Goal: Task Accomplishment & Management: Complete application form

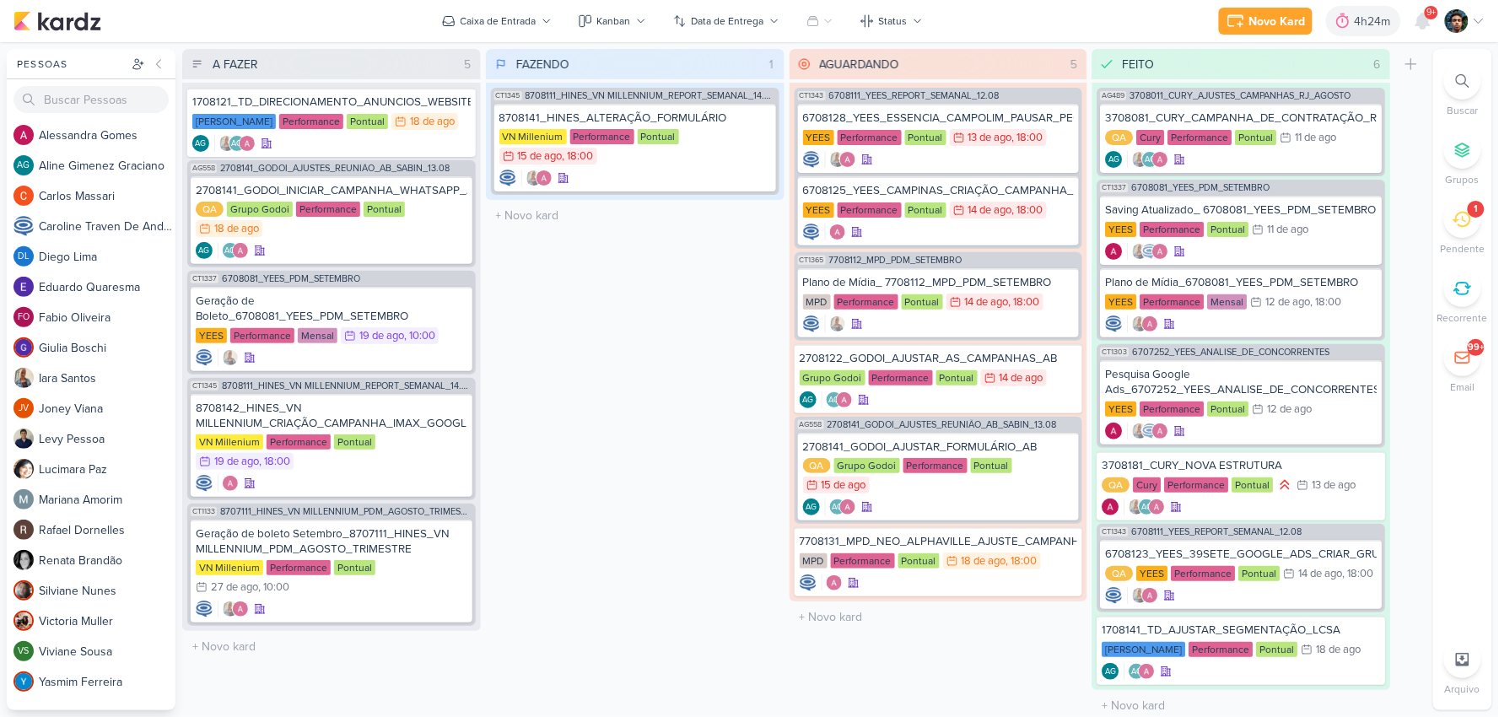
click at [1278, 230] on div "1" at bounding box center [1462, 219] width 37 height 37
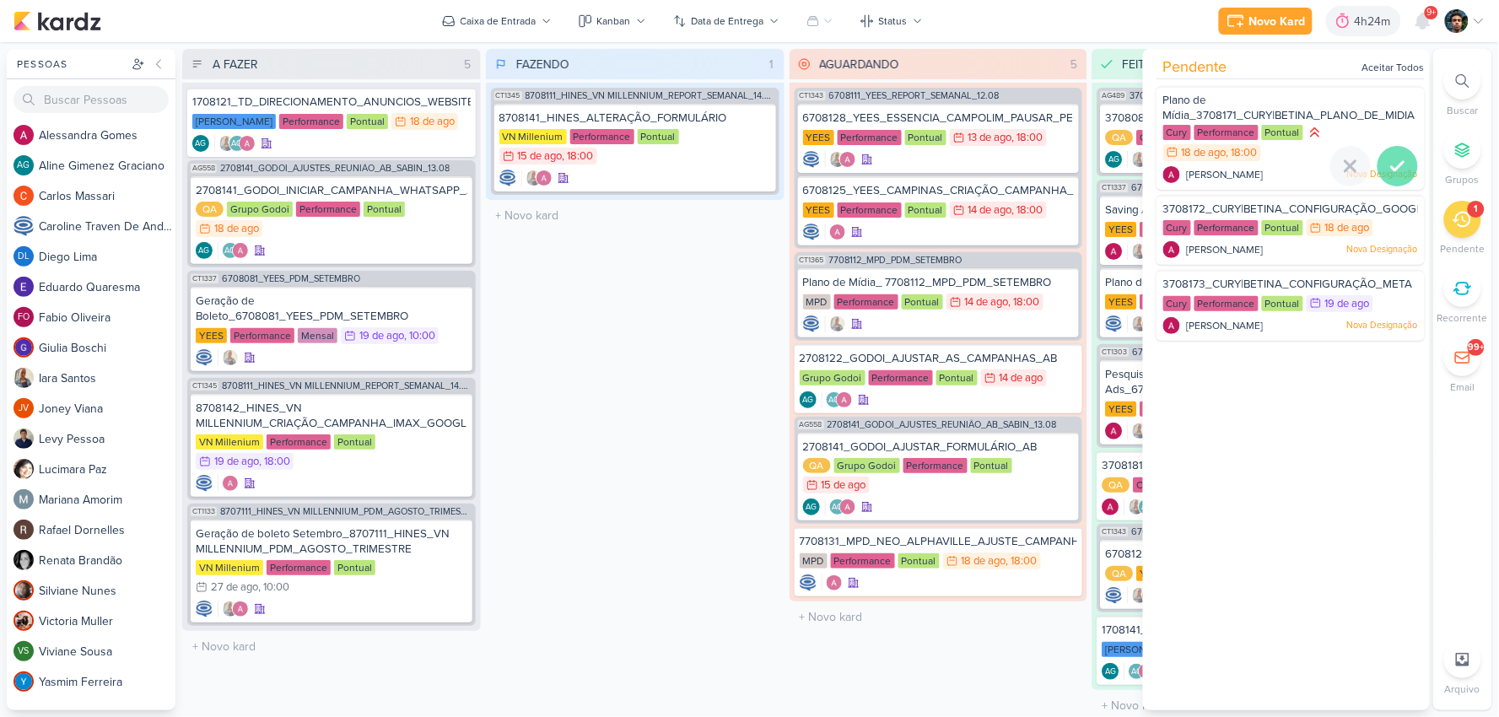
click at [1278, 156] on icon at bounding box center [1397, 166] width 20 height 20
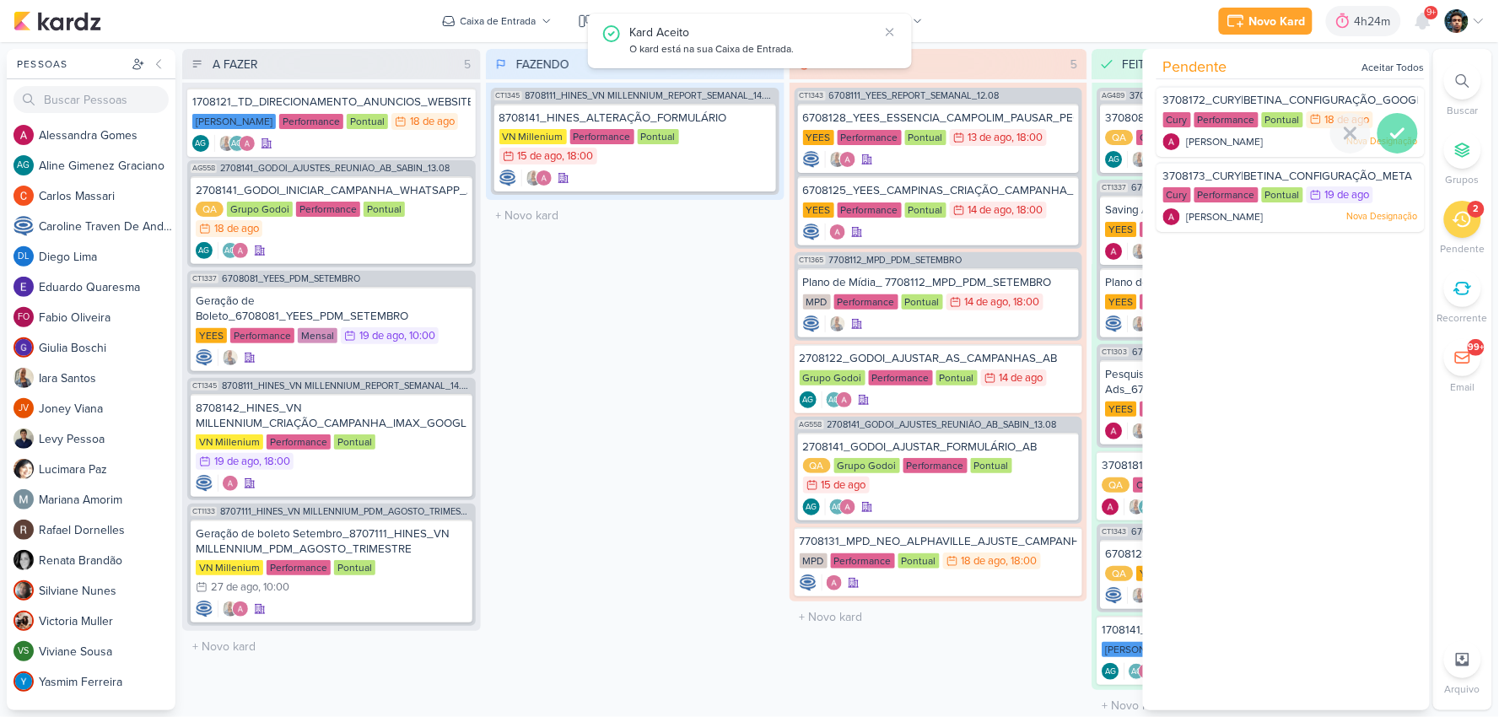
click at [1278, 123] on icon at bounding box center [1397, 133] width 20 height 20
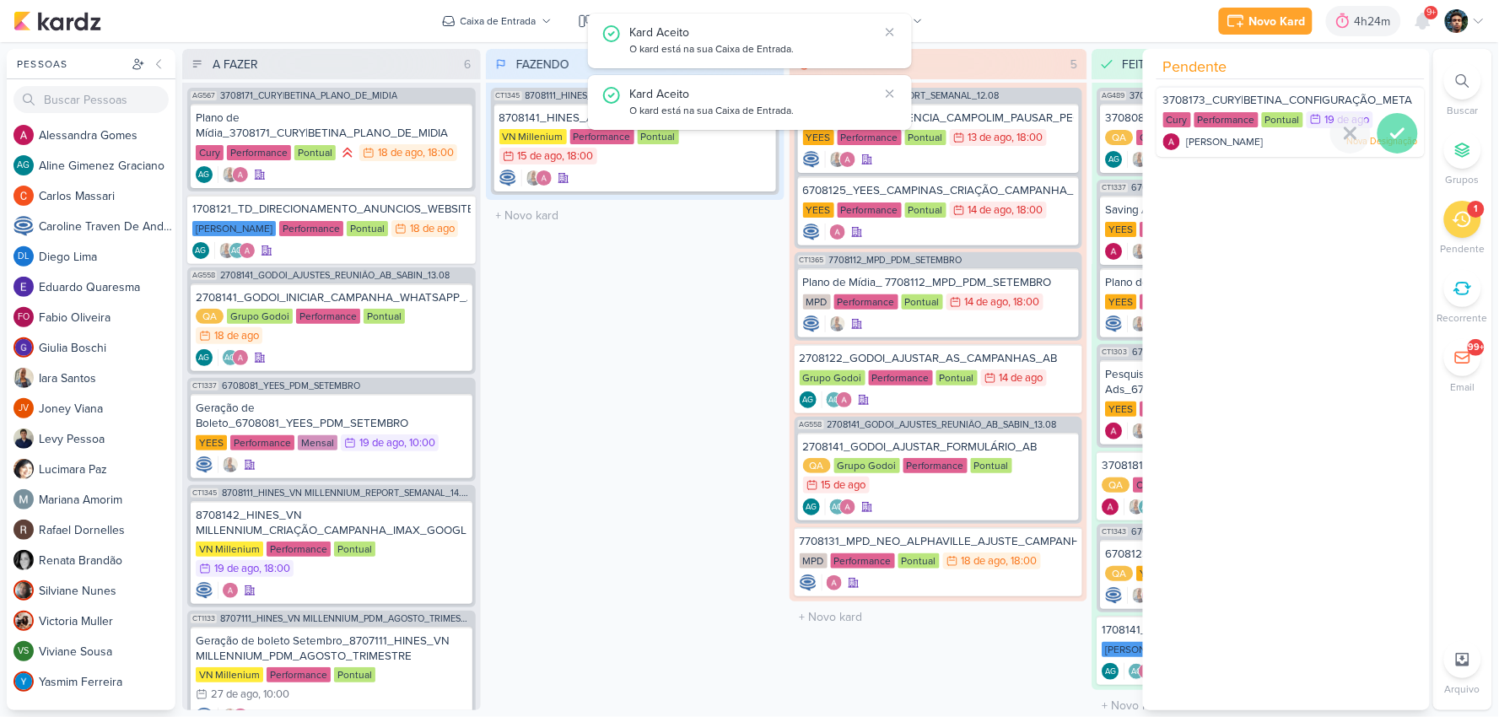
click at [1278, 121] on div at bounding box center [1397, 133] width 40 height 40
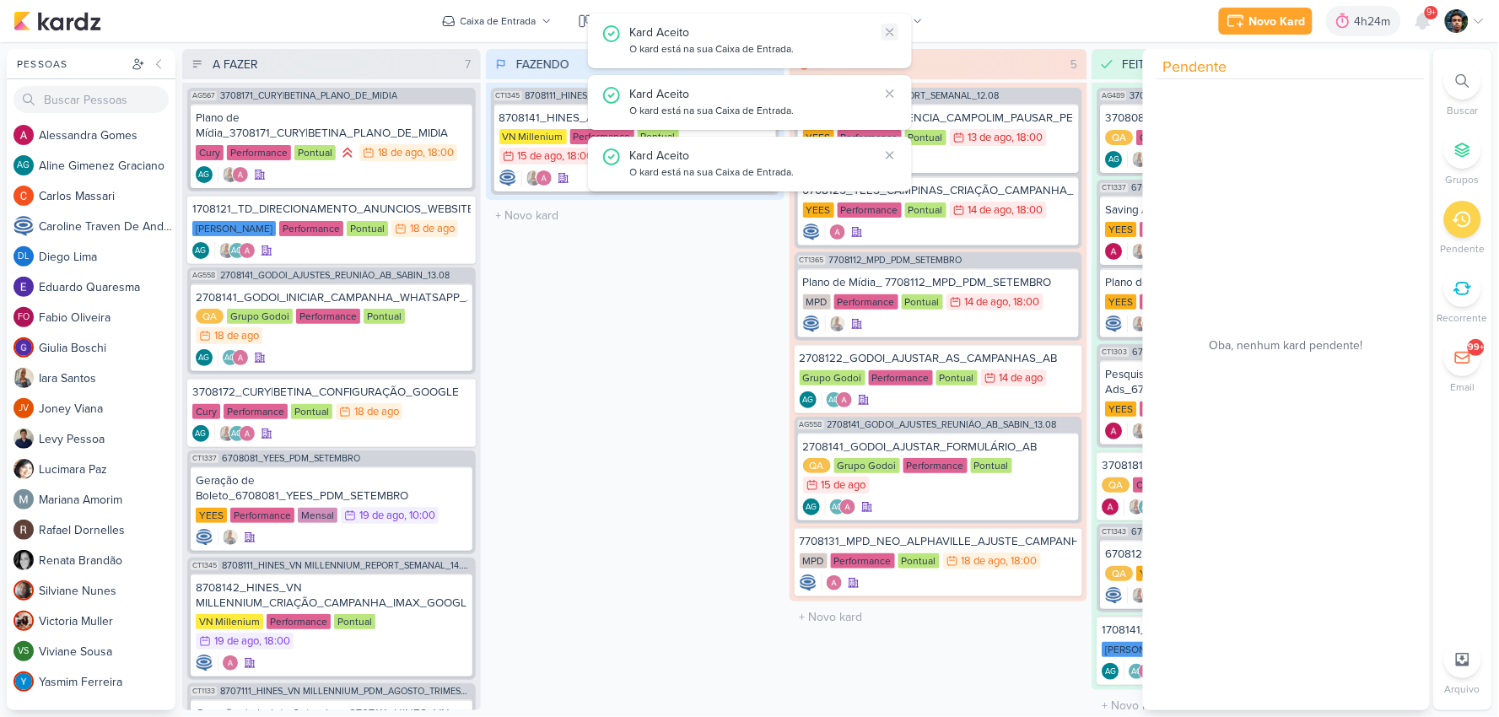
click at [895, 28] on icon at bounding box center [889, 31] width 13 height 13
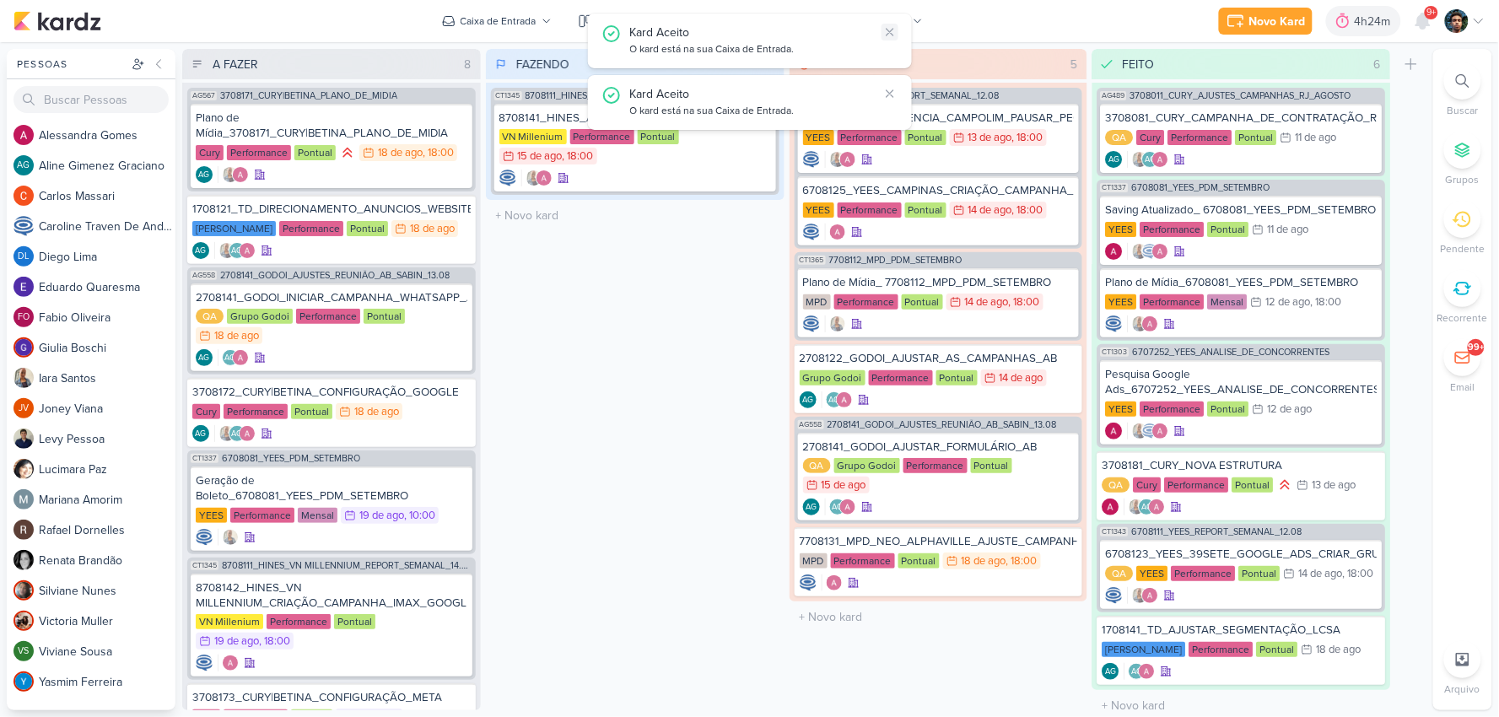
click at [895, 28] on icon at bounding box center [889, 31] width 13 height 13
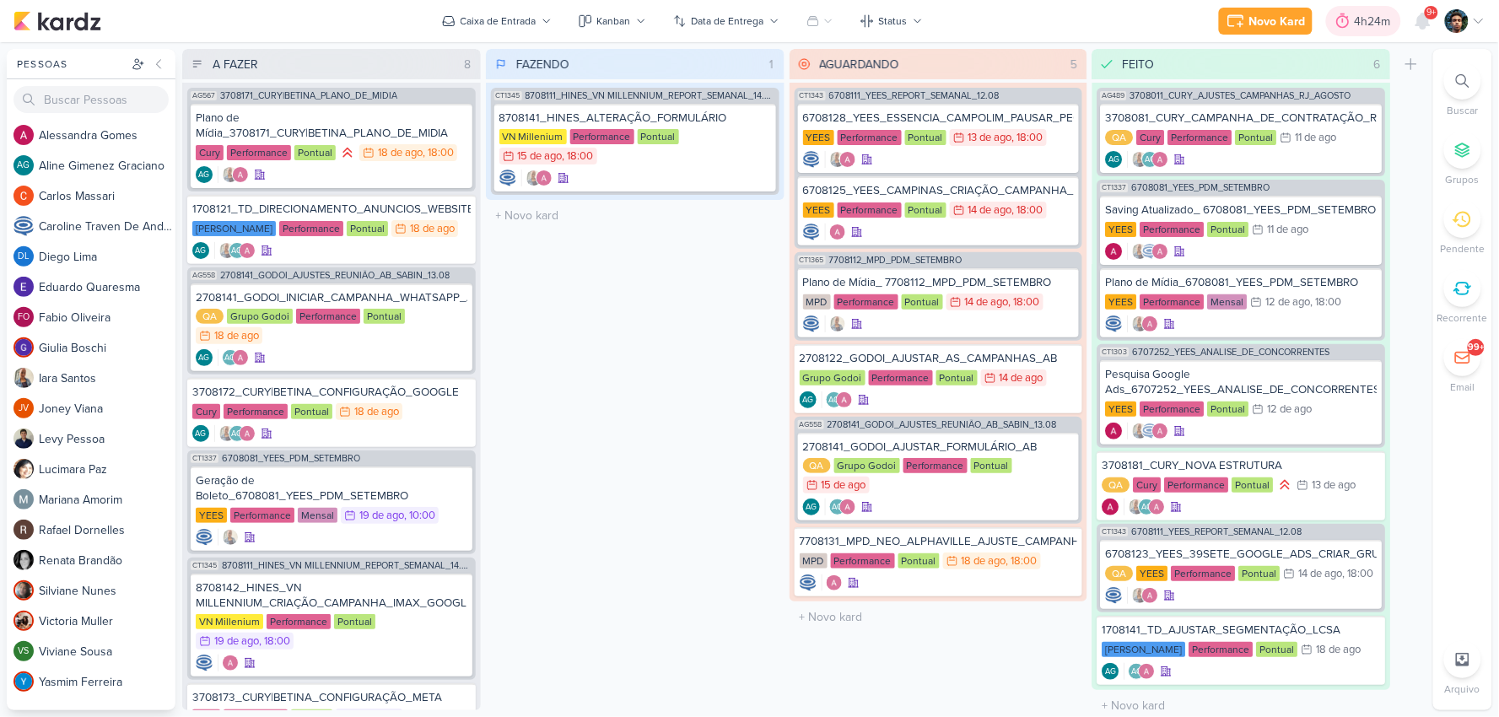
click at [1278, 21] on div "4h24m" at bounding box center [1374, 22] width 41 height 18
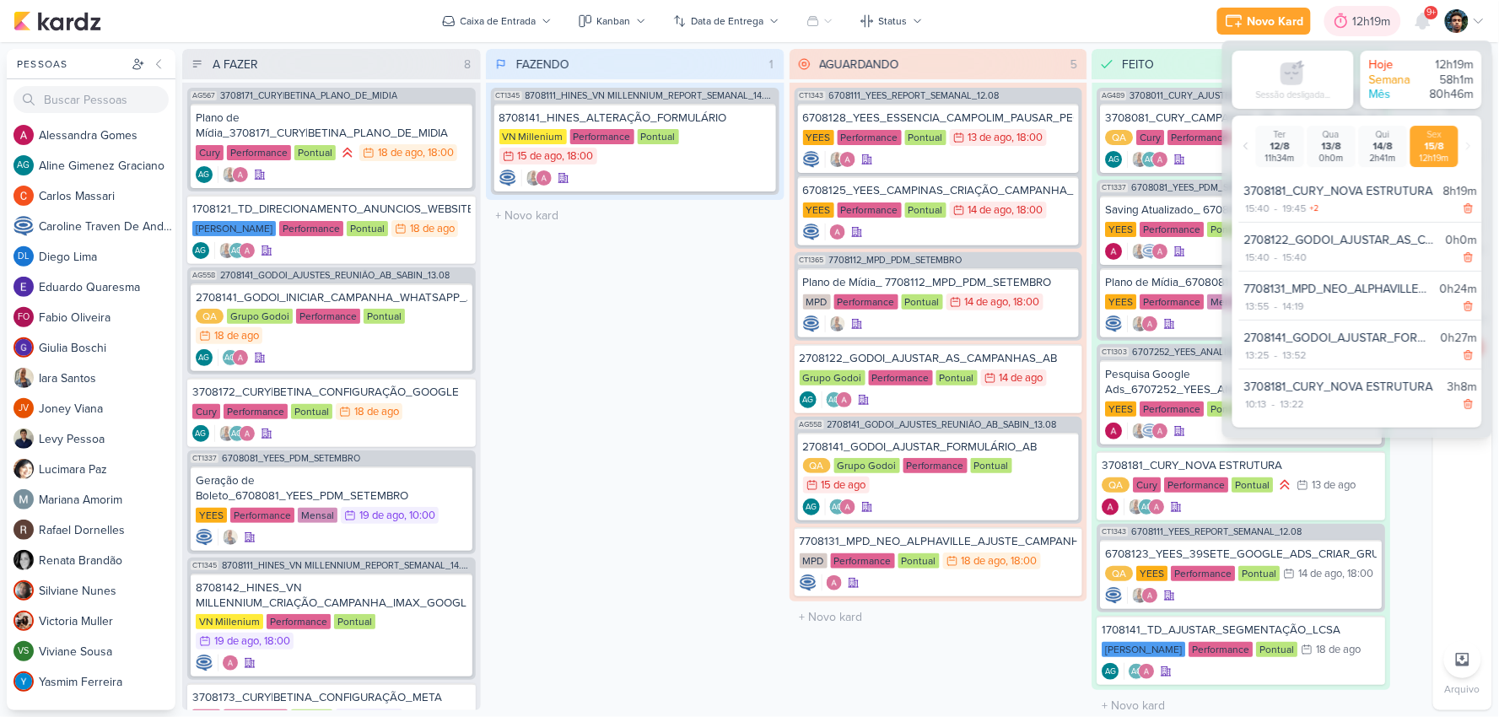
click at [1278, 21] on div "12h19m" at bounding box center [1374, 22] width 43 height 18
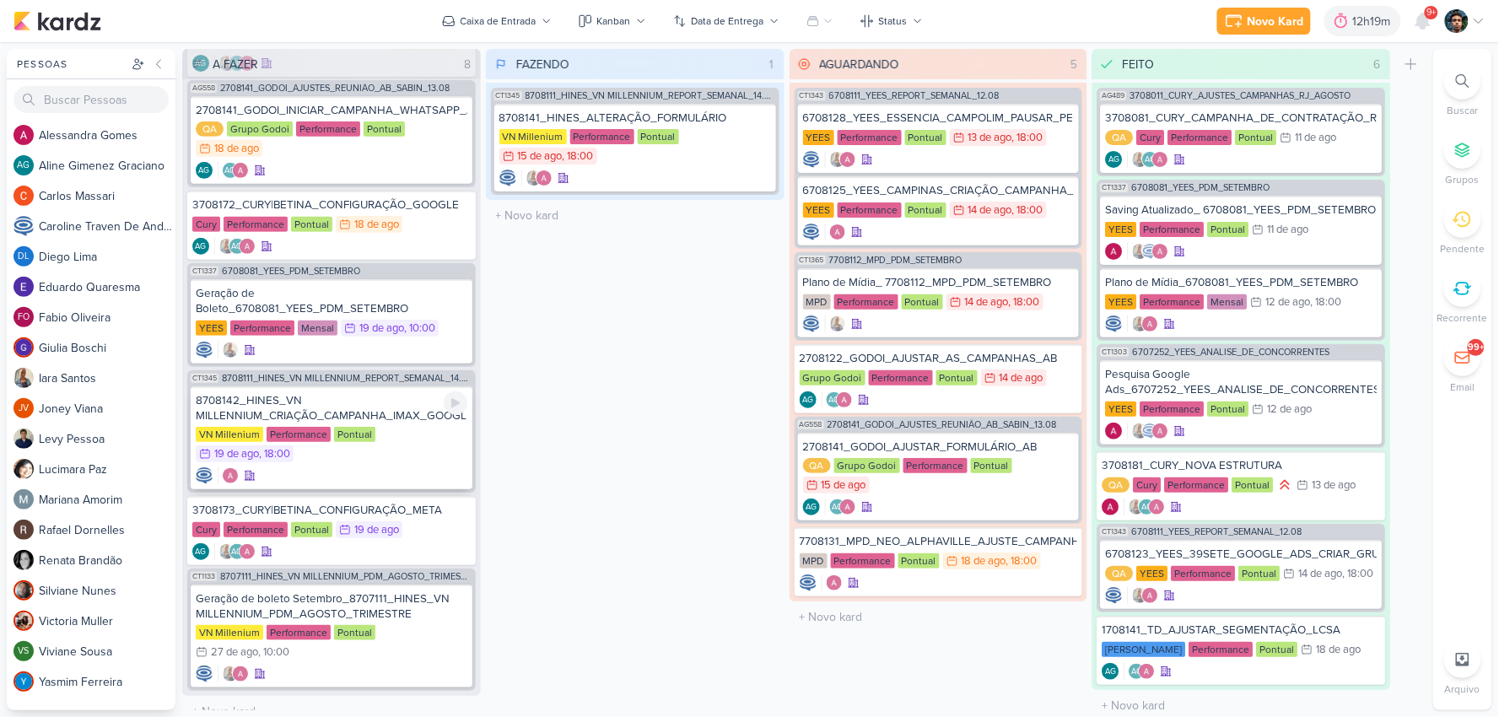
scroll to position [197, 0]
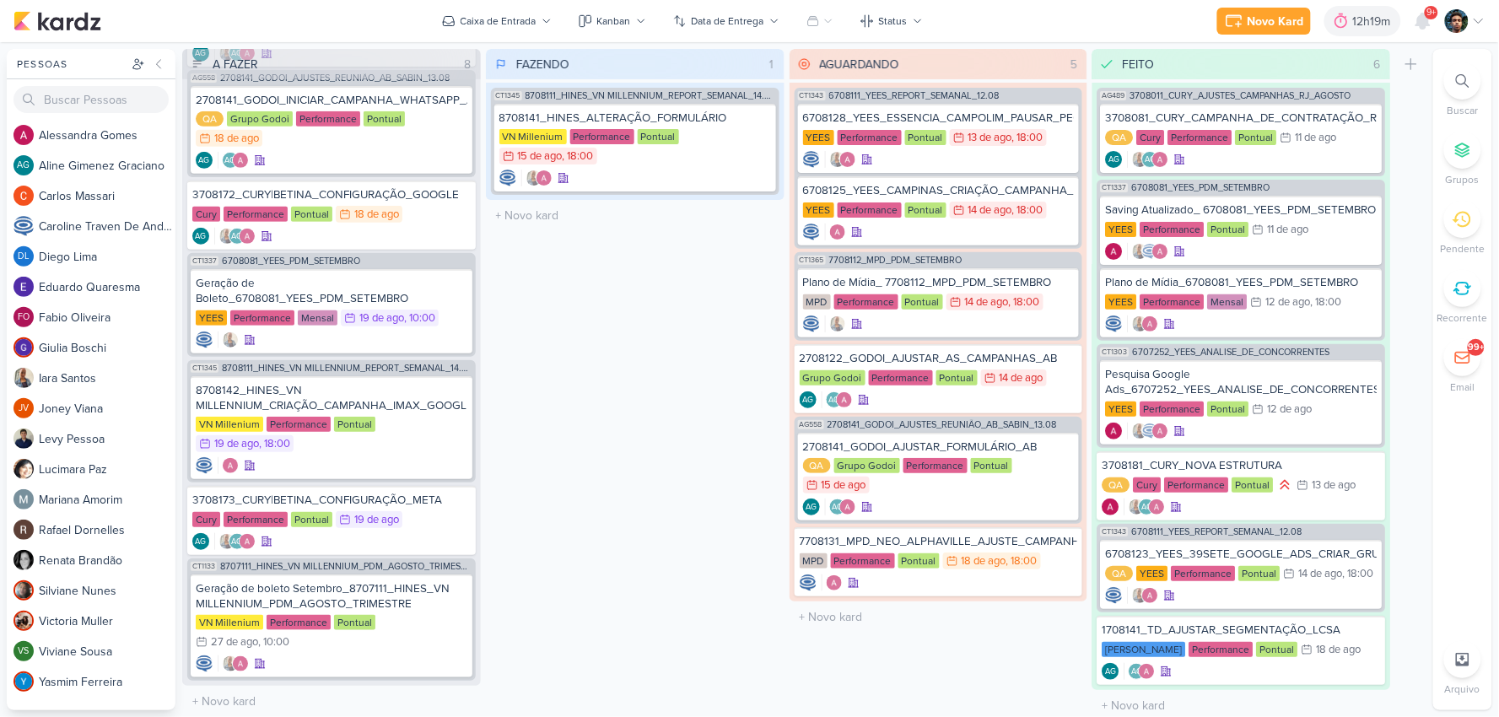
click at [1278, 10] on span "9+" at bounding box center [1431, 12] width 9 height 13
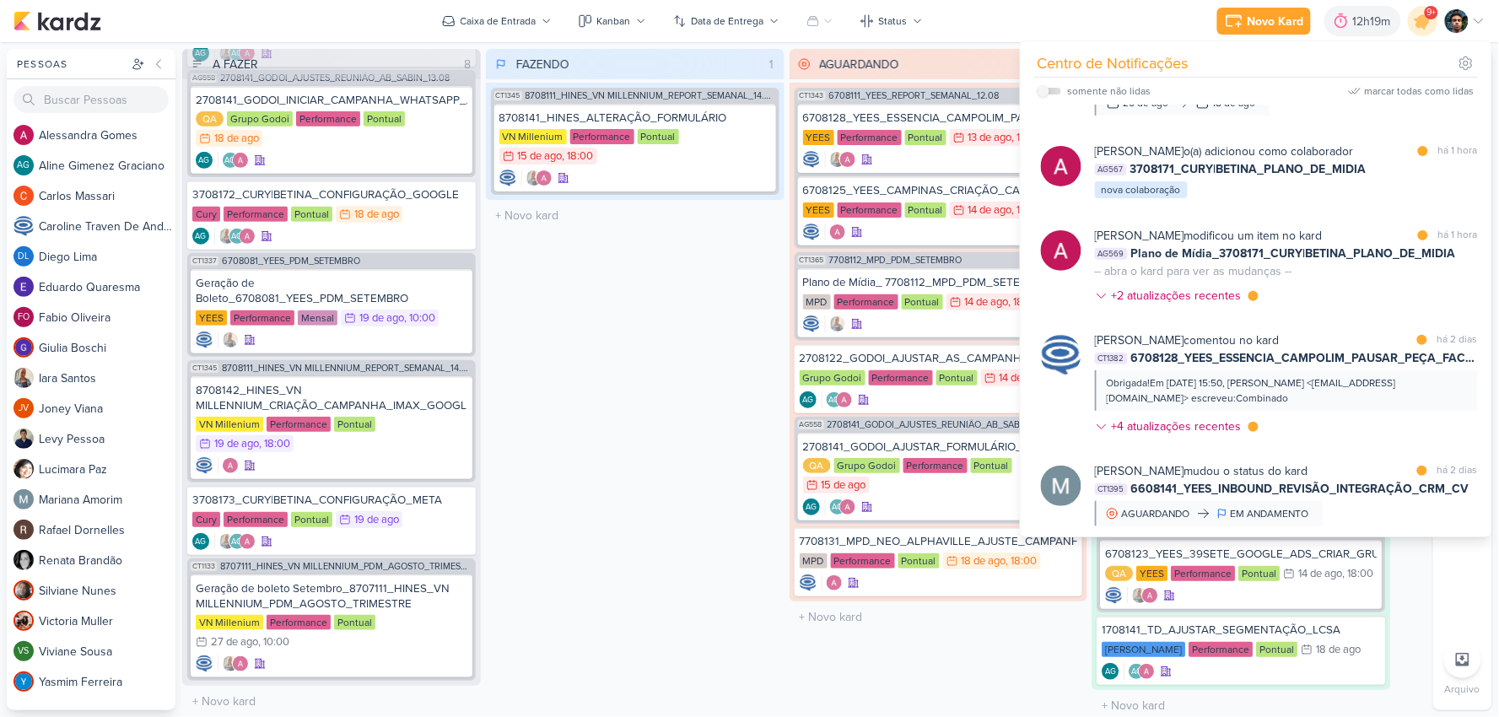
scroll to position [374, 0]
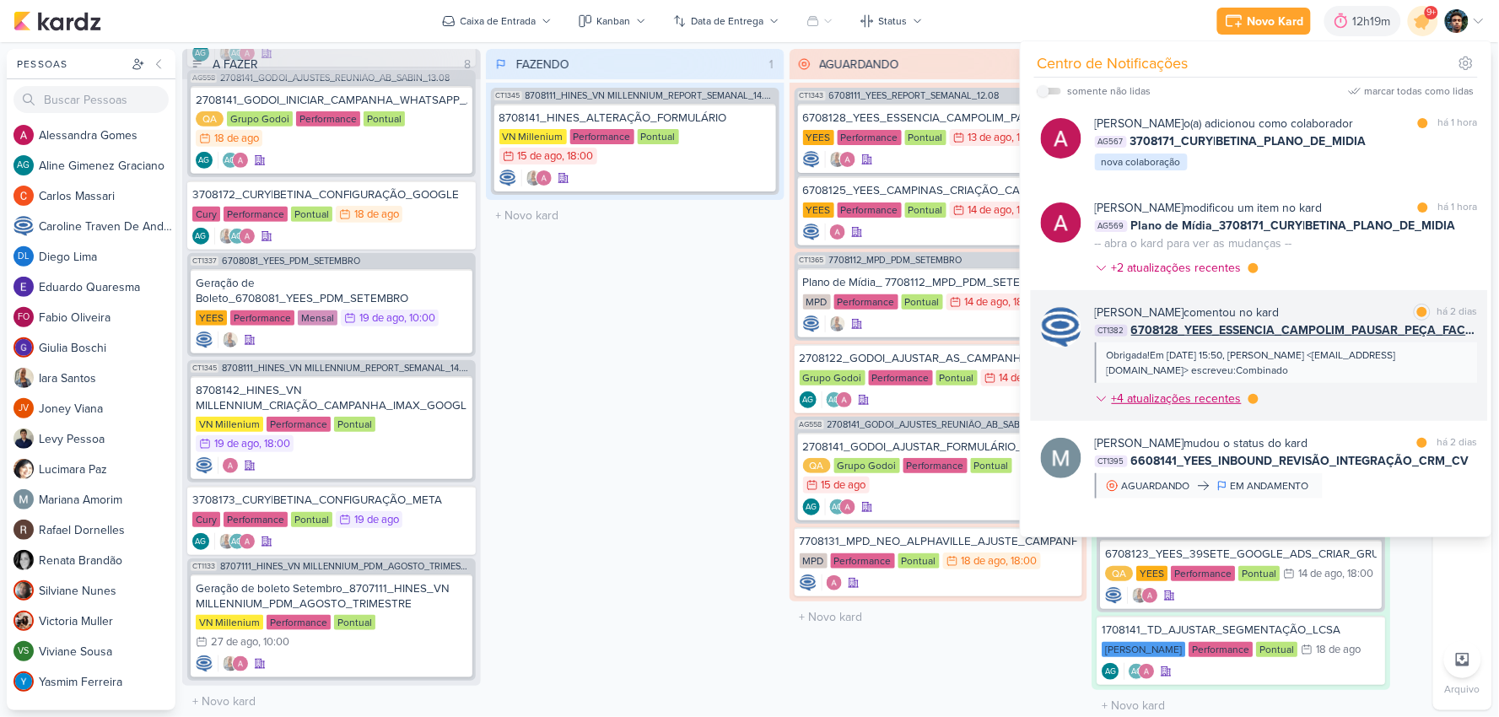
click at [1215, 393] on div "+4 atualizações recentes" at bounding box center [1177, 399] width 133 height 18
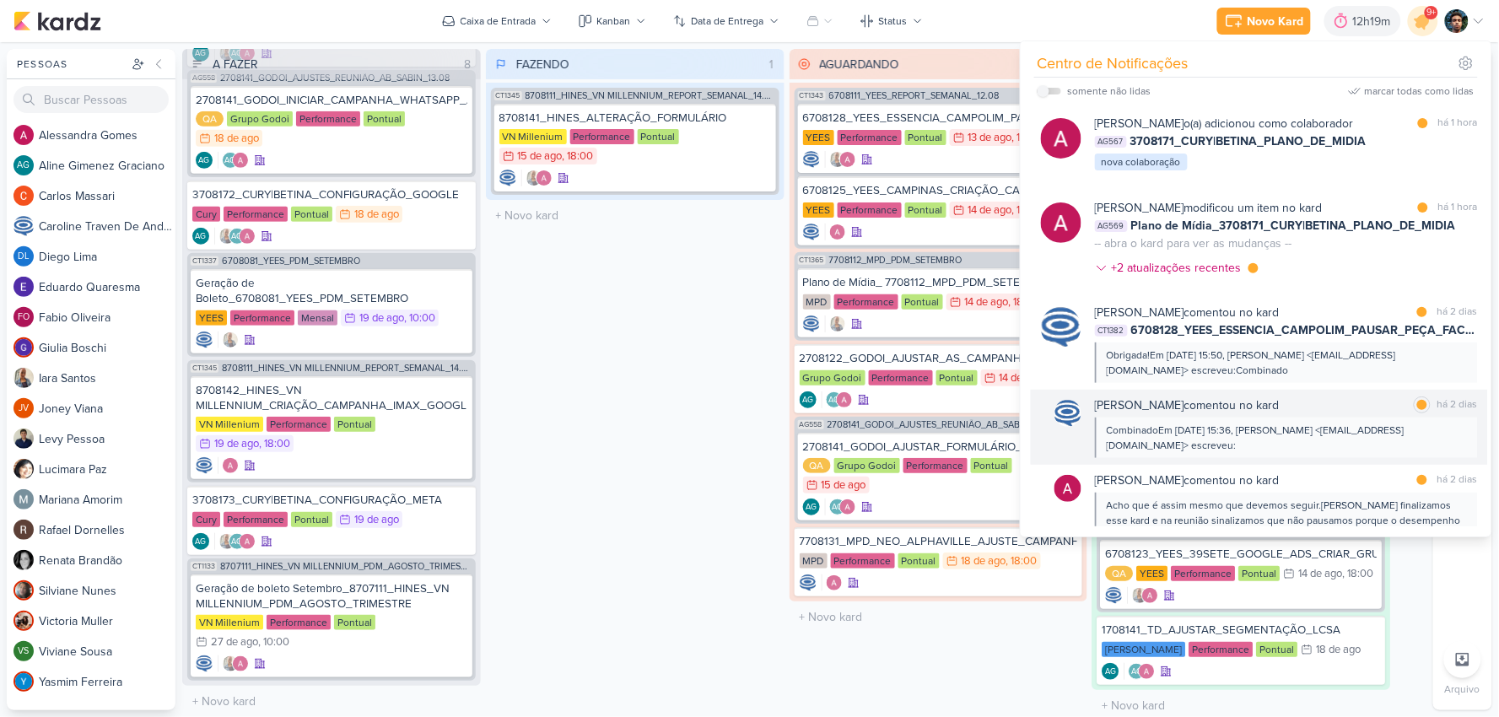
scroll to position [468, 0]
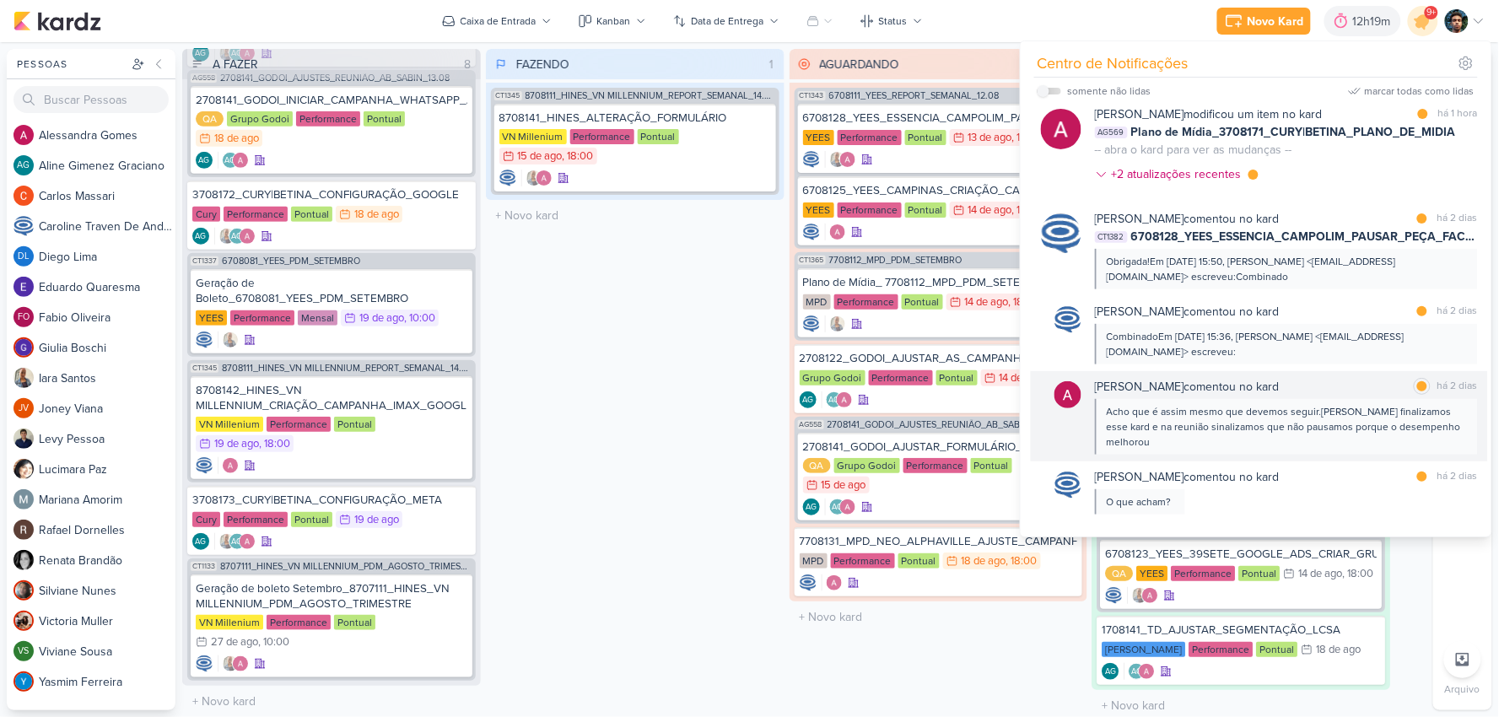
click at [1271, 413] on div "Acho que é assim mesmo que devemos seguir.[PERSON_NAME] finalizamos esse kard e…" at bounding box center [1285, 427] width 358 height 46
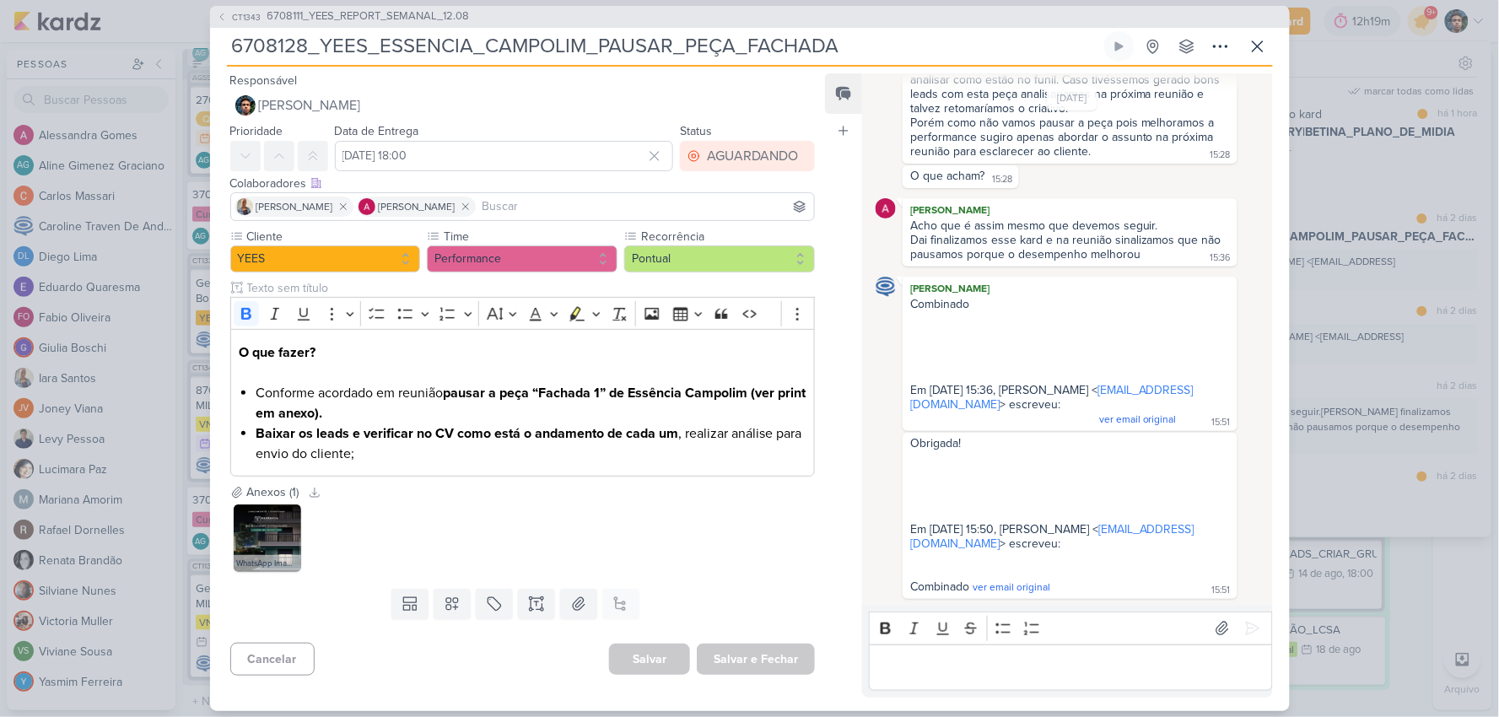
scroll to position [440, 0]
click at [1257, 49] on icon at bounding box center [1257, 46] width 20 height 20
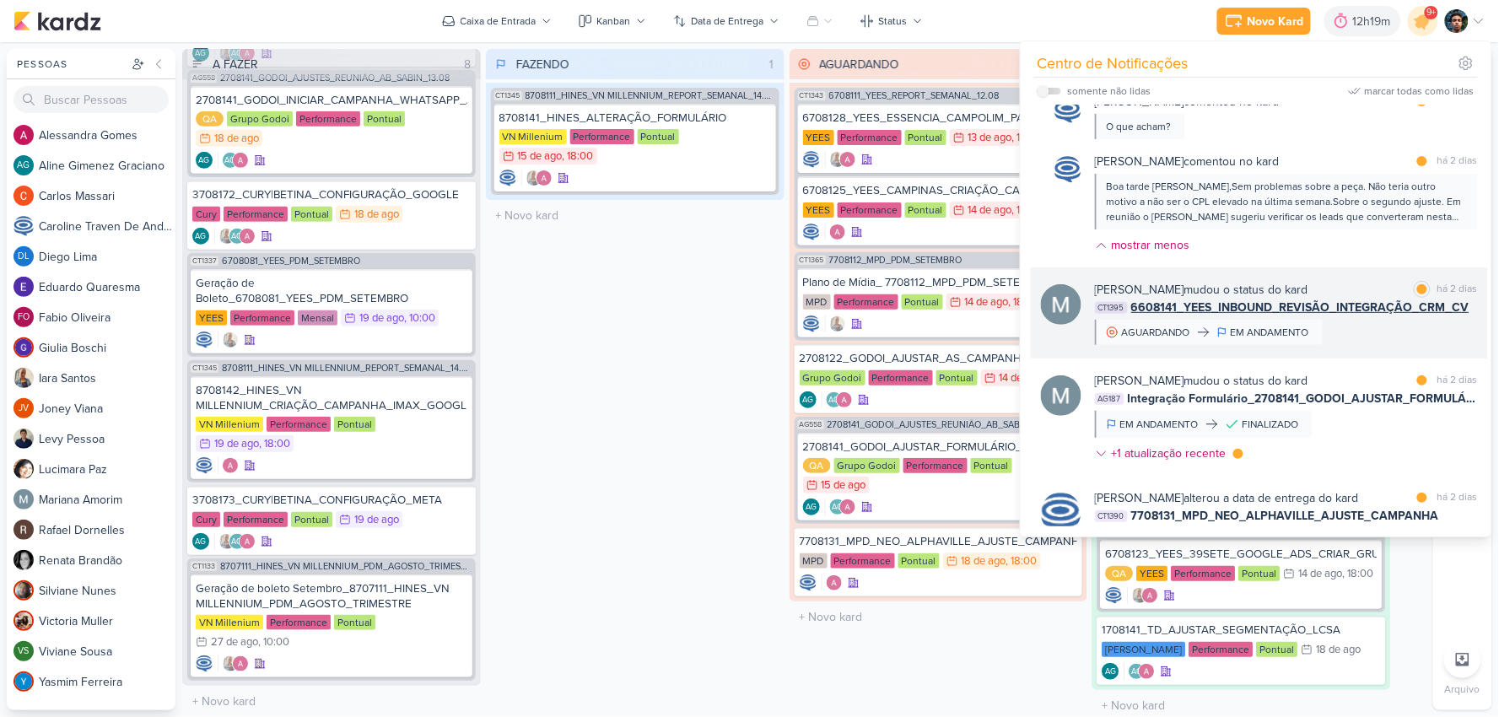
scroll to position [937, 0]
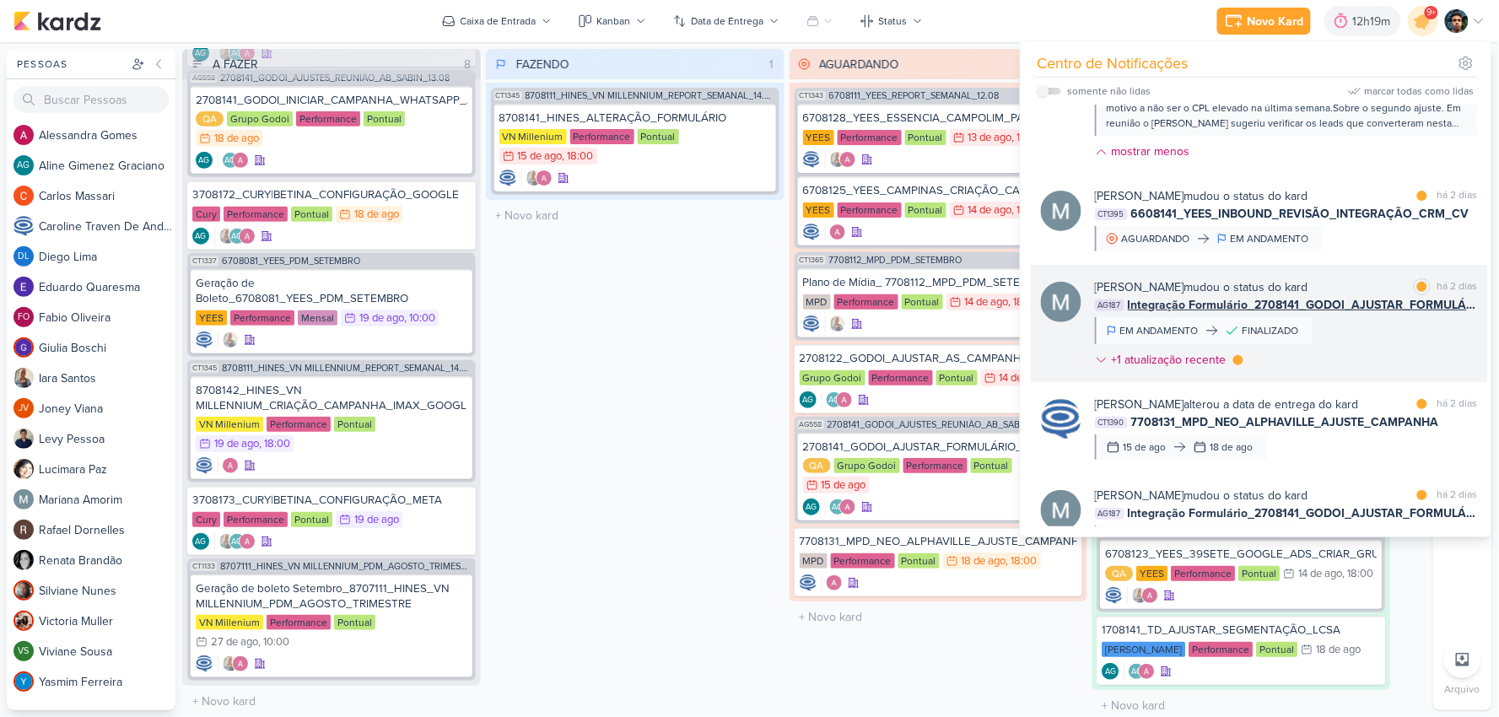
click at [1278, 315] on div "[PERSON_NAME] mudou o status do kard marcar como lida há 2 dias AG187 Integraçã…" at bounding box center [1286, 326] width 383 height 97
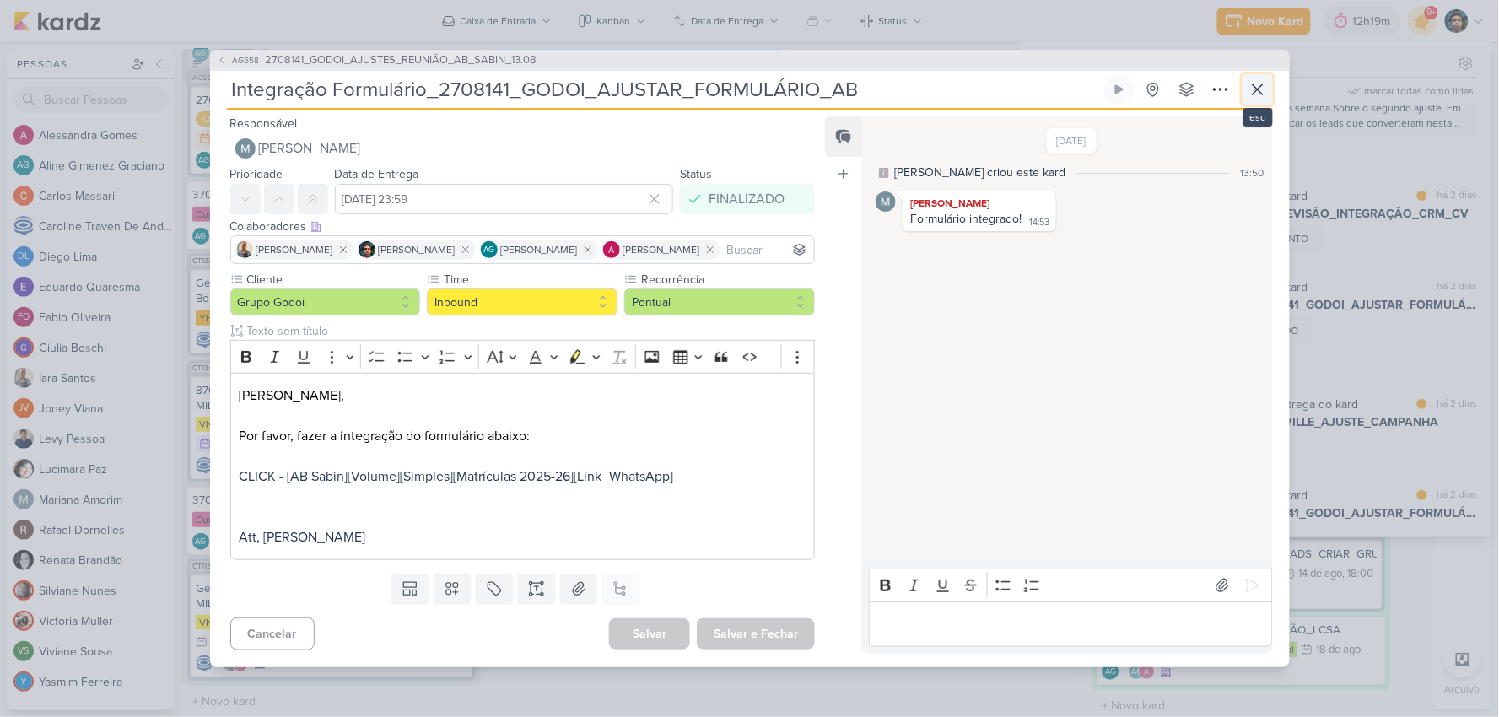
click at [1254, 95] on icon at bounding box center [1257, 89] width 20 height 20
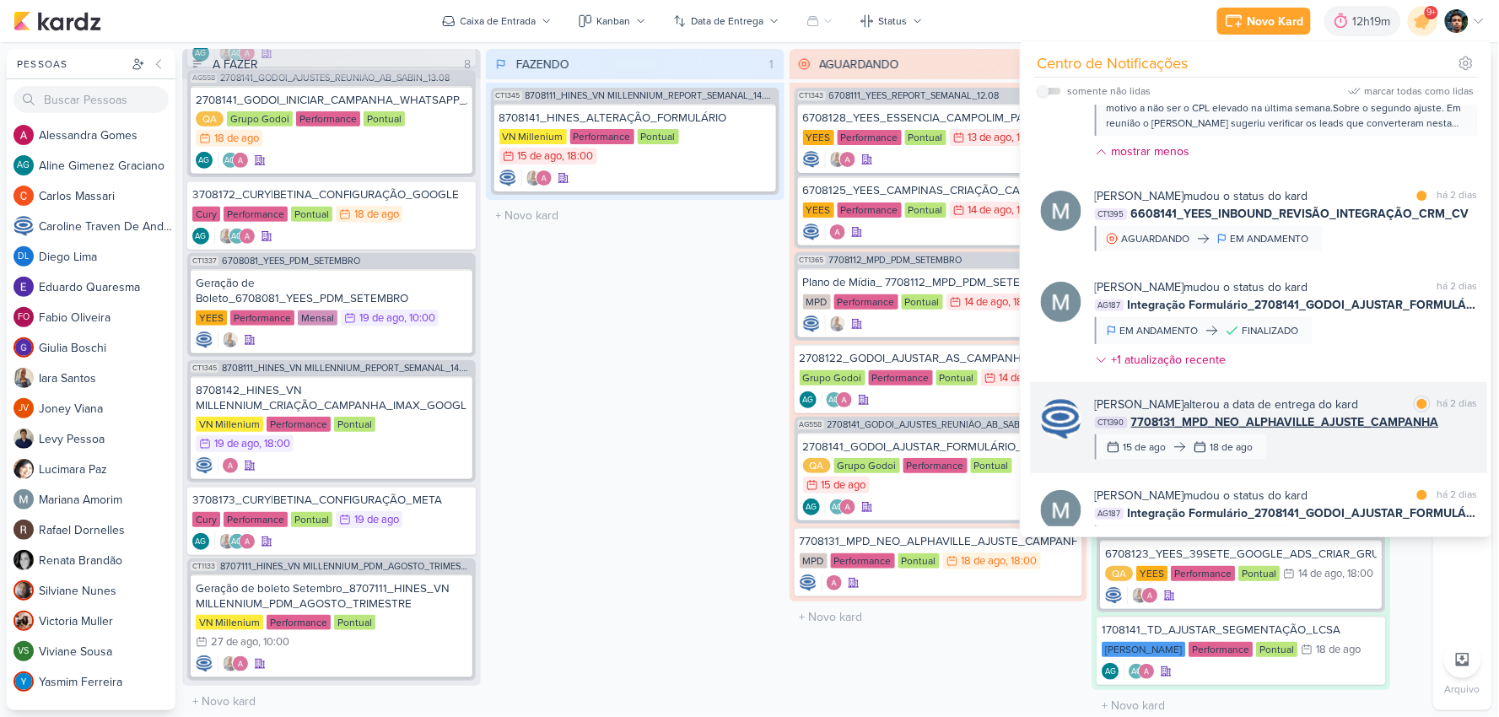
scroll to position [1030, 0]
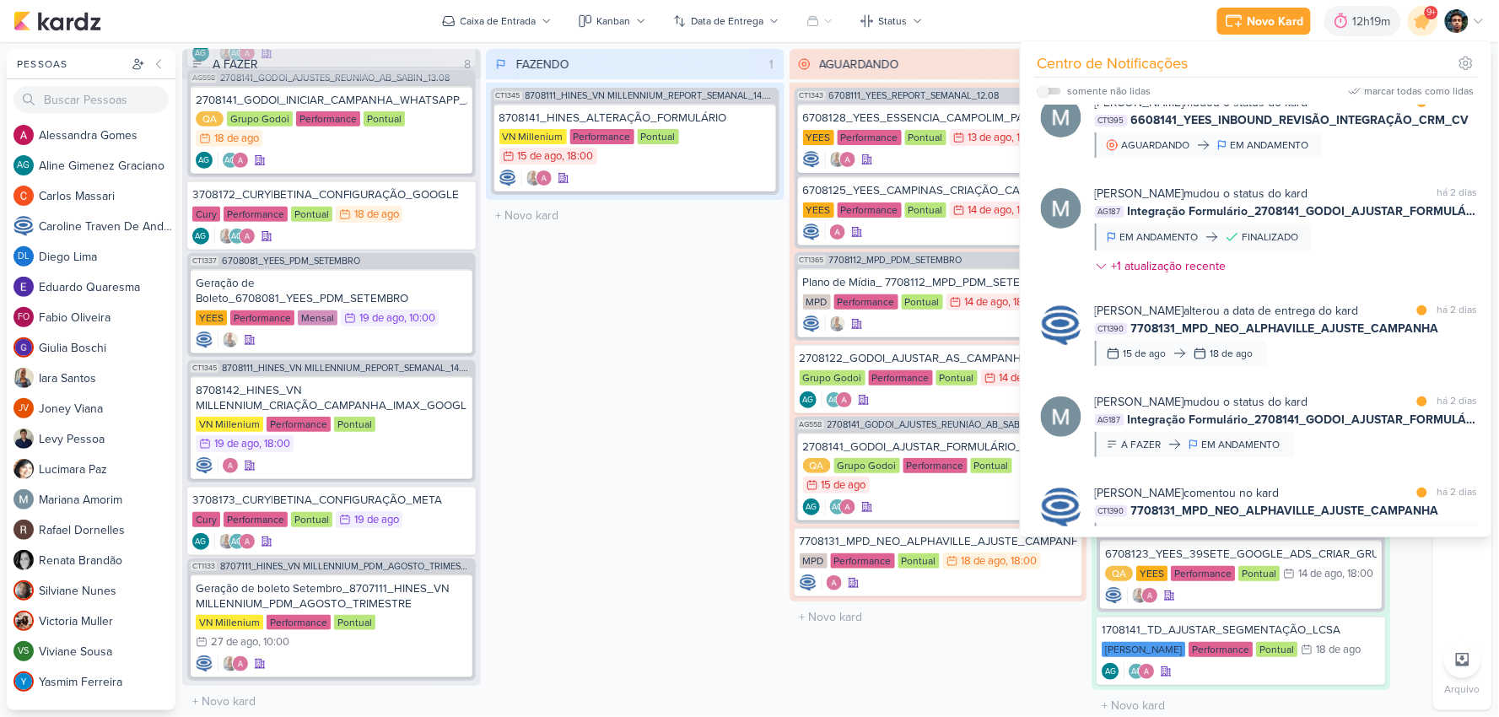
click at [685, 279] on div "FAZENDO 1 Mover Para Esquerda Mover Para Direita [GEOGRAPHIC_DATA] CT1345 87081…" at bounding box center [635, 379] width 299 height 661
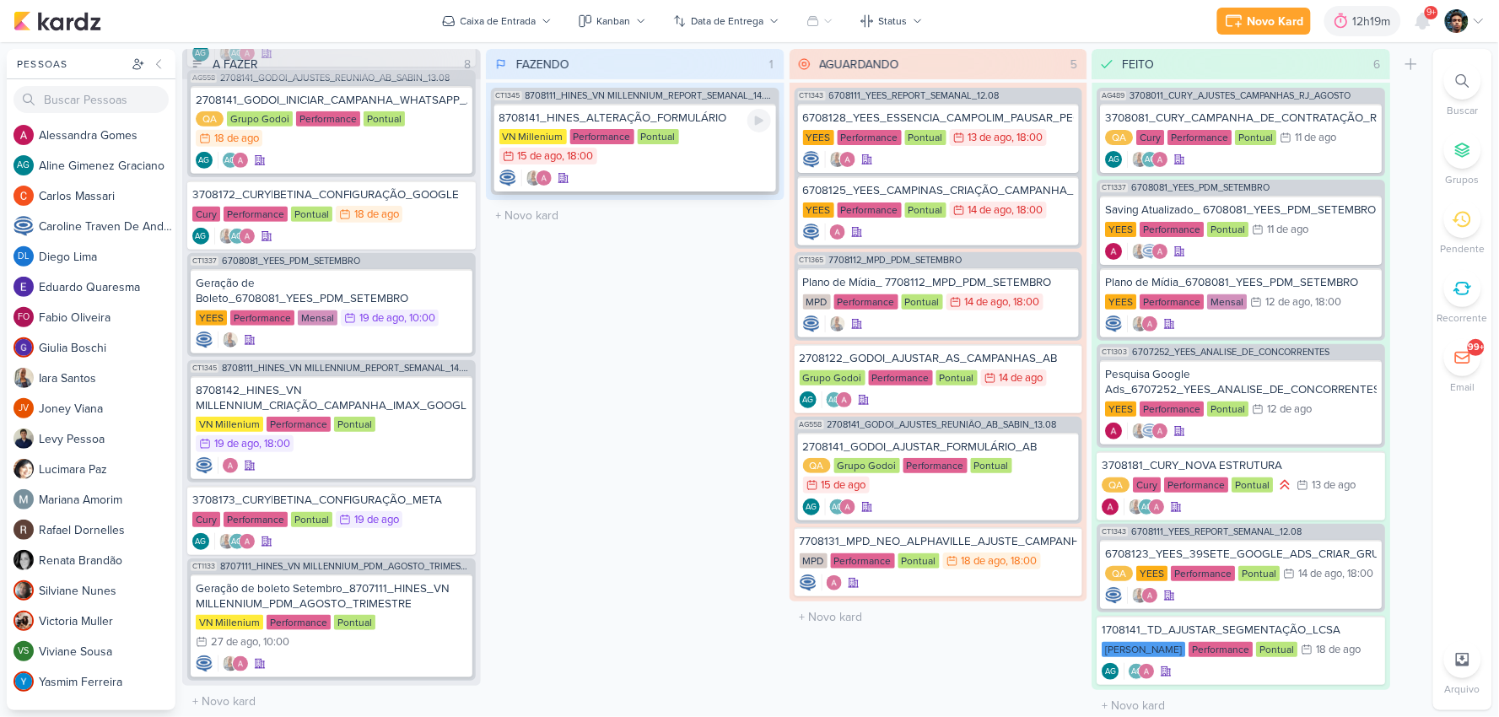
click at [722, 156] on div "VN Millenium Performance Pontual 15/8 [DATE] 18:00" at bounding box center [635, 147] width 272 height 37
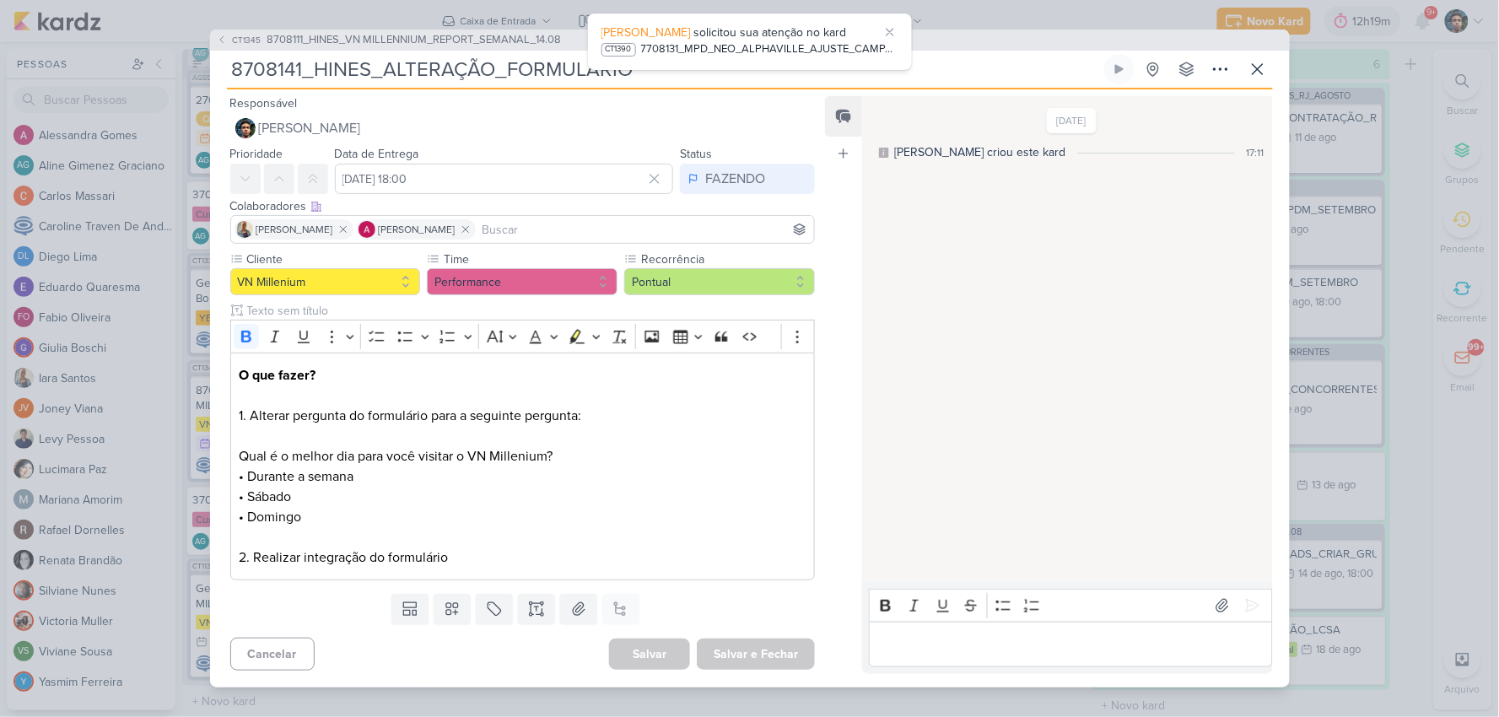
click at [960, 592] on p "Editor editing area: main" at bounding box center [1070, 644] width 385 height 20
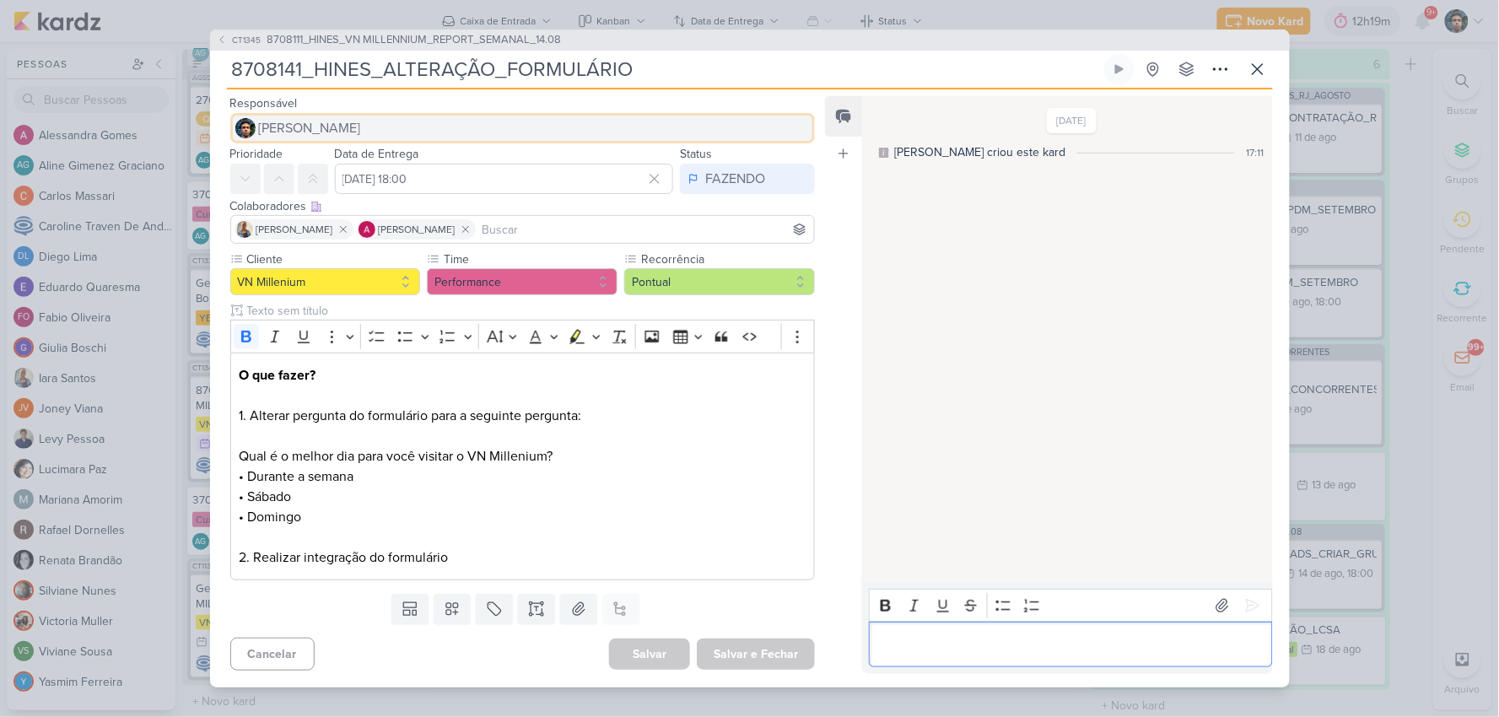
click at [475, 130] on button "[PERSON_NAME]" at bounding box center [522, 128] width 585 height 30
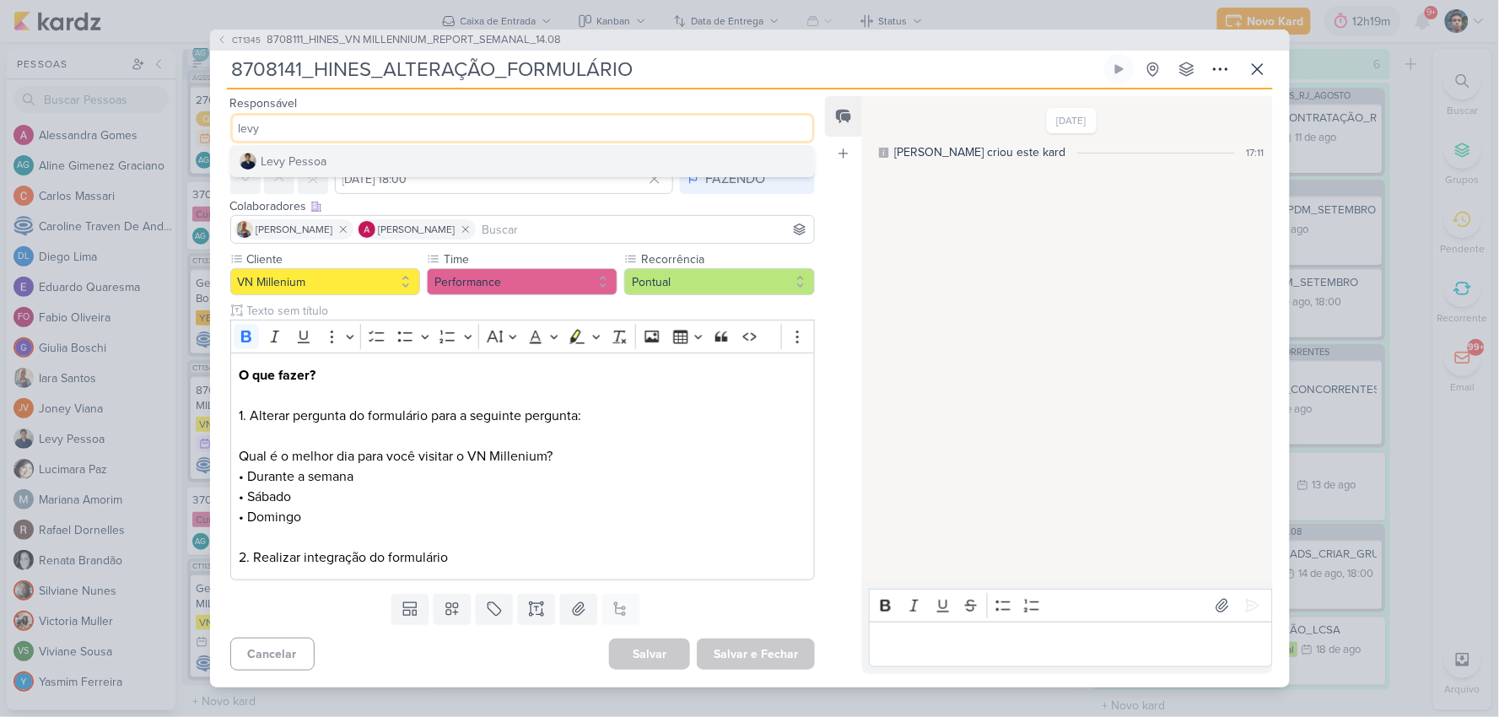
type input "levy"
click at [453, 155] on button "Levy Pessoa" at bounding box center [523, 161] width 584 height 30
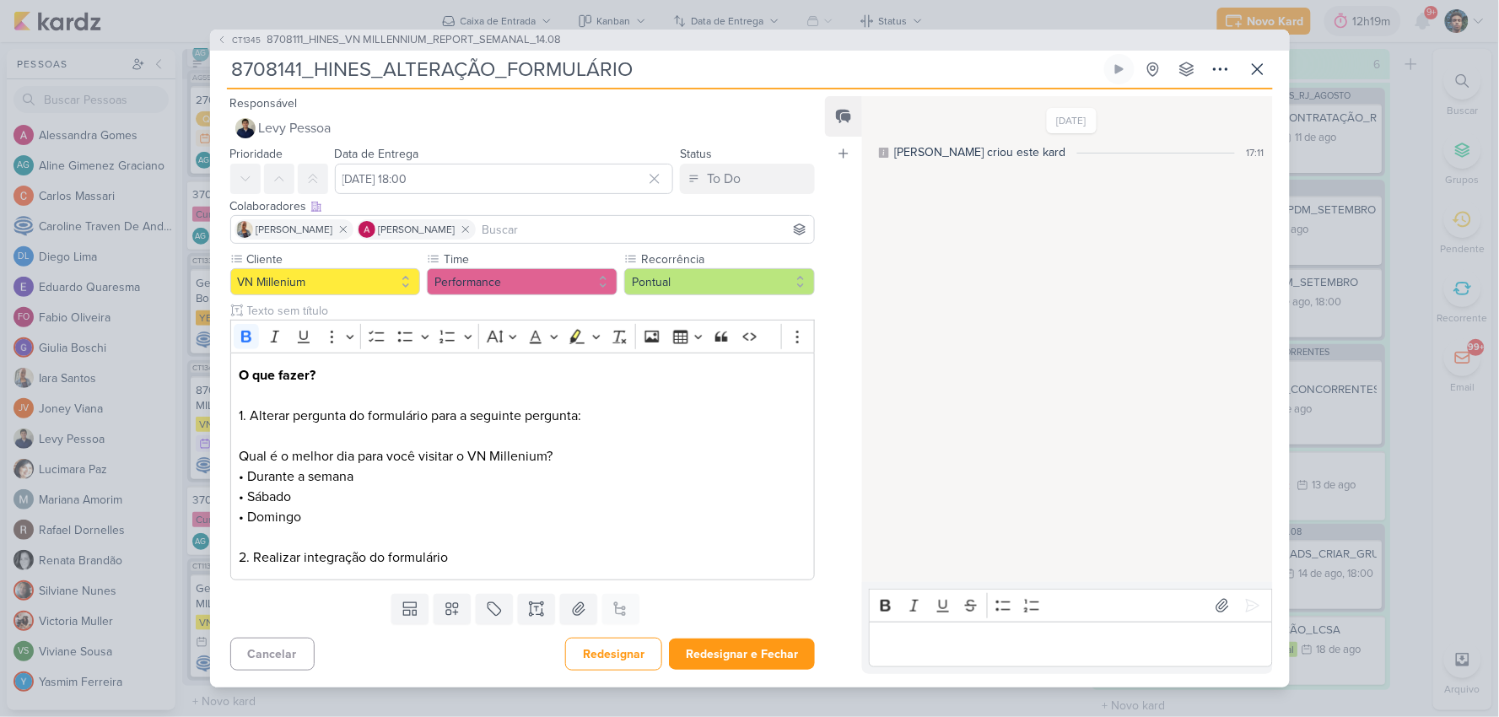
click at [501, 229] on input at bounding box center [645, 229] width 332 height 20
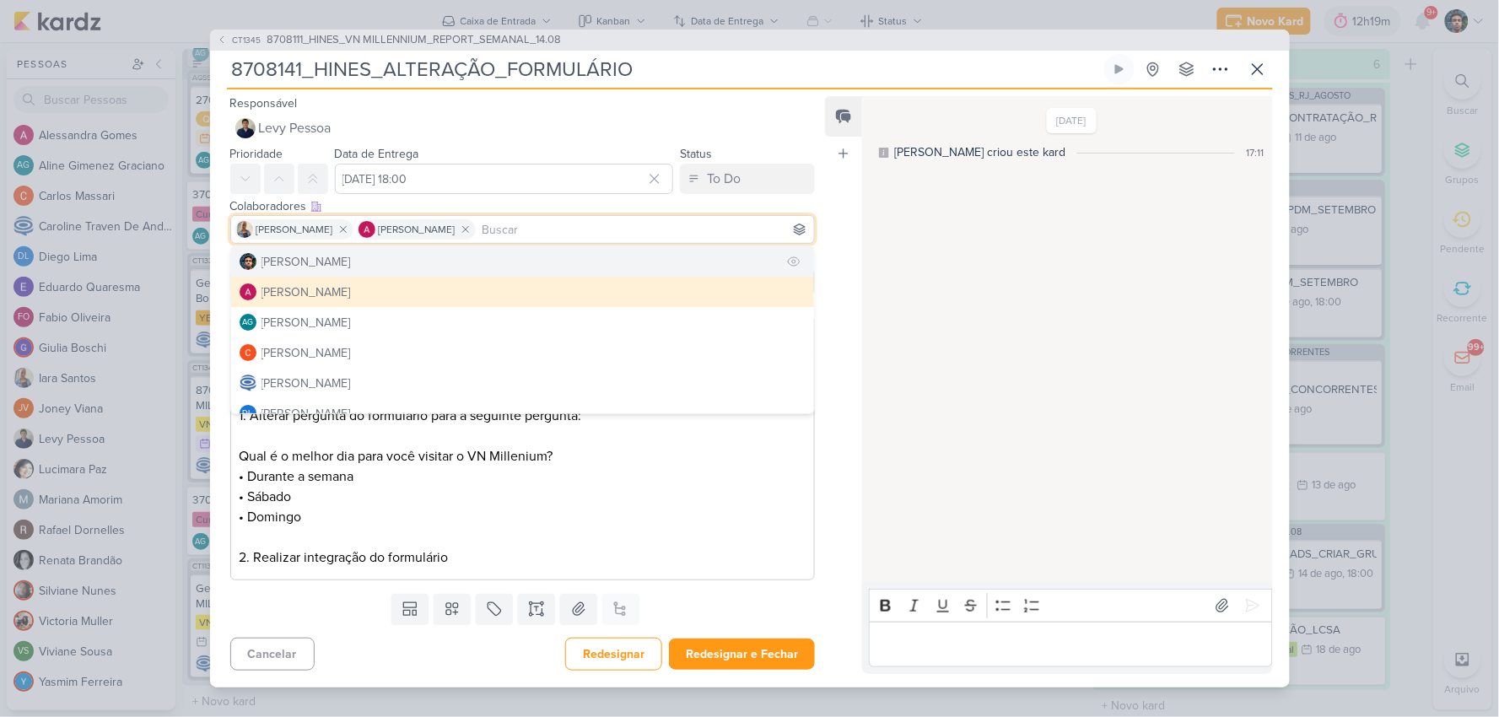
click at [445, 254] on button "[PERSON_NAME]" at bounding box center [523, 261] width 584 height 30
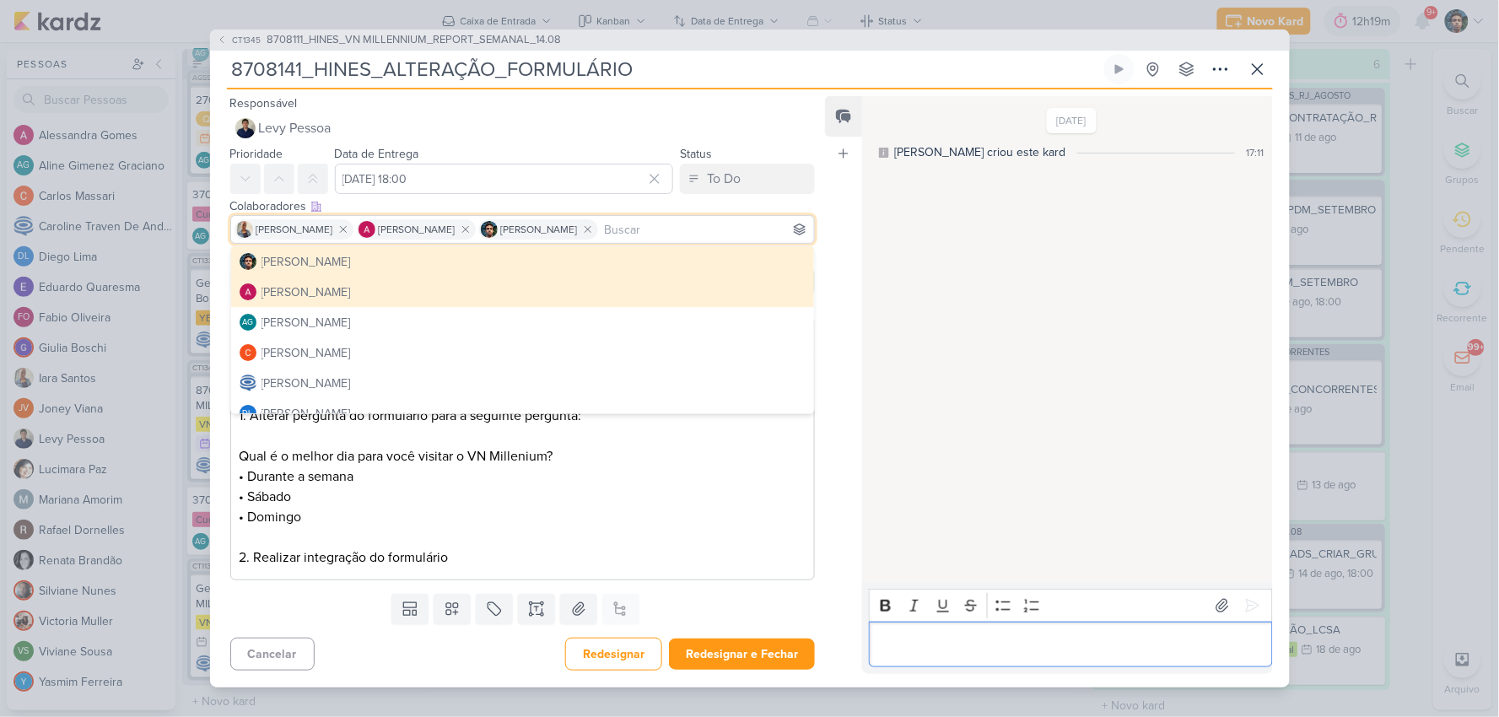
click at [950, 592] on p "Editor editing area: main" at bounding box center [1070, 644] width 385 height 20
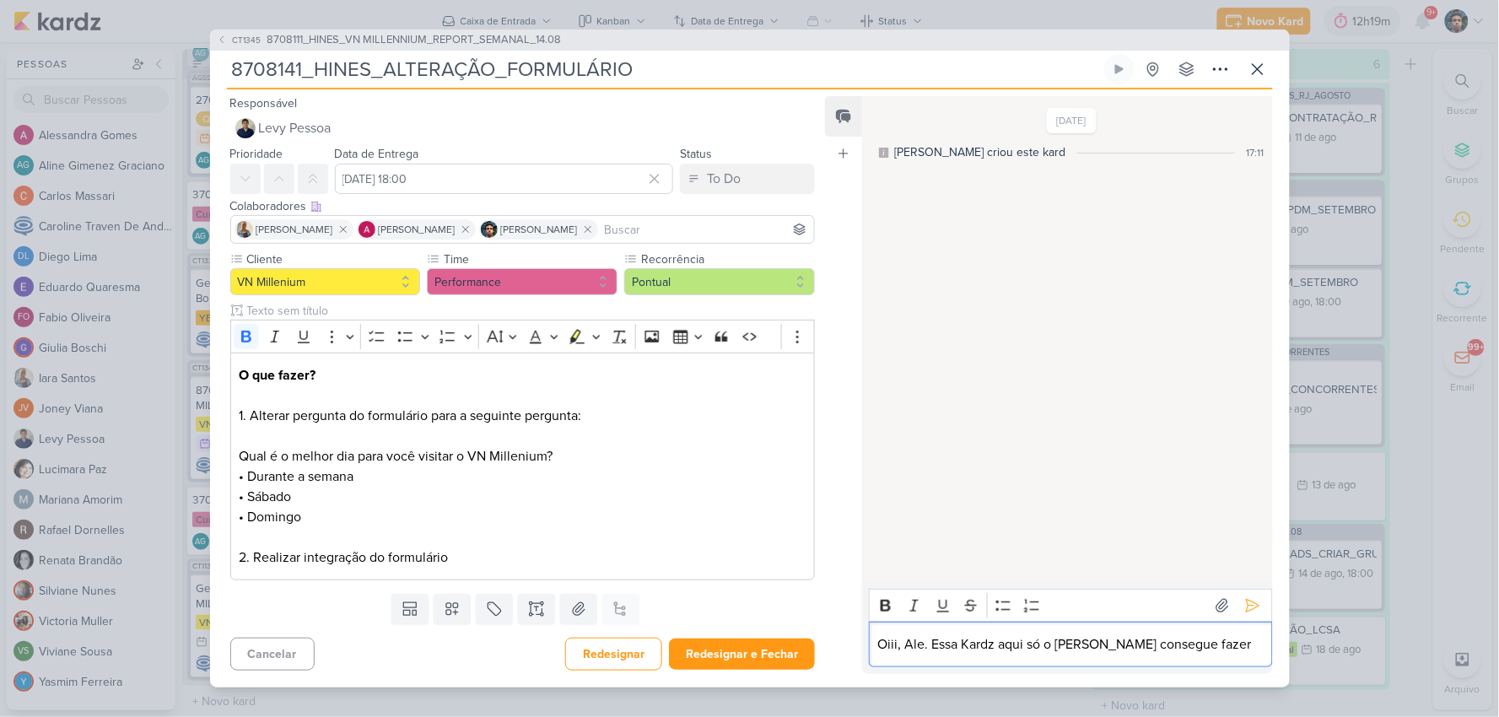
click at [953, 592] on p "Oiii, Ale. Essa Kardz aqui só o [PERSON_NAME] consegue fazer" at bounding box center [1070, 644] width 385 height 20
click at [1185, 592] on div "Oiii, Ale. Essa Kardz aqui só o [PERSON_NAME] consegue fazer" at bounding box center [1070, 645] width 403 height 46
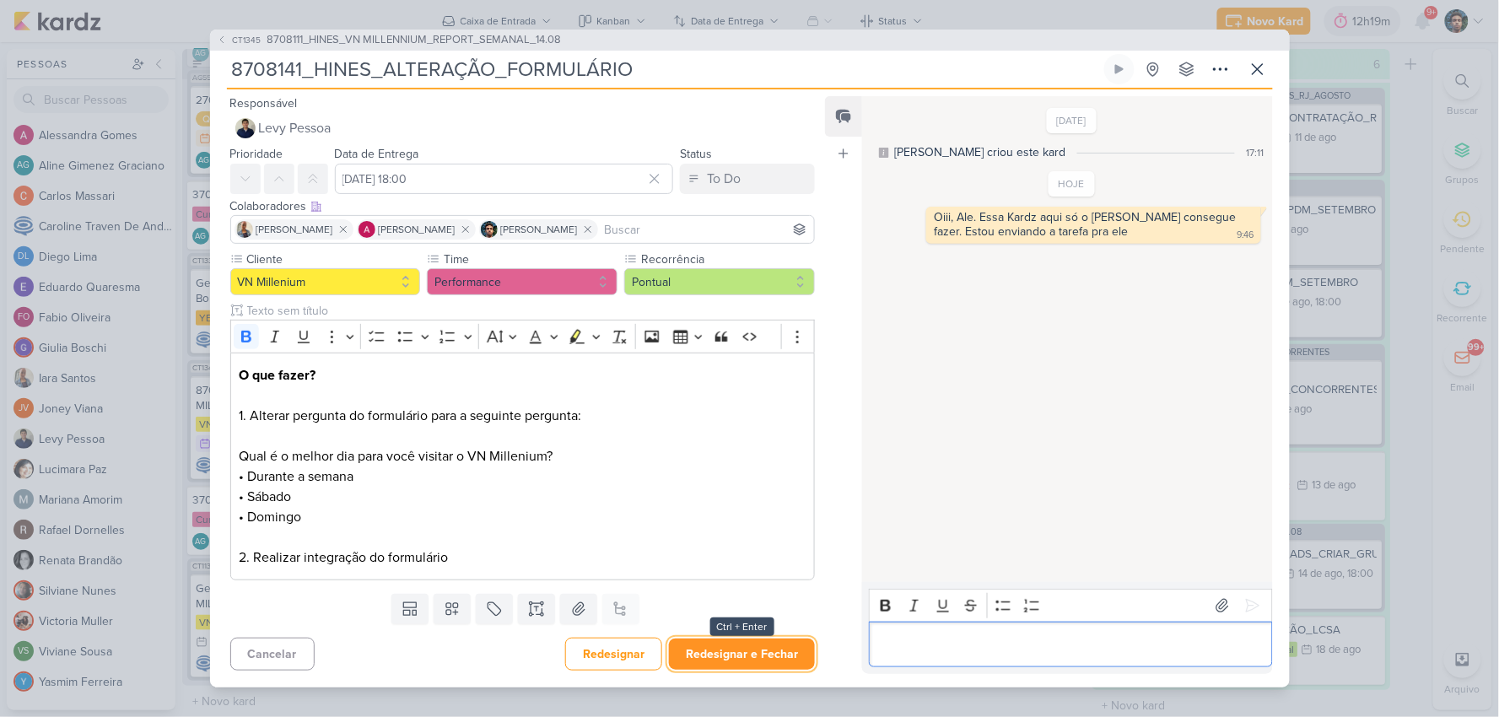
click at [753, 592] on button "Redesignar e Fechar" at bounding box center [742, 653] width 146 height 31
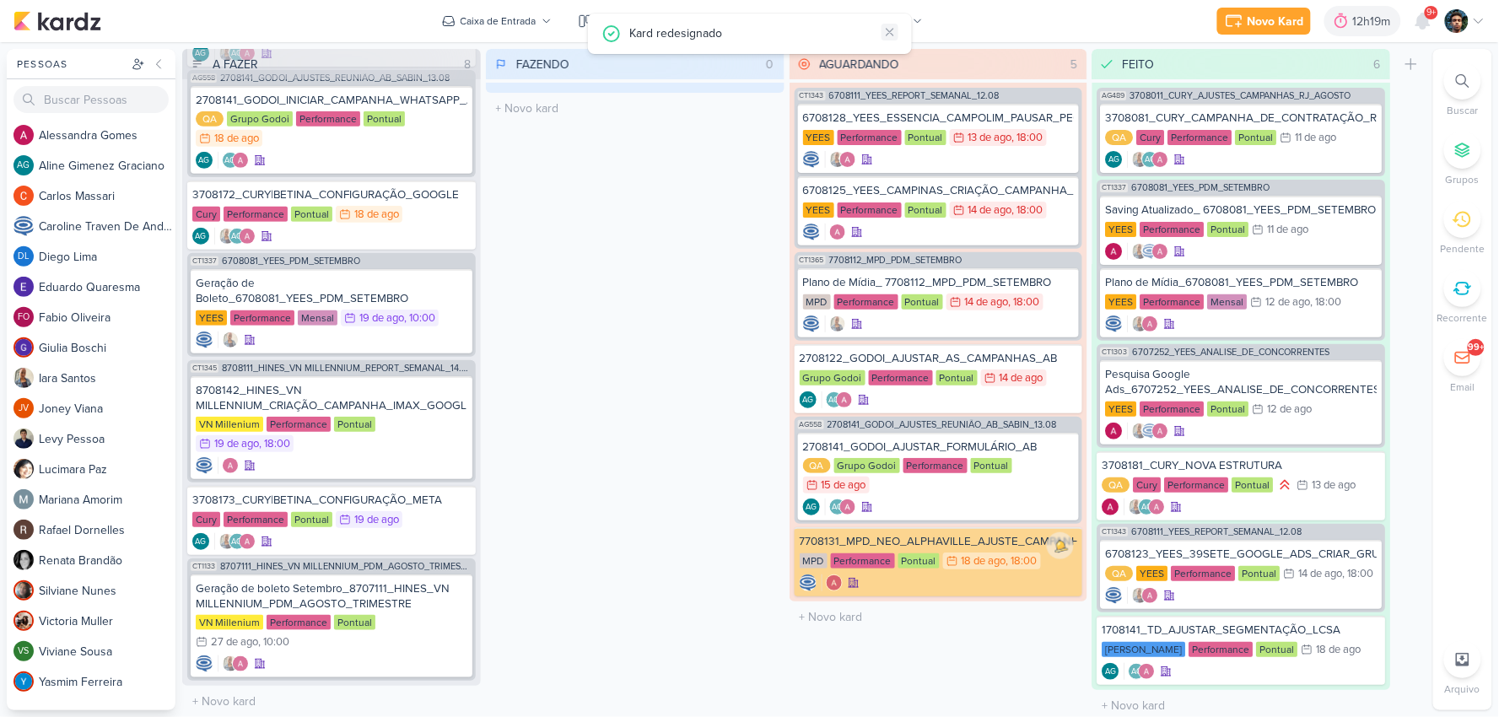
click at [885, 30] on icon at bounding box center [889, 31] width 13 height 13
click at [943, 159] on div at bounding box center [939, 159] width 272 height 17
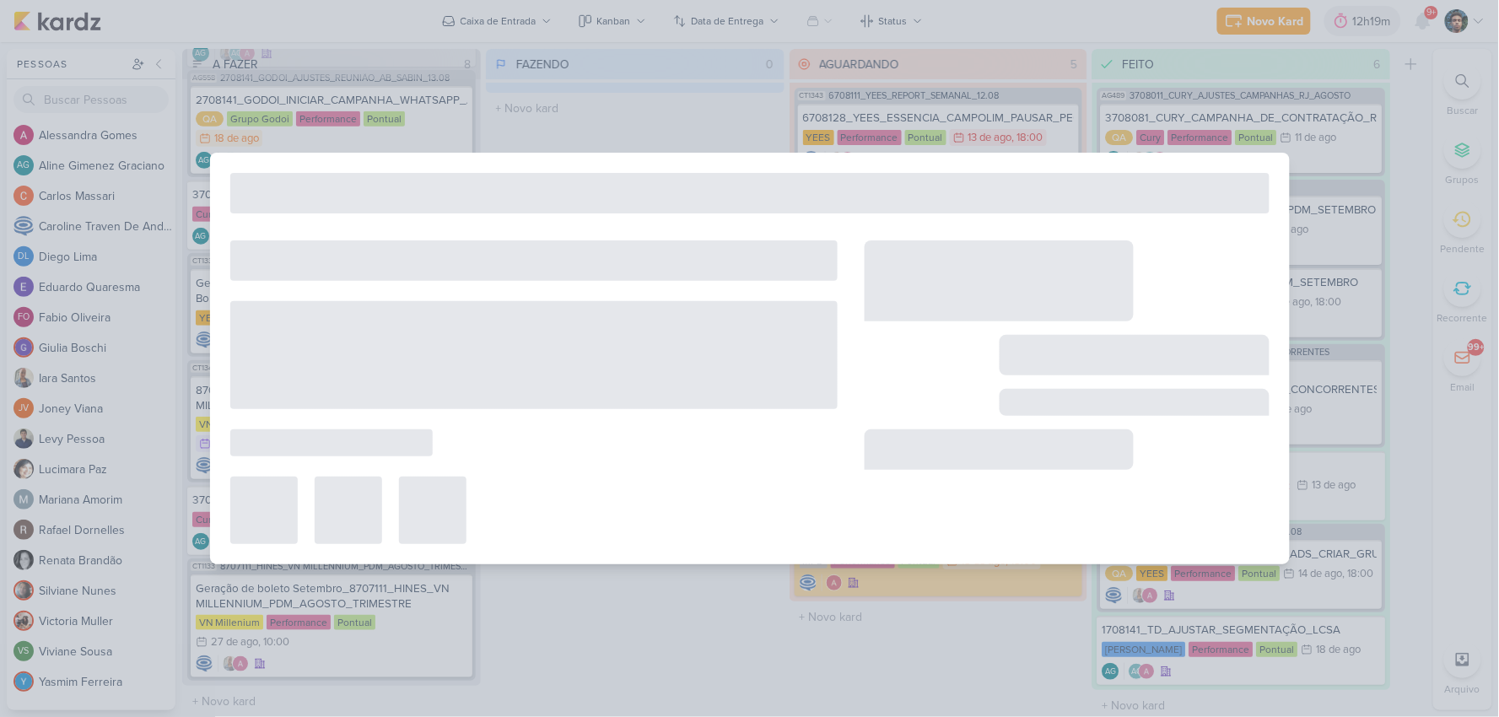
type input "6708128_YEES_ESSENCIA_CAMPOLIM_PAUSAR_PEÇA_FACHADA"
type input "[DATE] 18:00"
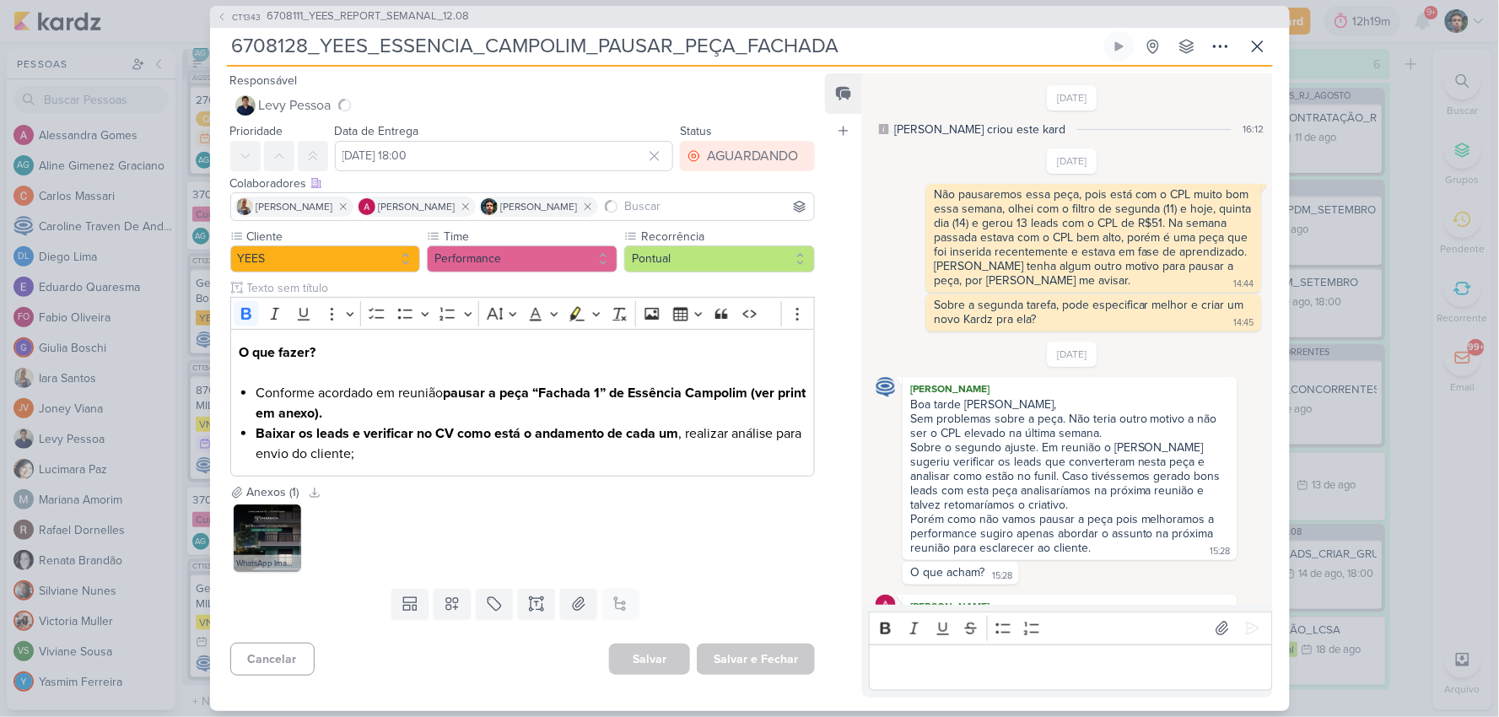
scroll to position [441, 0]
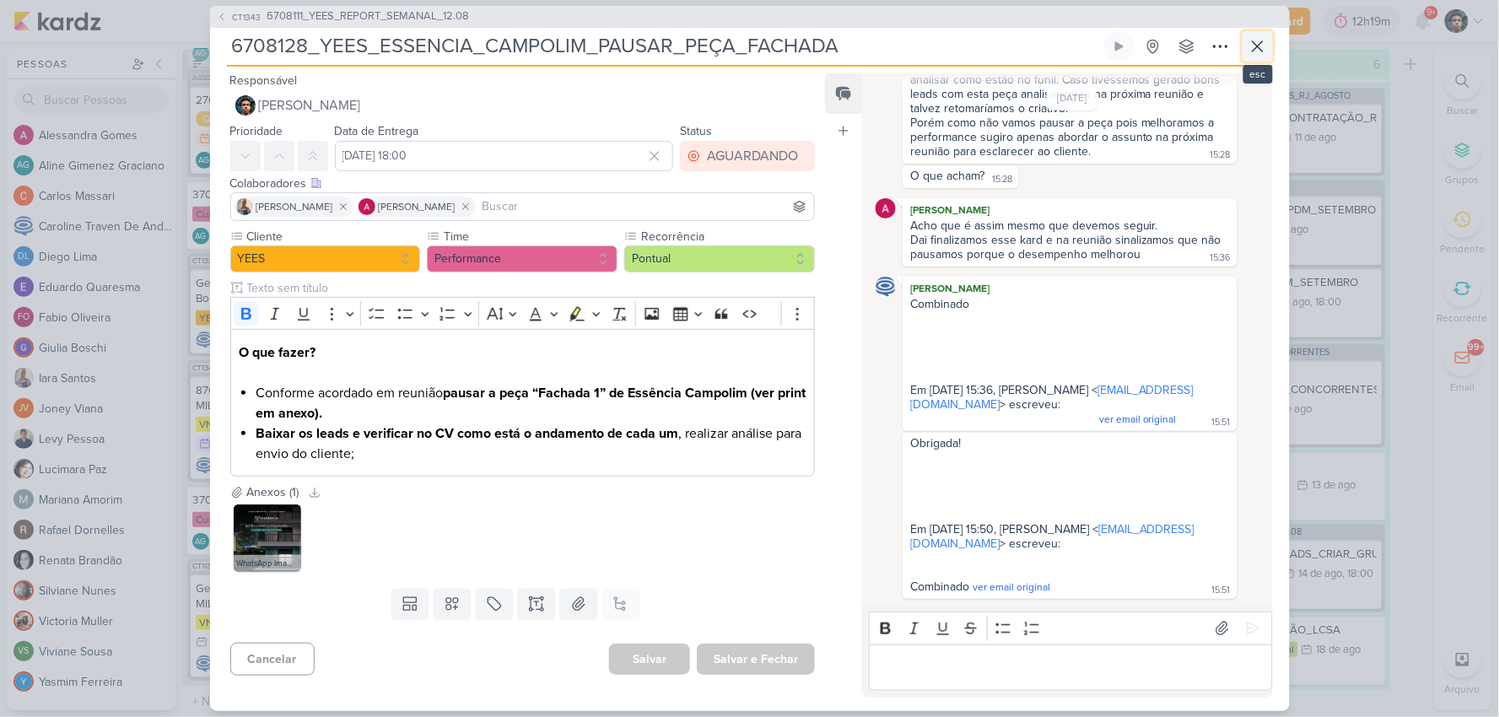
click at [1261, 40] on icon at bounding box center [1257, 46] width 20 height 20
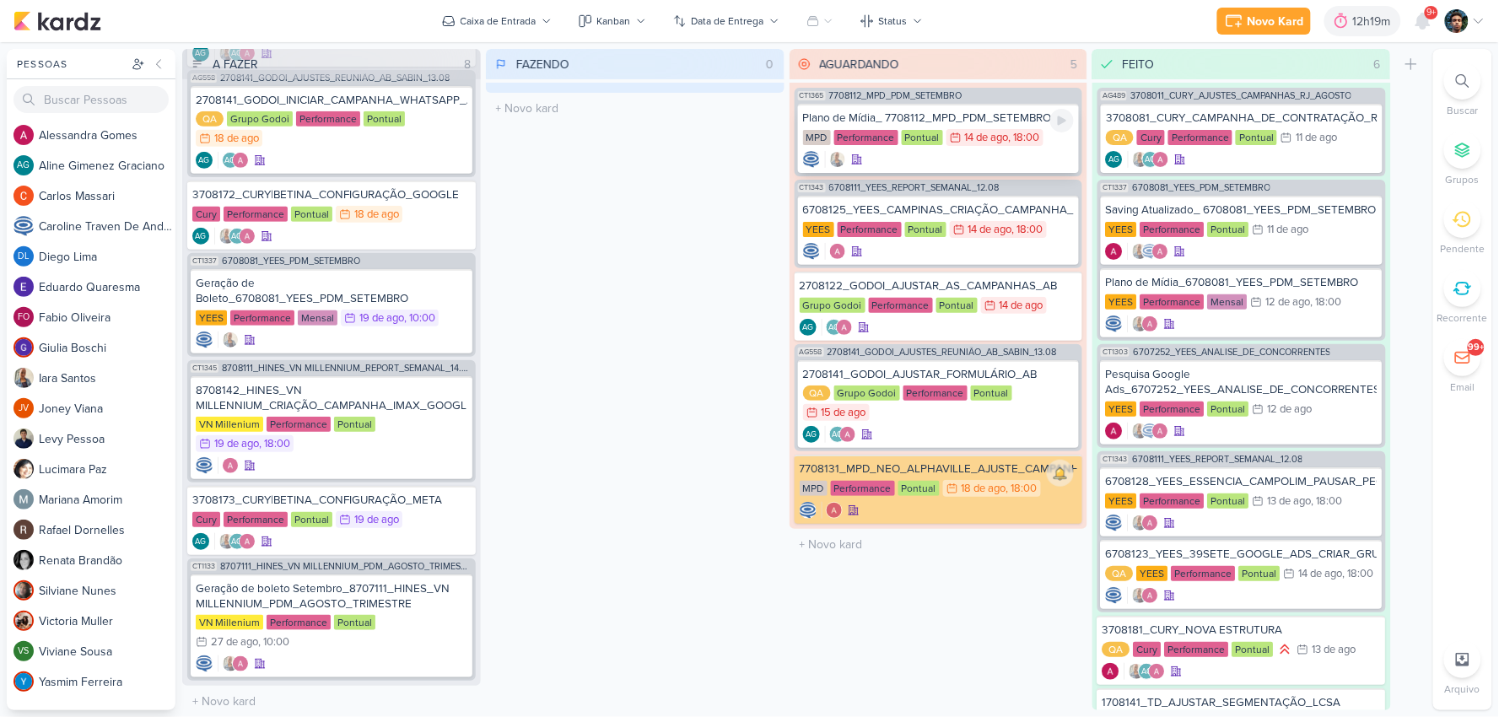
click at [963, 153] on div at bounding box center [939, 159] width 272 height 17
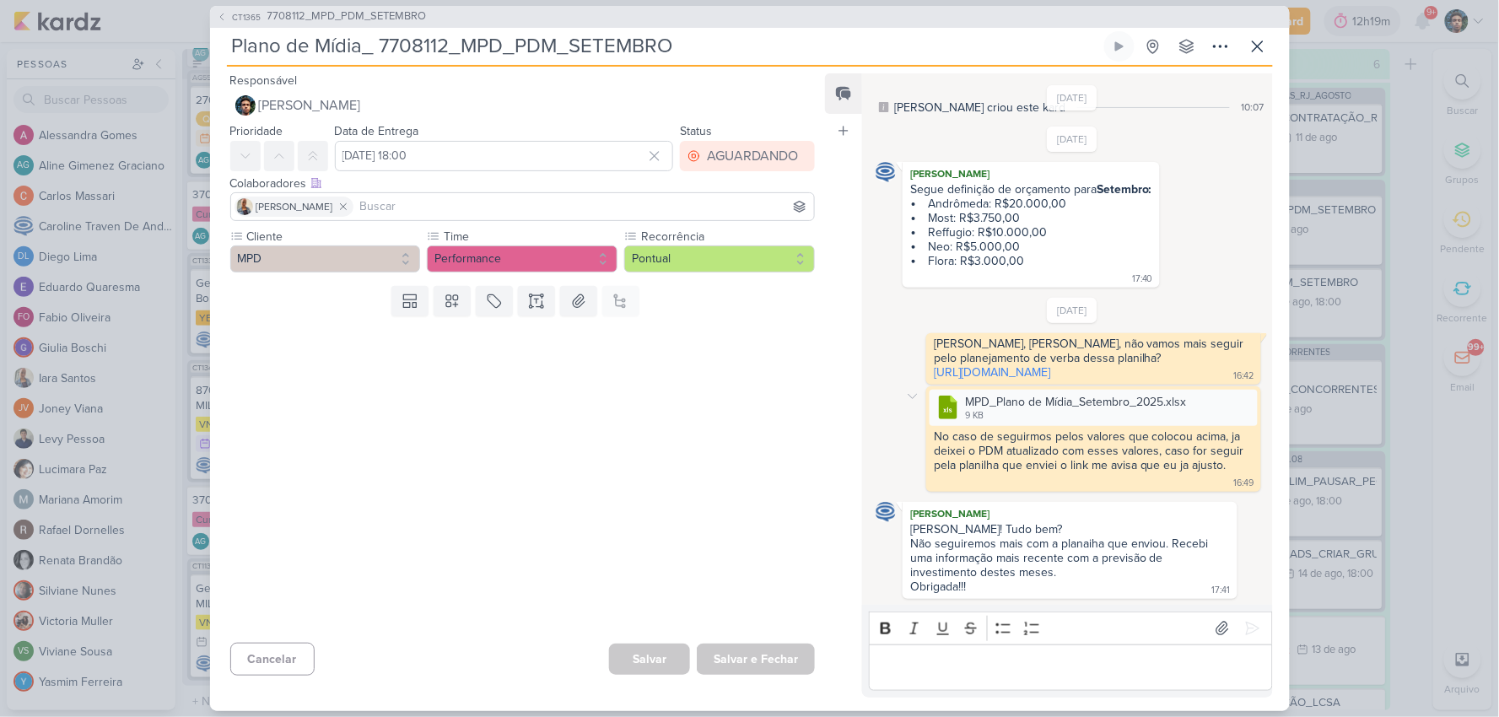
scroll to position [64, 0]
drag, startPoint x: 1021, startPoint y: 660, endPoint x: 1044, endPoint y: 643, distance: 28.3
click at [1021, 592] on p "Editor editing area: main" at bounding box center [1070, 667] width 385 height 20
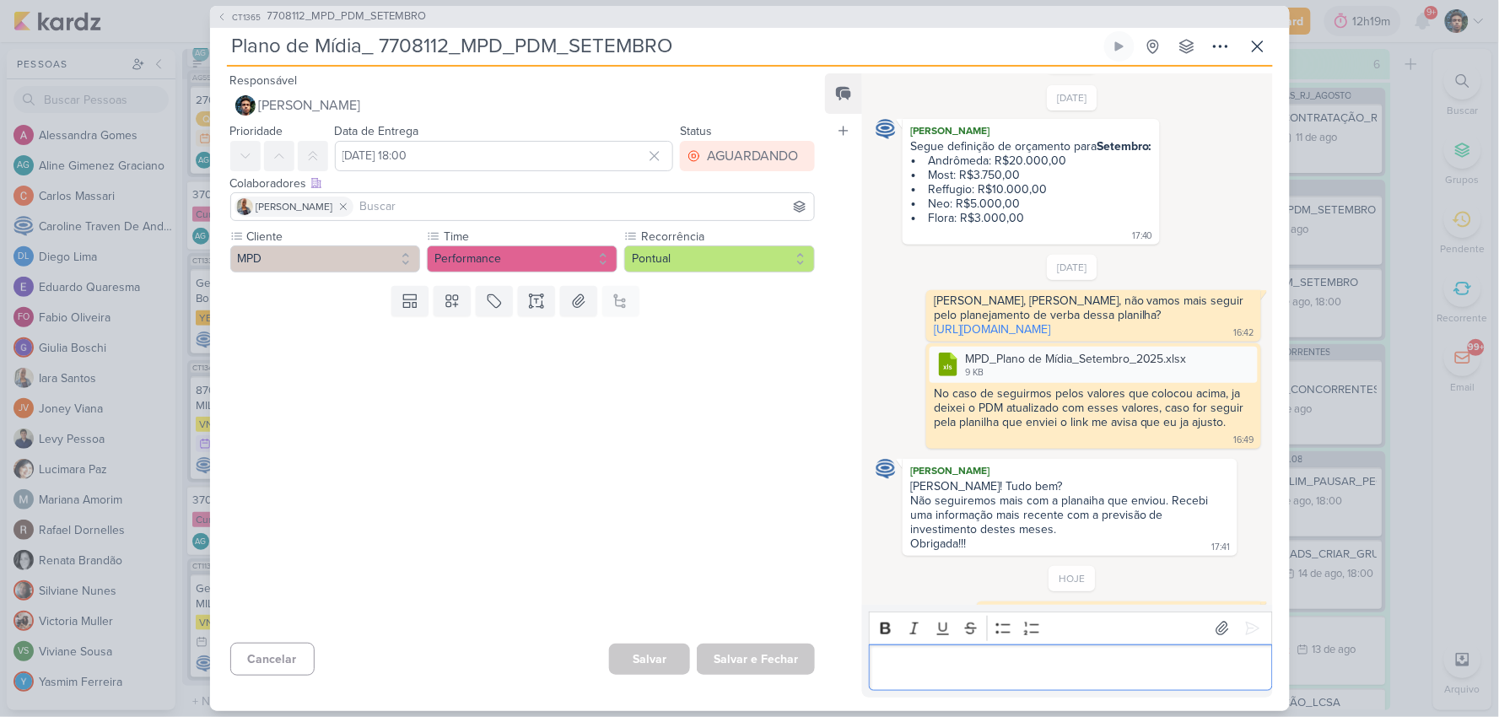
scroll to position [133, 0]
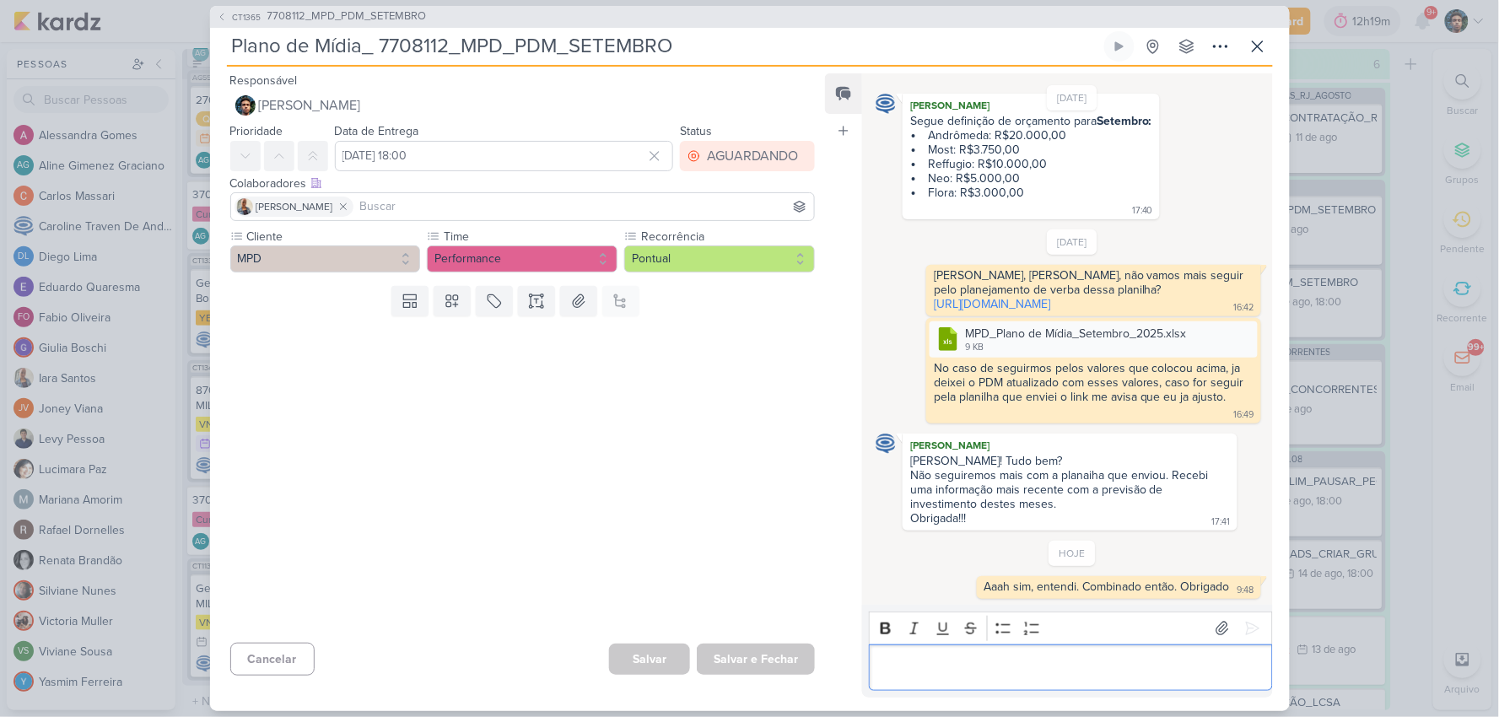
click at [1238, 40] on div "Plano de Mídia_ 7708112_MPD_PDM_SETEMBRO Criado por [PERSON_NAME] nenhum grupo …" at bounding box center [750, 48] width 1046 height 35
click at [737, 169] on button "AGUARDANDO" at bounding box center [747, 156] width 135 height 30
click at [745, 272] on button "FEITO" at bounding box center [739, 278] width 150 height 28
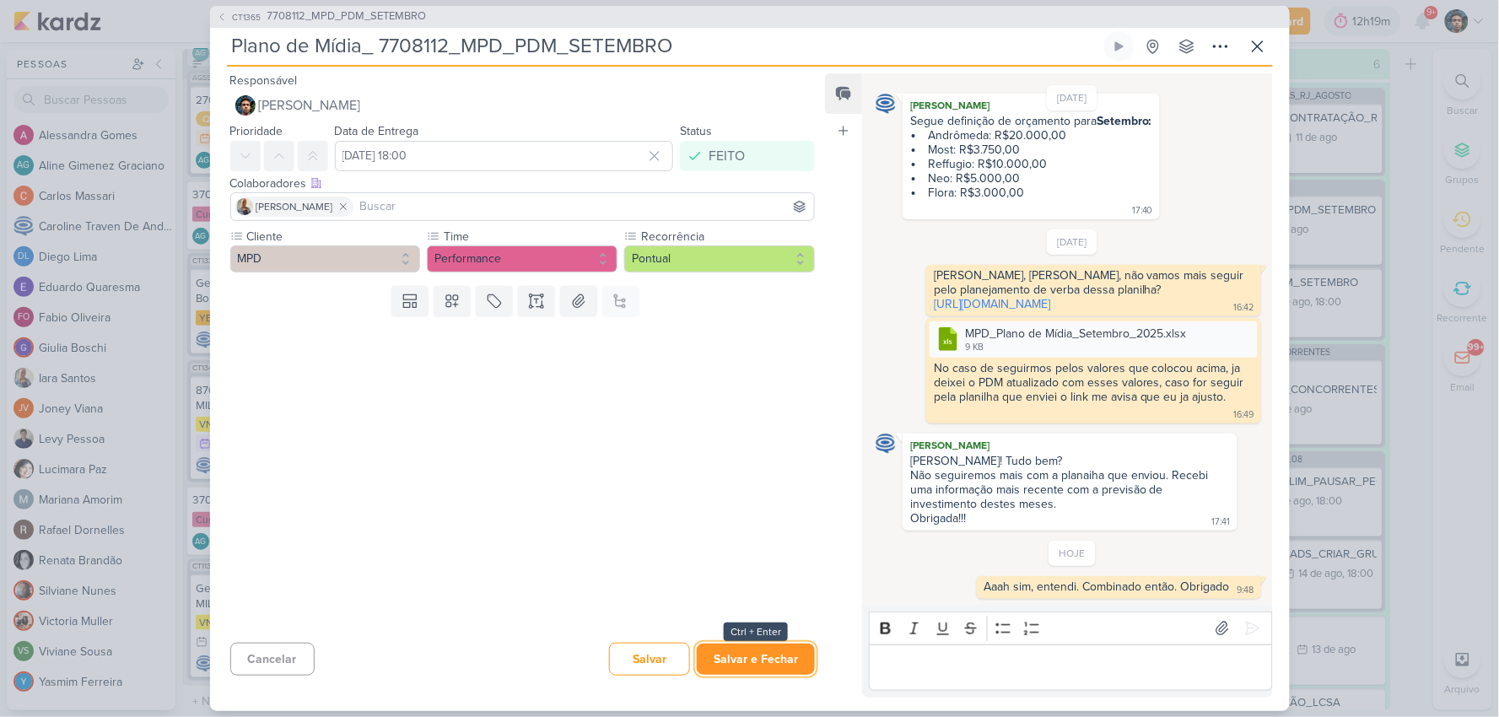
click at [746, 592] on button "Salvar e Fechar" at bounding box center [756, 658] width 118 height 31
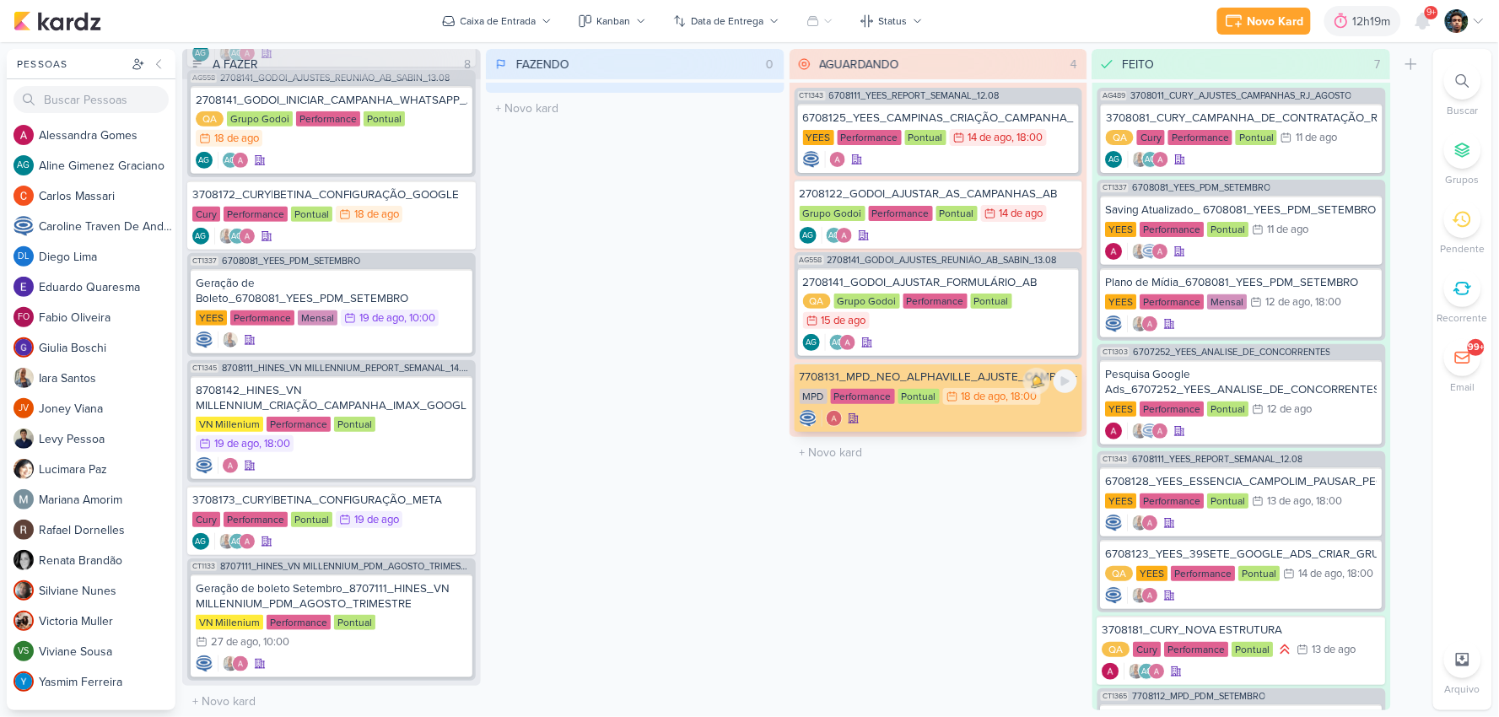
click at [950, 415] on div at bounding box center [938, 418] width 278 height 17
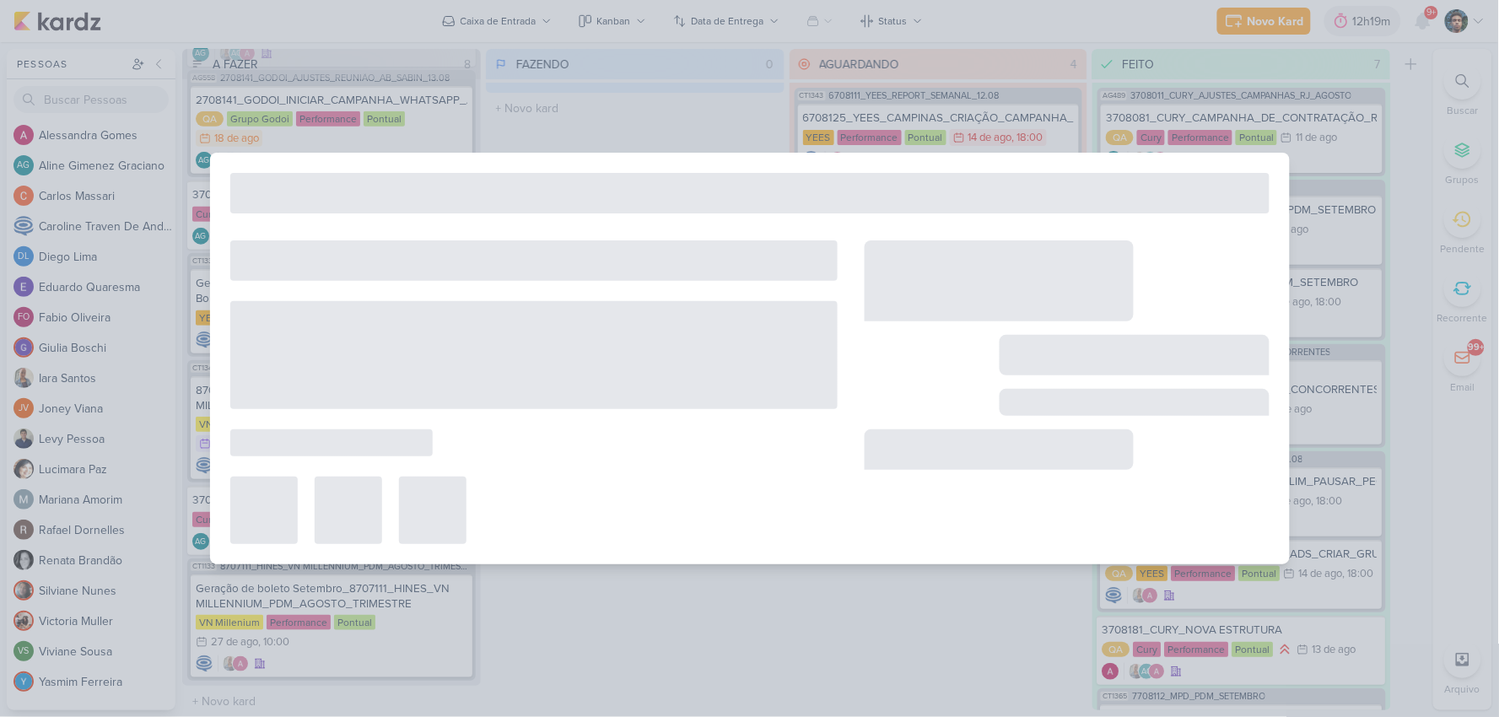
type input "7708131_MPD_NEO_ALPHAVILLE_AJUSTE_CAMPANHA"
type input "[DATE] 18:00"
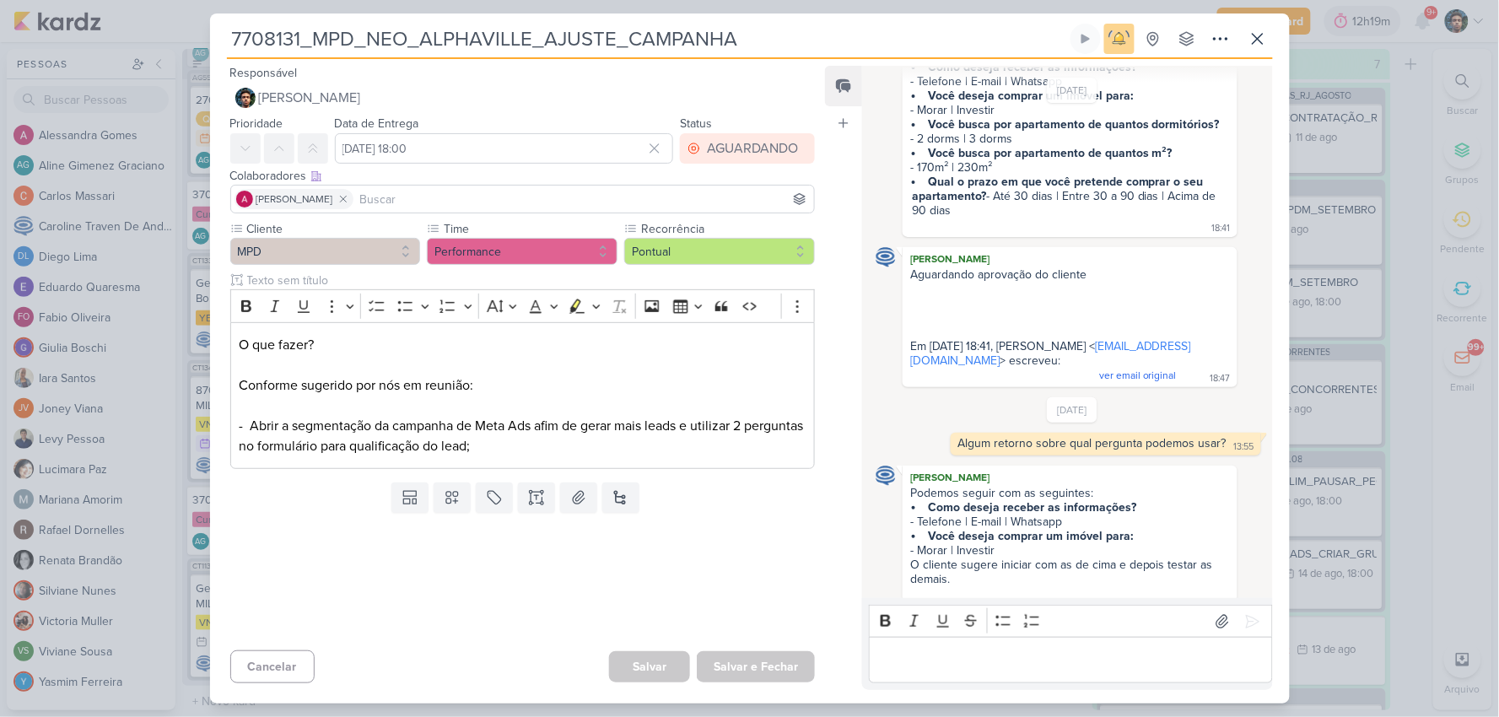
scroll to position [195, 0]
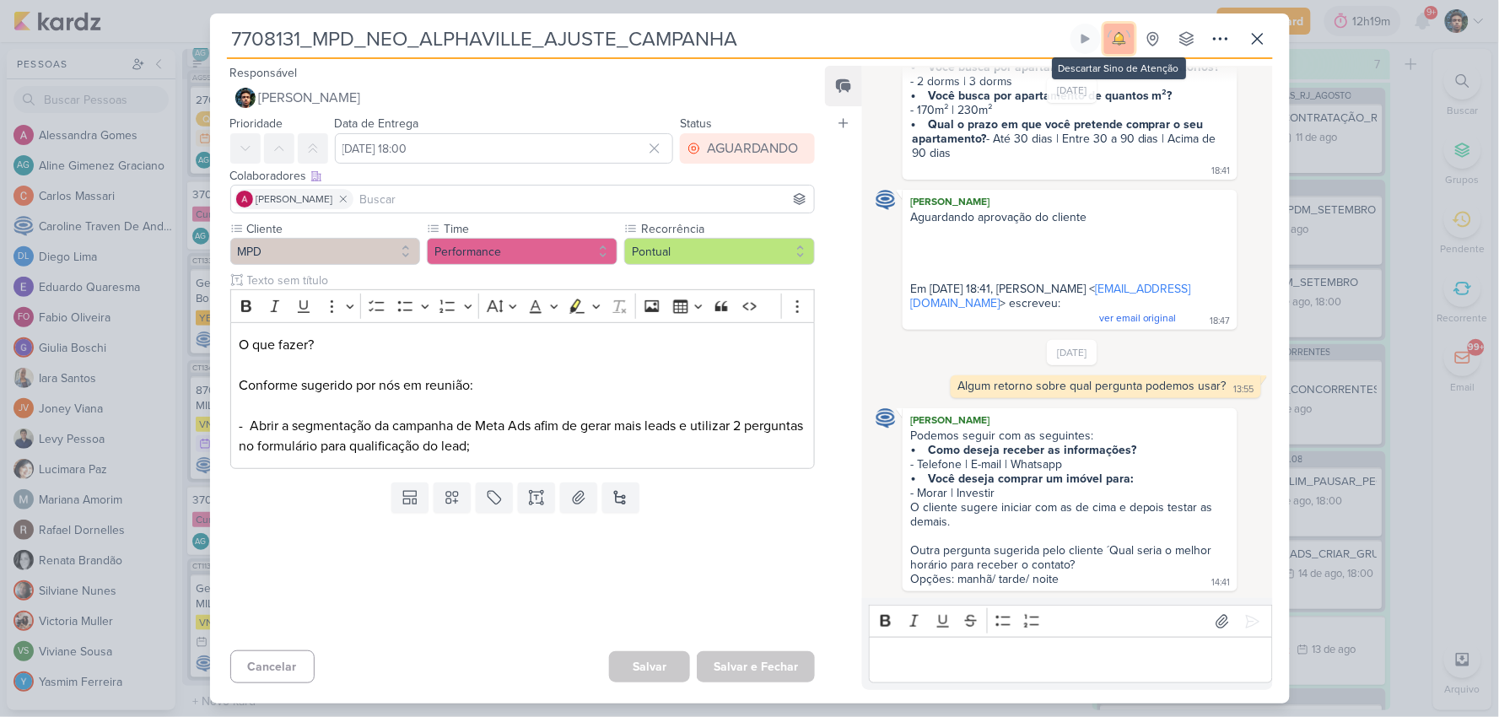
click at [1115, 42] on img at bounding box center [1119, 39] width 24 height 24
click at [1110, 40] on button at bounding box center [1119, 39] width 30 height 30
click at [1258, 45] on icon at bounding box center [1257, 39] width 20 height 20
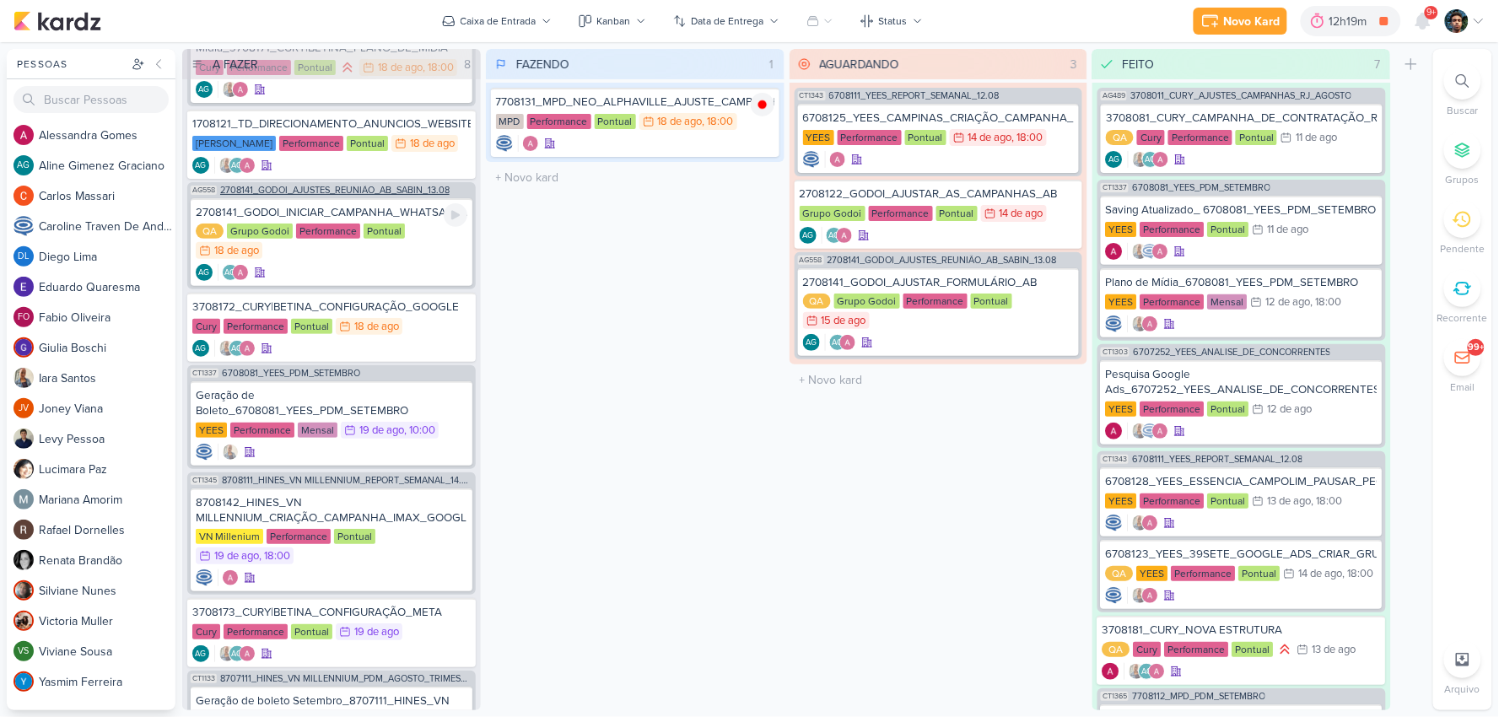
scroll to position [197, 0]
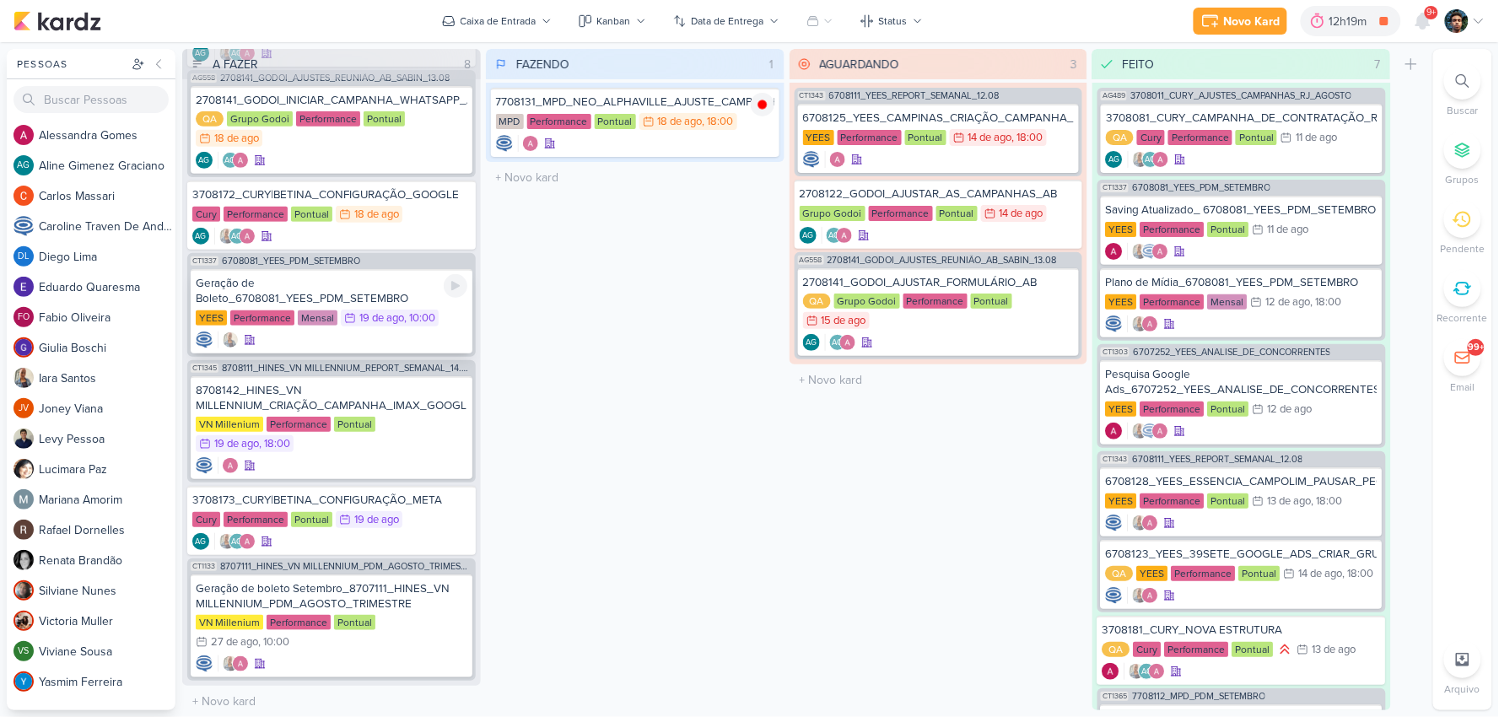
click at [375, 292] on div "Geração de Boleto_6708081_YEES_PDM_SETEMBRO" at bounding box center [332, 291] width 272 height 30
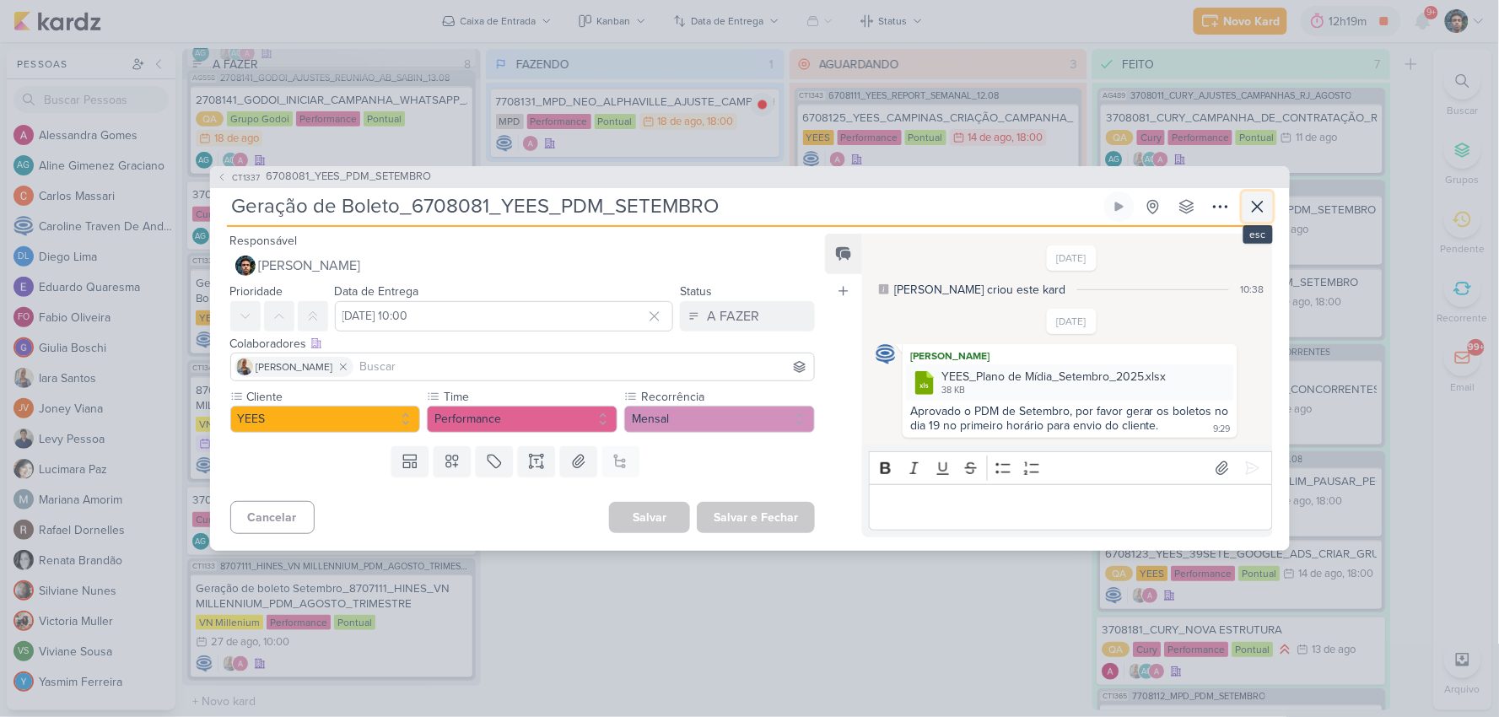
click at [1259, 211] on icon at bounding box center [1257, 206] width 20 height 20
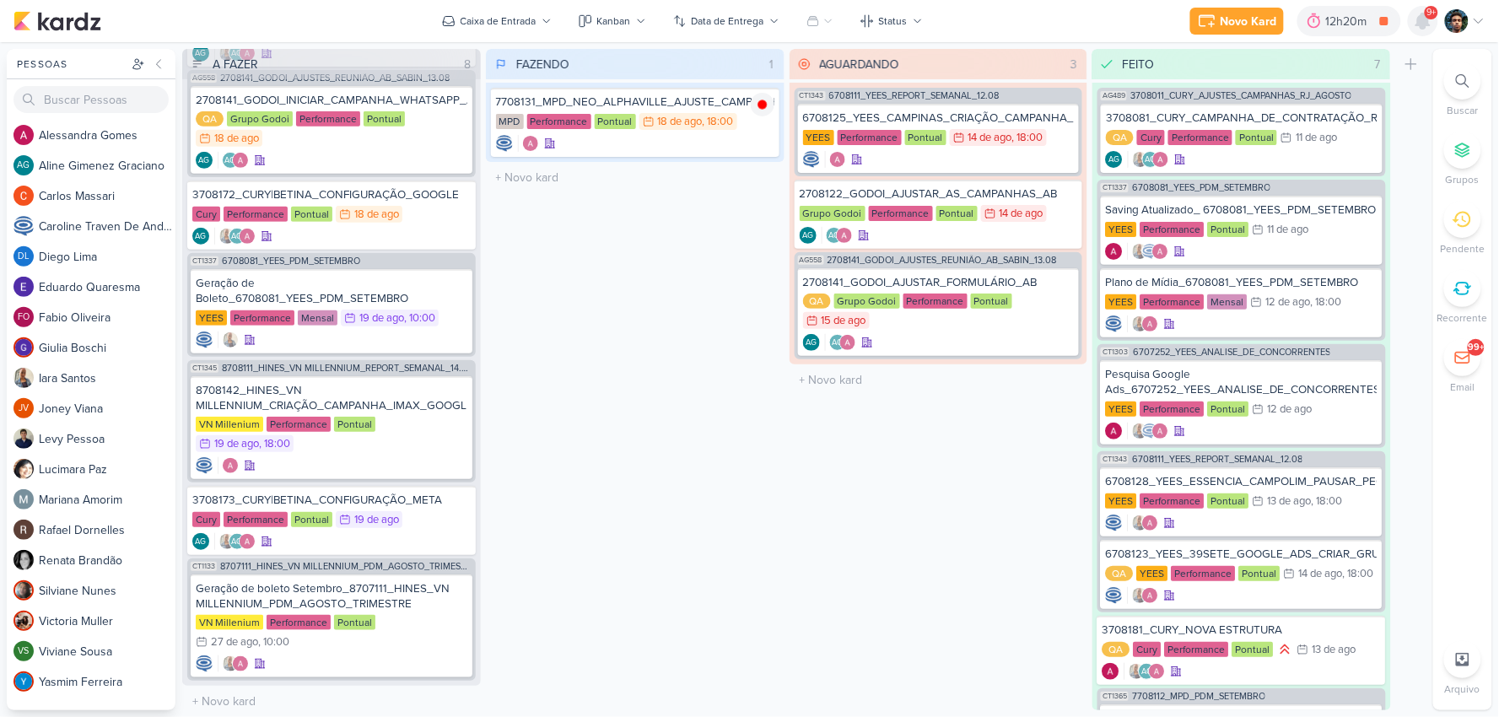
click at [1278, 17] on icon at bounding box center [1422, 20] width 13 height 15
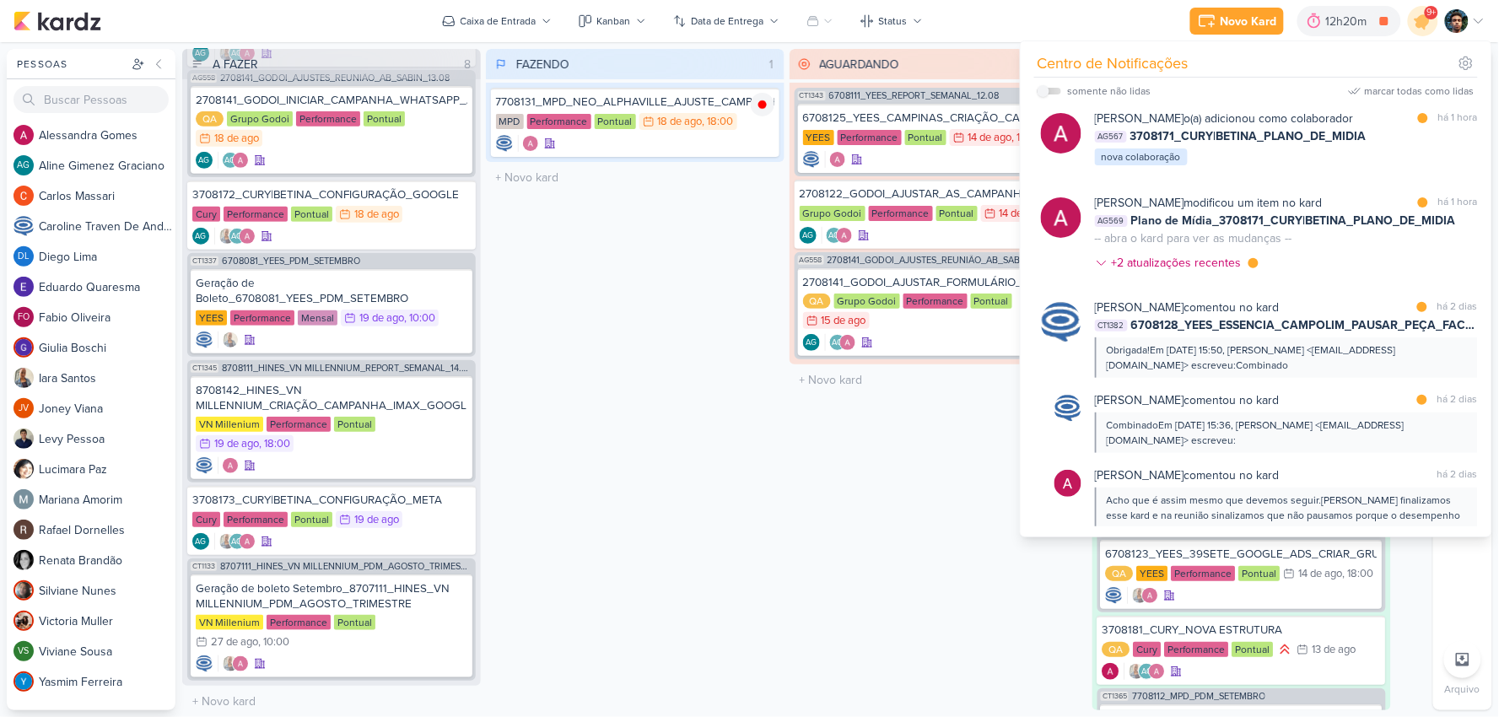
scroll to position [0, 0]
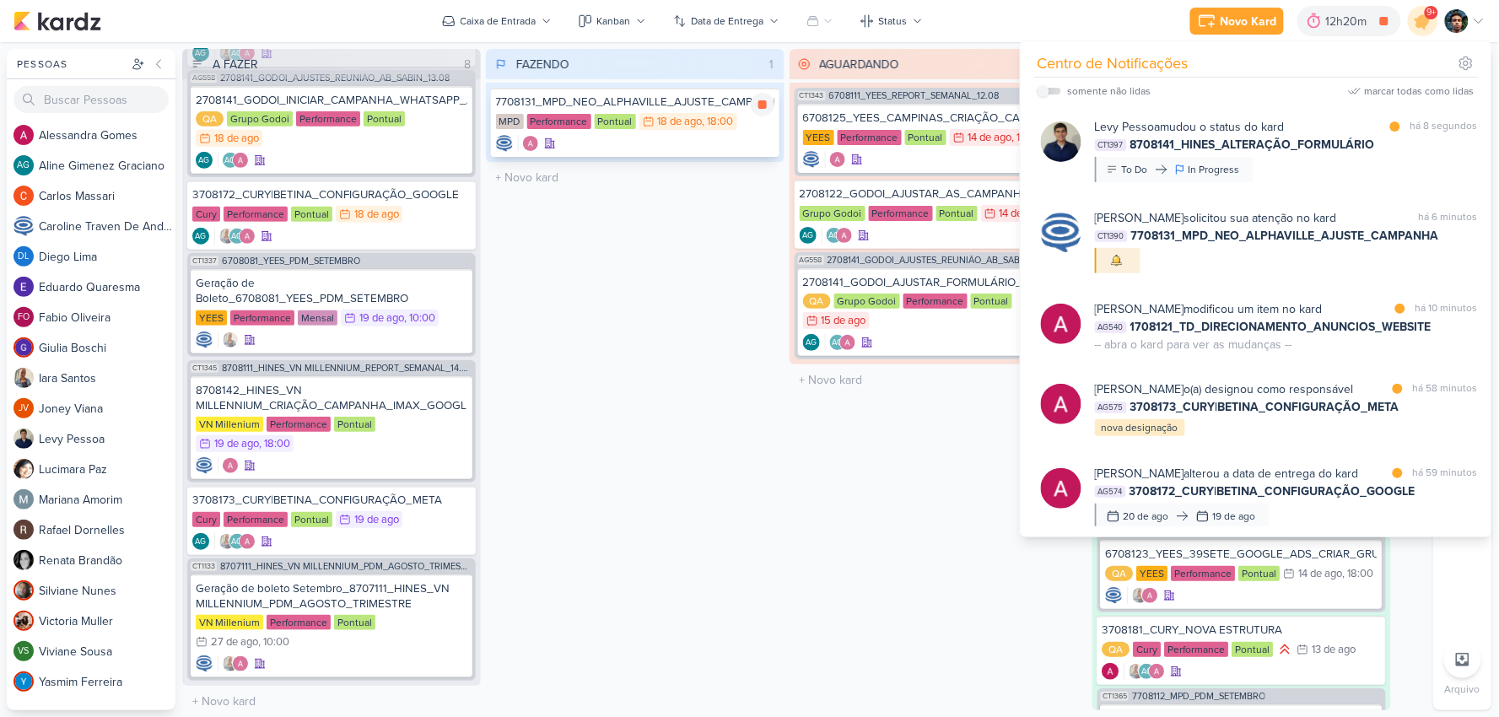
click at [686, 146] on div at bounding box center [635, 143] width 278 height 17
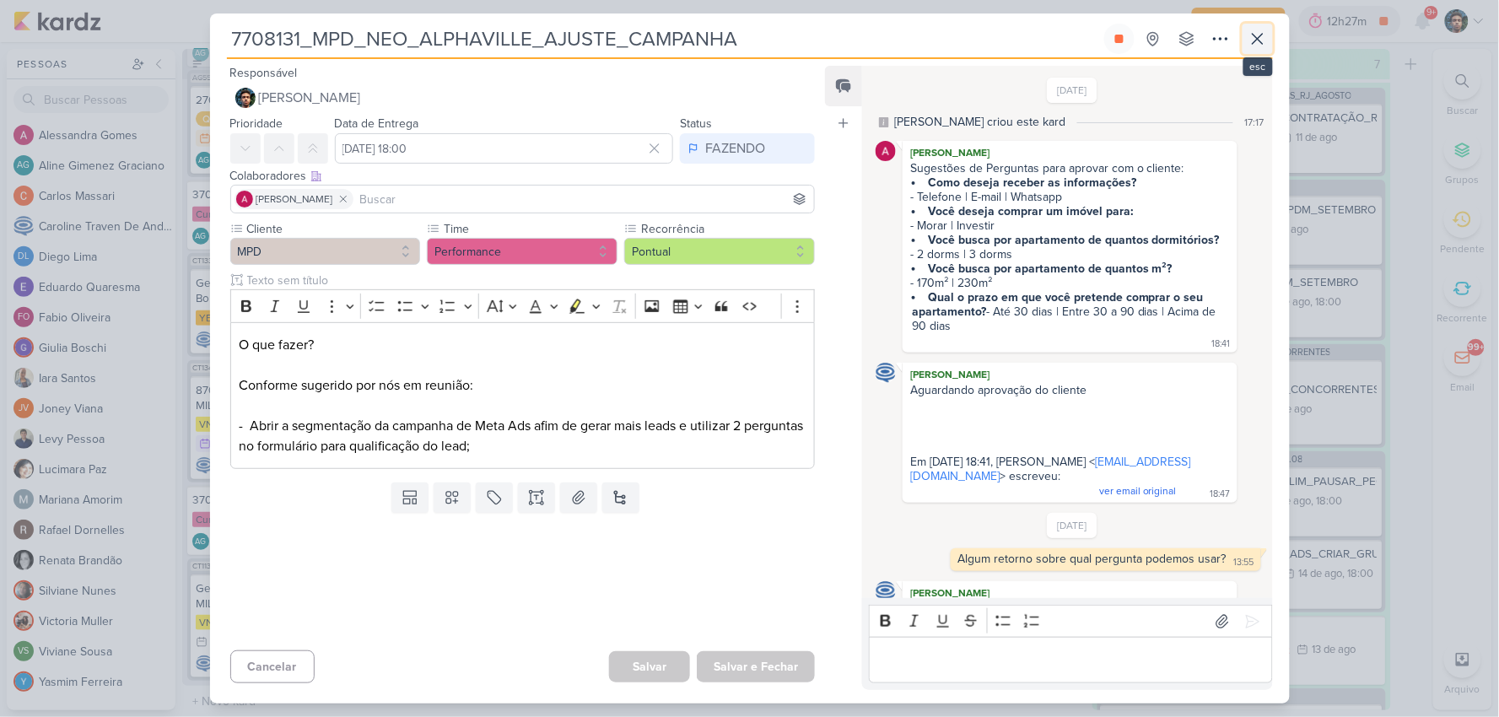
click at [1257, 40] on icon at bounding box center [1257, 39] width 20 height 20
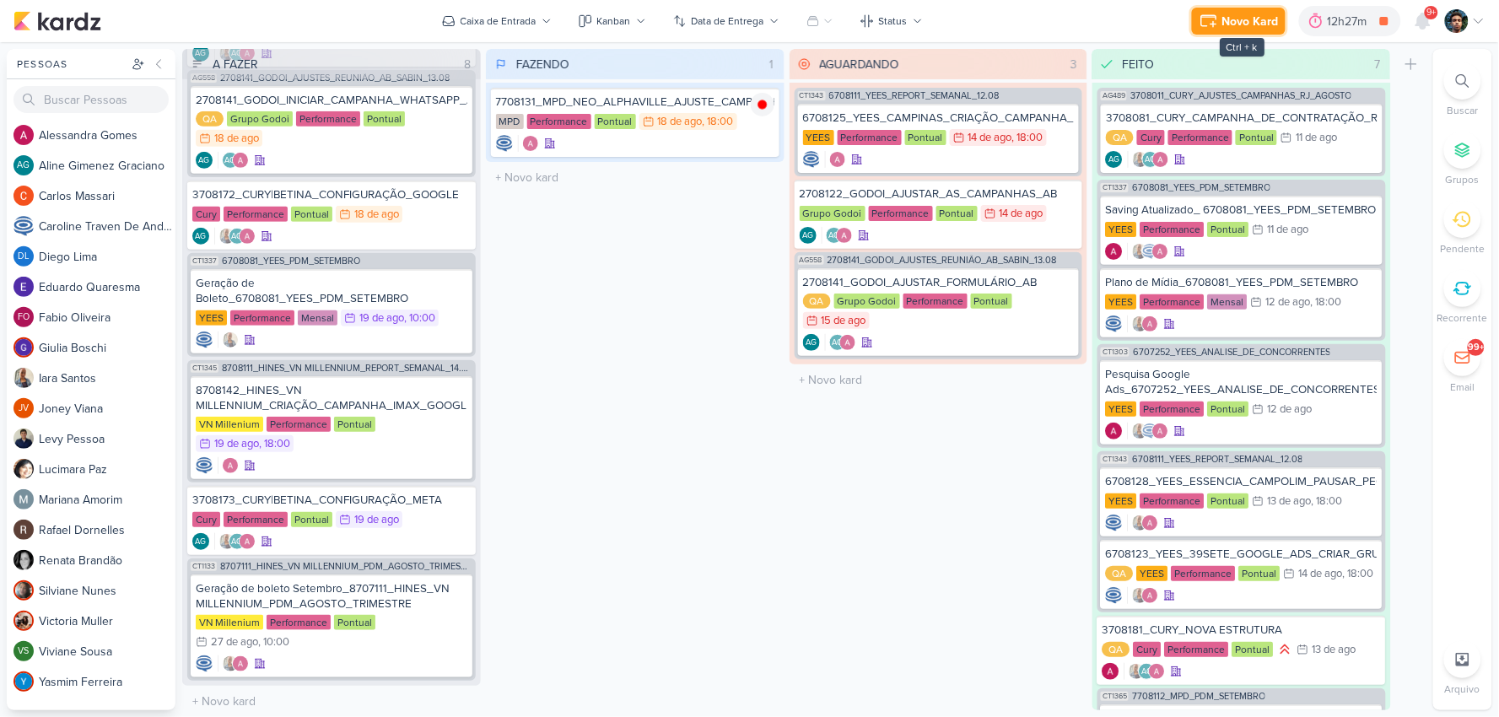
click at [1249, 26] on div "Novo Kard" at bounding box center [1250, 22] width 57 height 18
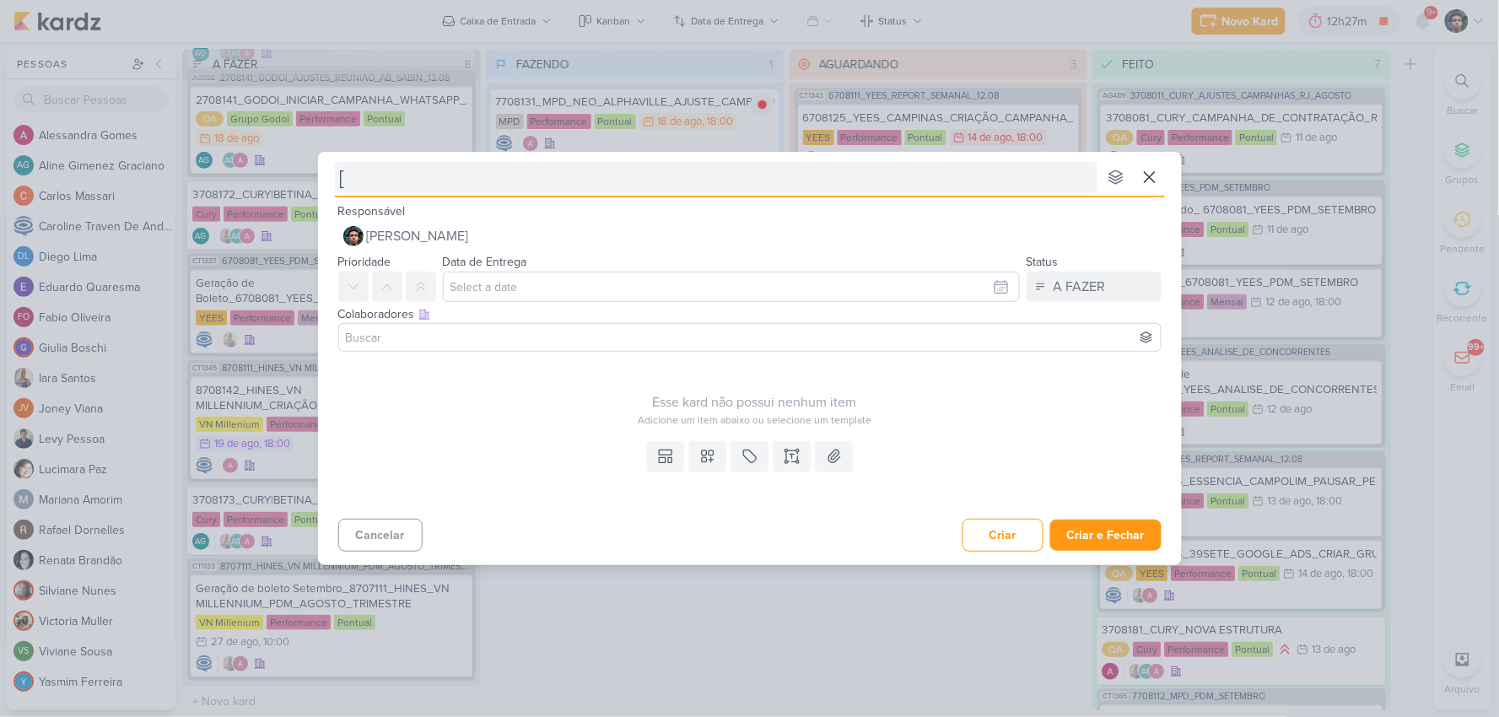
type input "[]"
type input "[Neo ]"
type input "[Neo AL]"
type input "[Neo A]"
type input "[]"
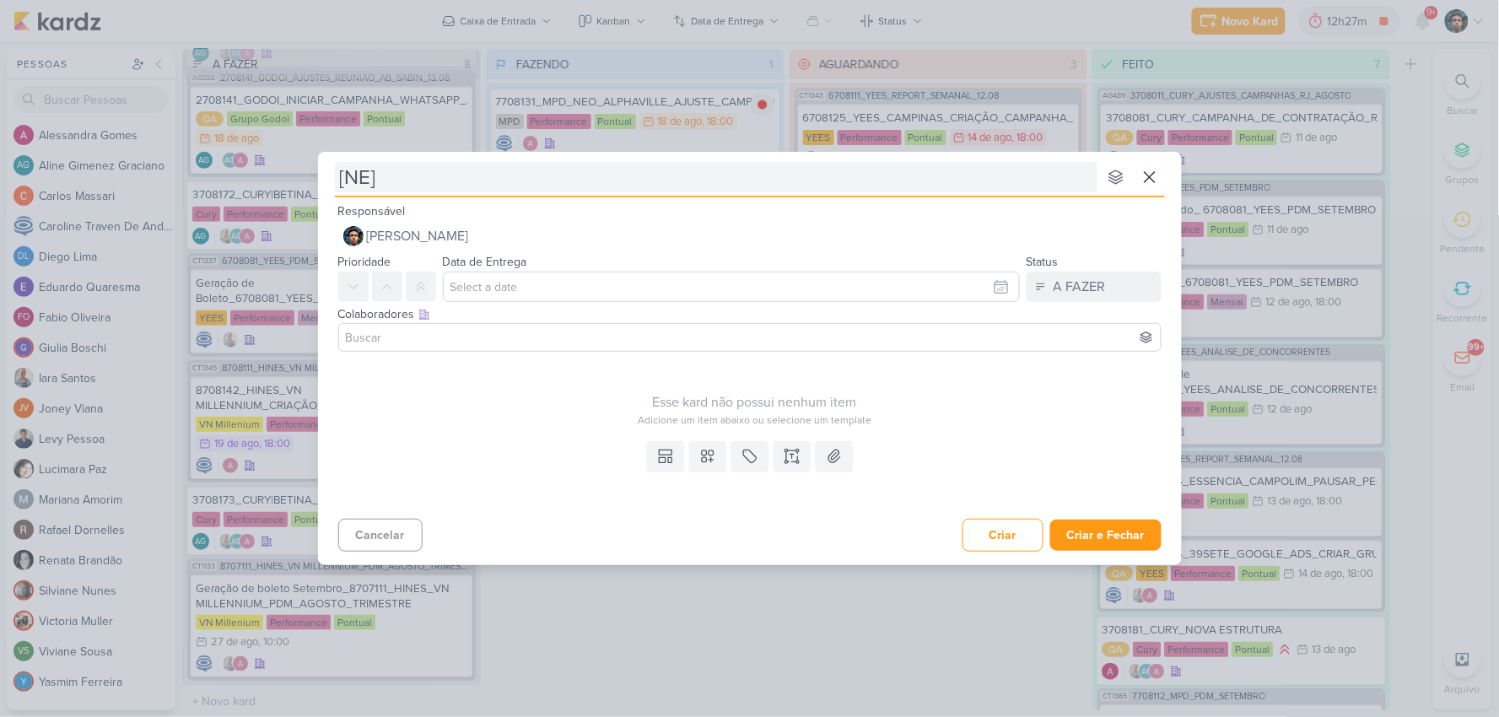
type input "[NEO]"
type input "[NEO ALP]"
type input "[NEO ALPHAVI]"
type input "[NEO ALPHAVILLE]"
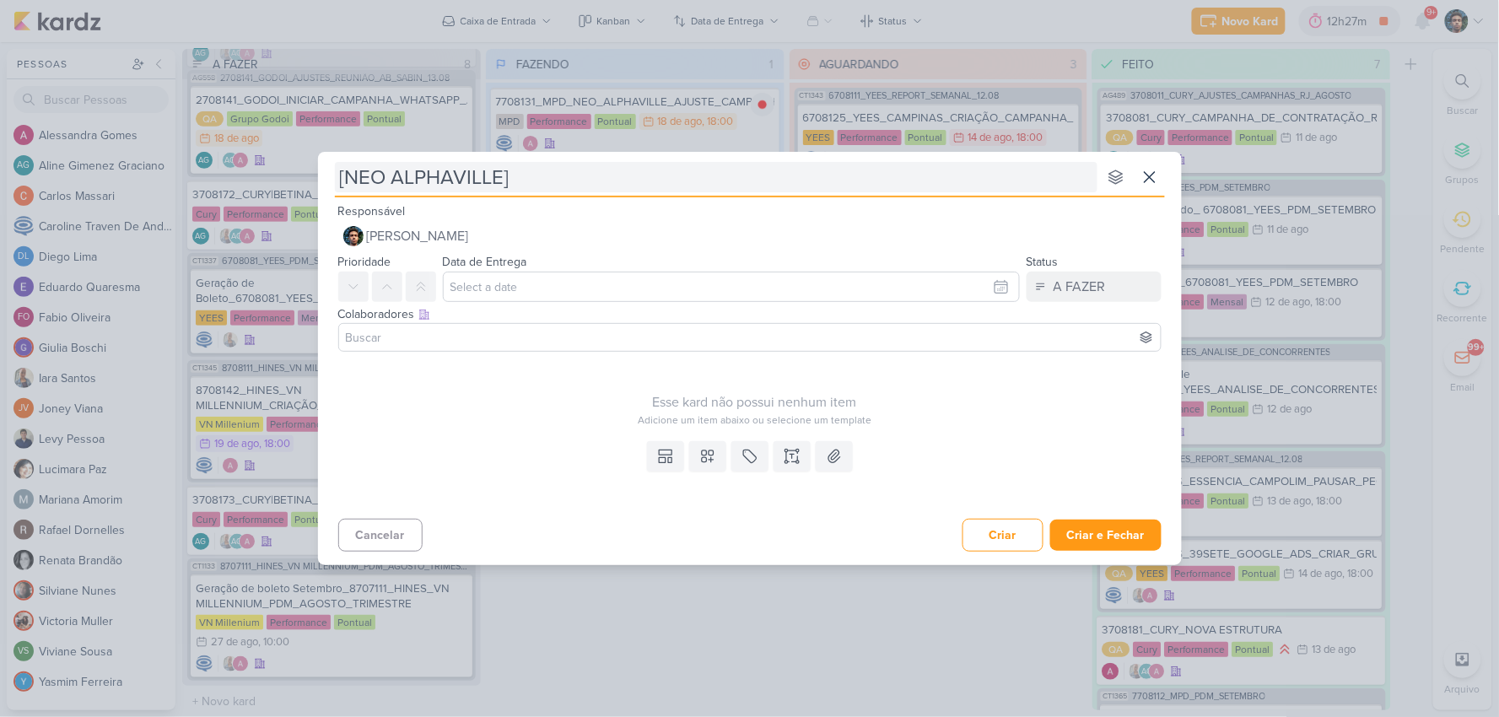
click at [574, 173] on input "[NEO ALPHAVILLE]" at bounding box center [716, 177] width 762 height 30
type input "[NEO ALPHAVILLE]"
type input "[NEO ALPHAVILLE] Pu"
type input "[NEO ALPHAVILLE] Pau"
type input "[NEO ALPHAVILLE] Pausamos"
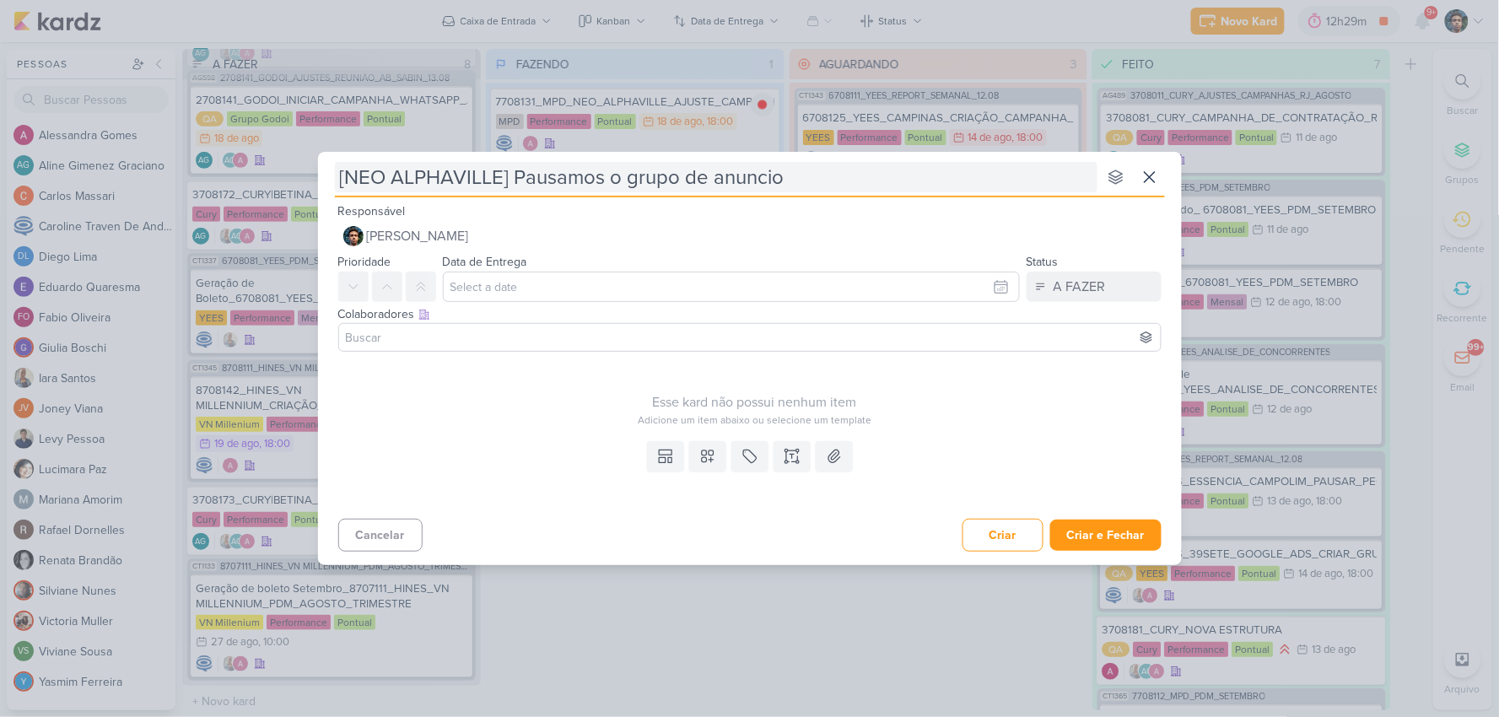
type input "[NEO ALPHAVILLE] Pausamos o grupo de anuncio"
click at [618, 173] on input "[NEO ALPHAVILLE] Pausamos o grupo de anuncio" at bounding box center [716, 177] width 762 height 30
click at [616, 173] on input "[NEO ALPHAVILLE] Pausamos o grupo de anuncio" at bounding box center [716, 177] width 762 height 30
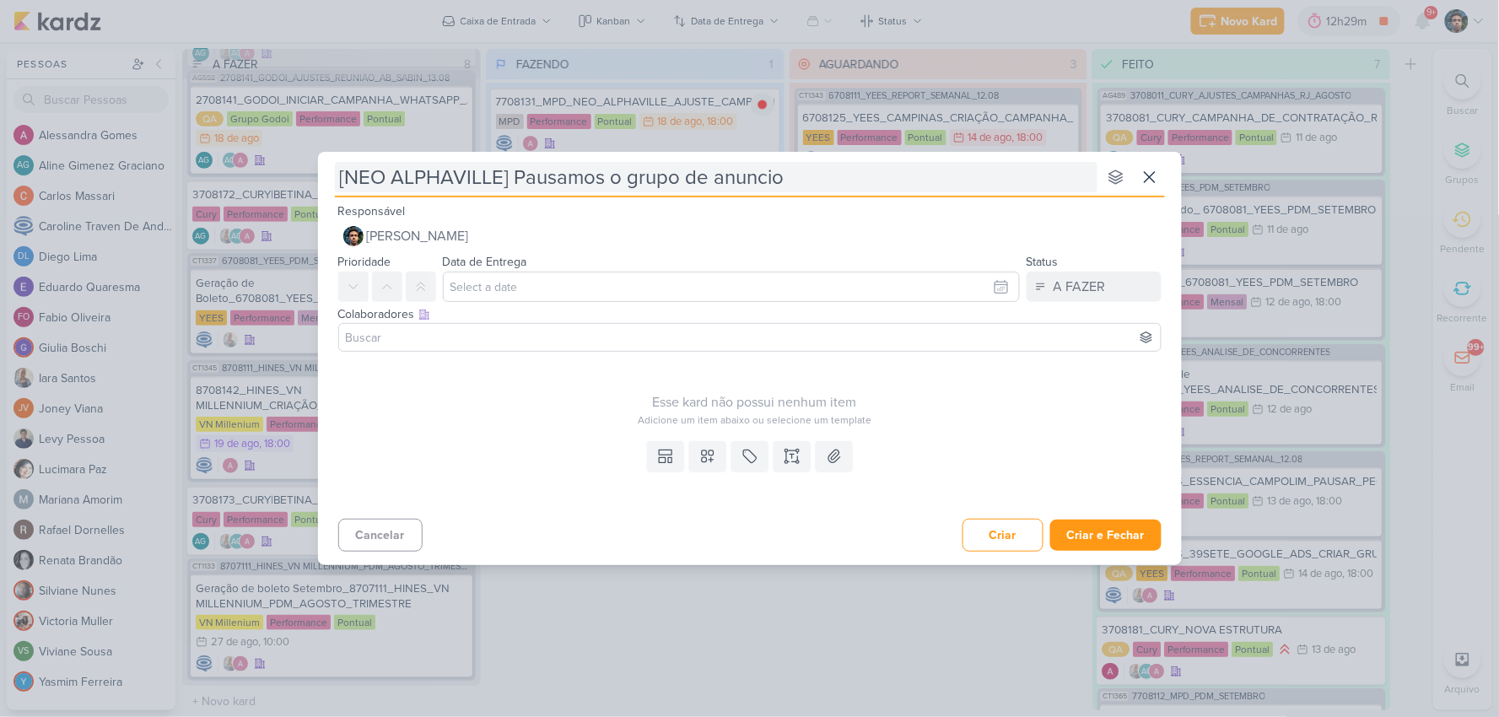
click at [616, 173] on input "[NEO ALPHAVILLE] Pausamos o grupo de anuncio" at bounding box center [716, 177] width 762 height 30
click at [612, 175] on input "[NEO ALPHAVILLE] Pausamos o grupo de anuncio" at bounding box center [716, 177] width 762 height 30
type input "[NEO ALPHAVILLE] Pausamos um grupo de anuncio"
click at [869, 180] on input "[NEO ALPHAVILLE] Pausamos um grupo de anuncio" at bounding box center [716, 177] width 762 height 30
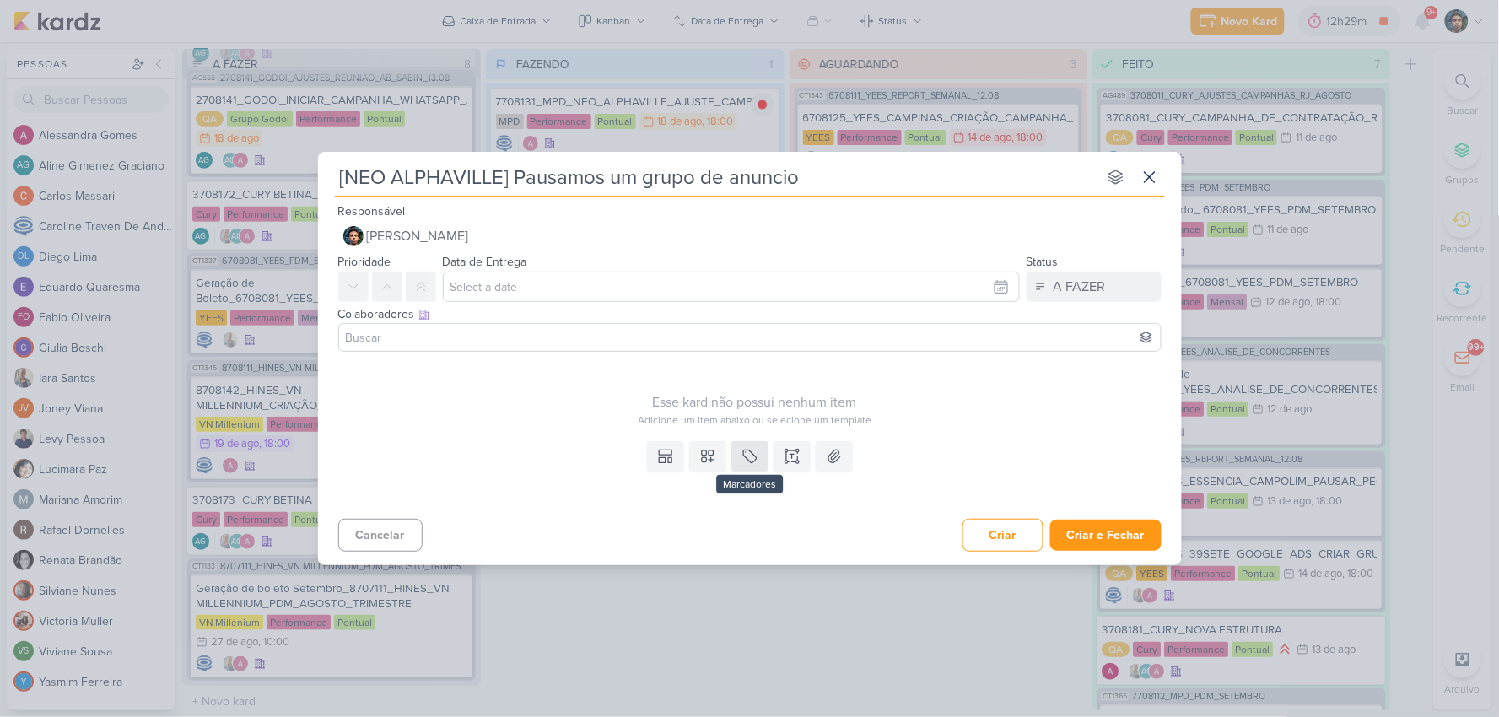
type input "[NEO ALPHAVILLE] Pausamos um grupo de anuncio"
click at [753, 460] on icon at bounding box center [749, 456] width 13 height 13
click at [747, 411] on div "QA" at bounding box center [765, 416] width 110 height 18
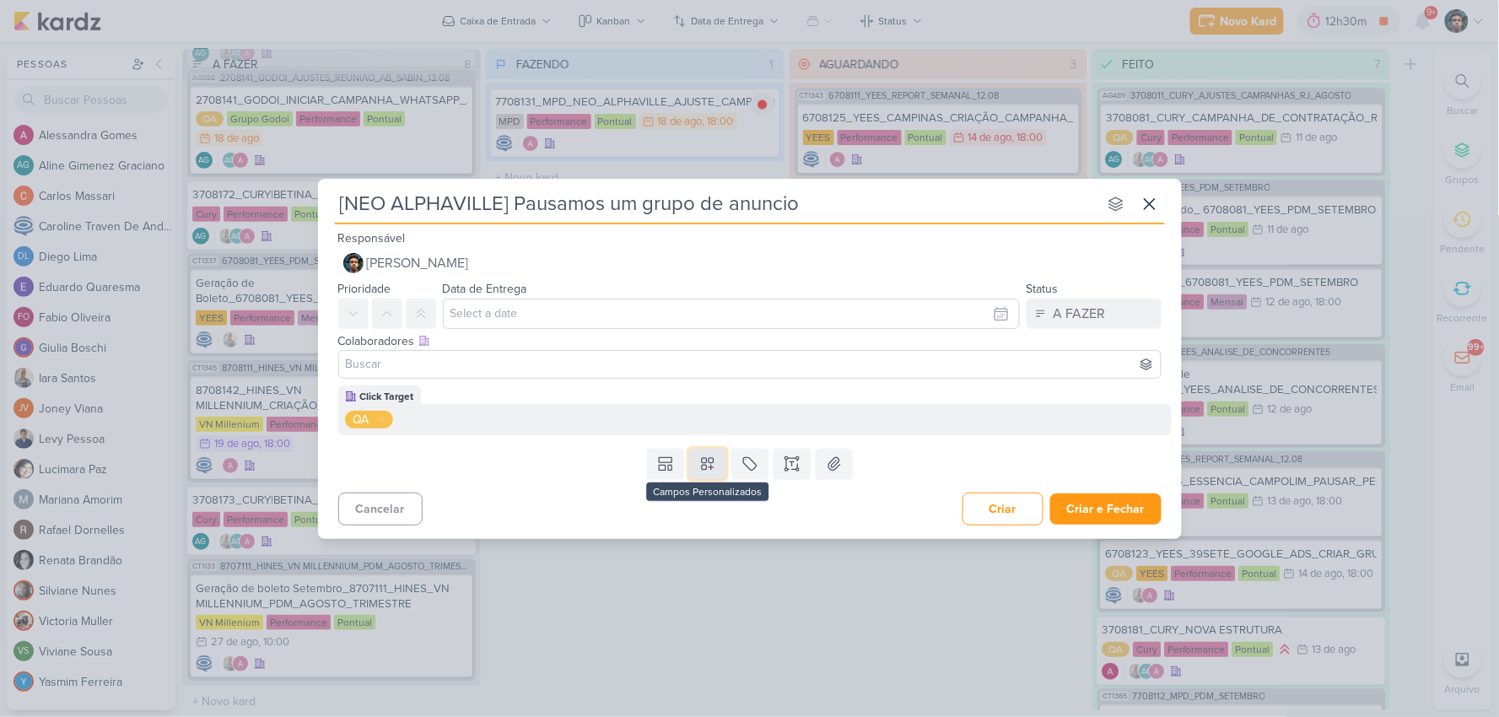
click at [719, 454] on button at bounding box center [707, 464] width 37 height 30
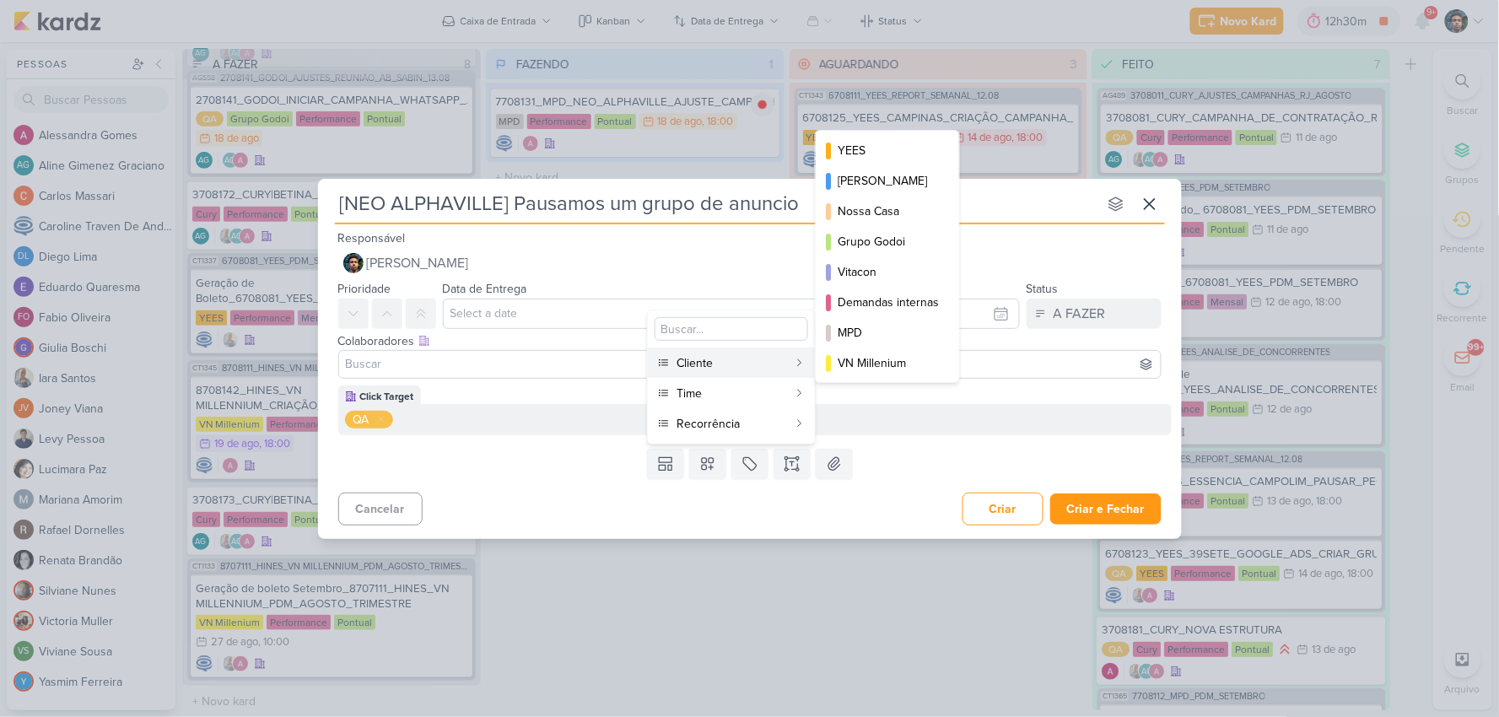
click at [742, 361] on div "Cliente" at bounding box center [731, 363] width 111 height 18
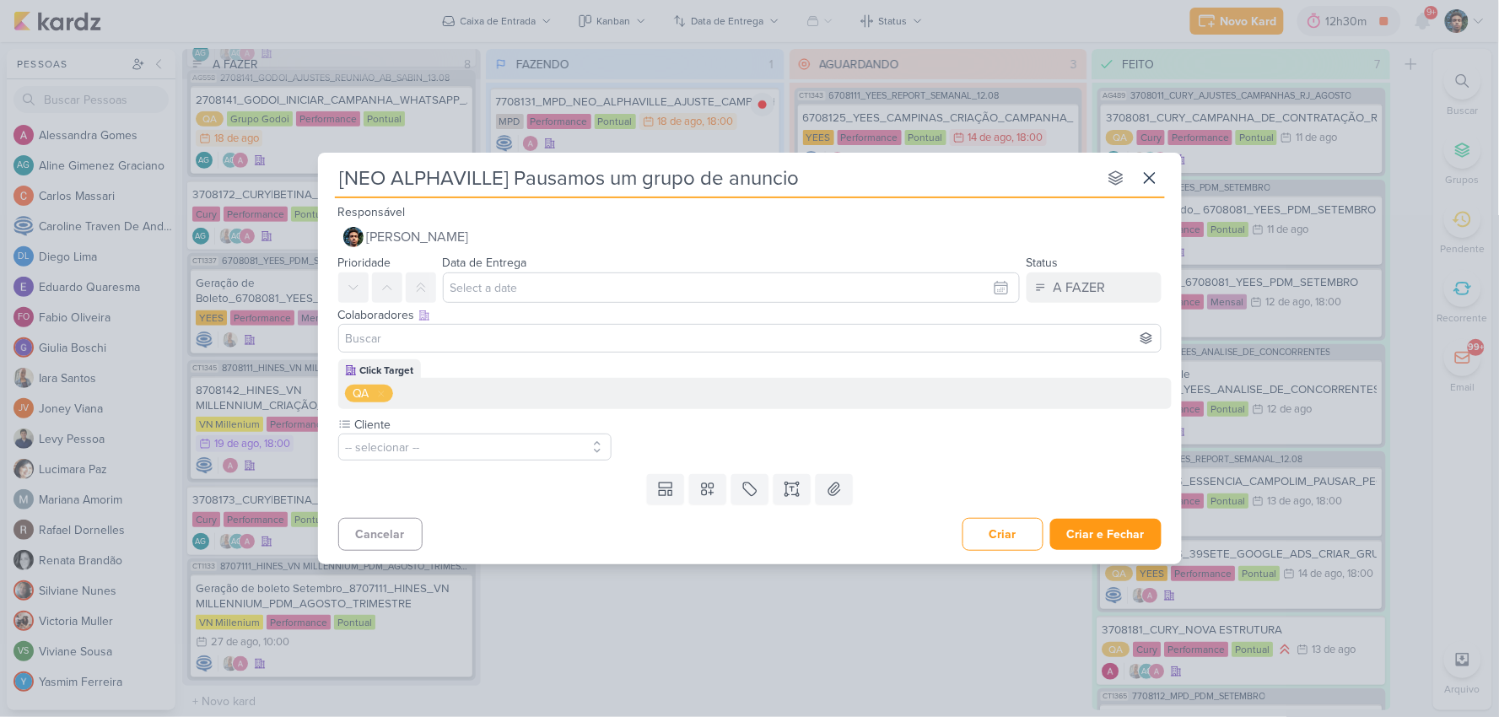
click at [702, 465] on div "Click Target QA Cliente -- selecionar --" at bounding box center [750, 413] width 864 height 108
click at [708, 493] on icon at bounding box center [707, 489] width 17 height 17
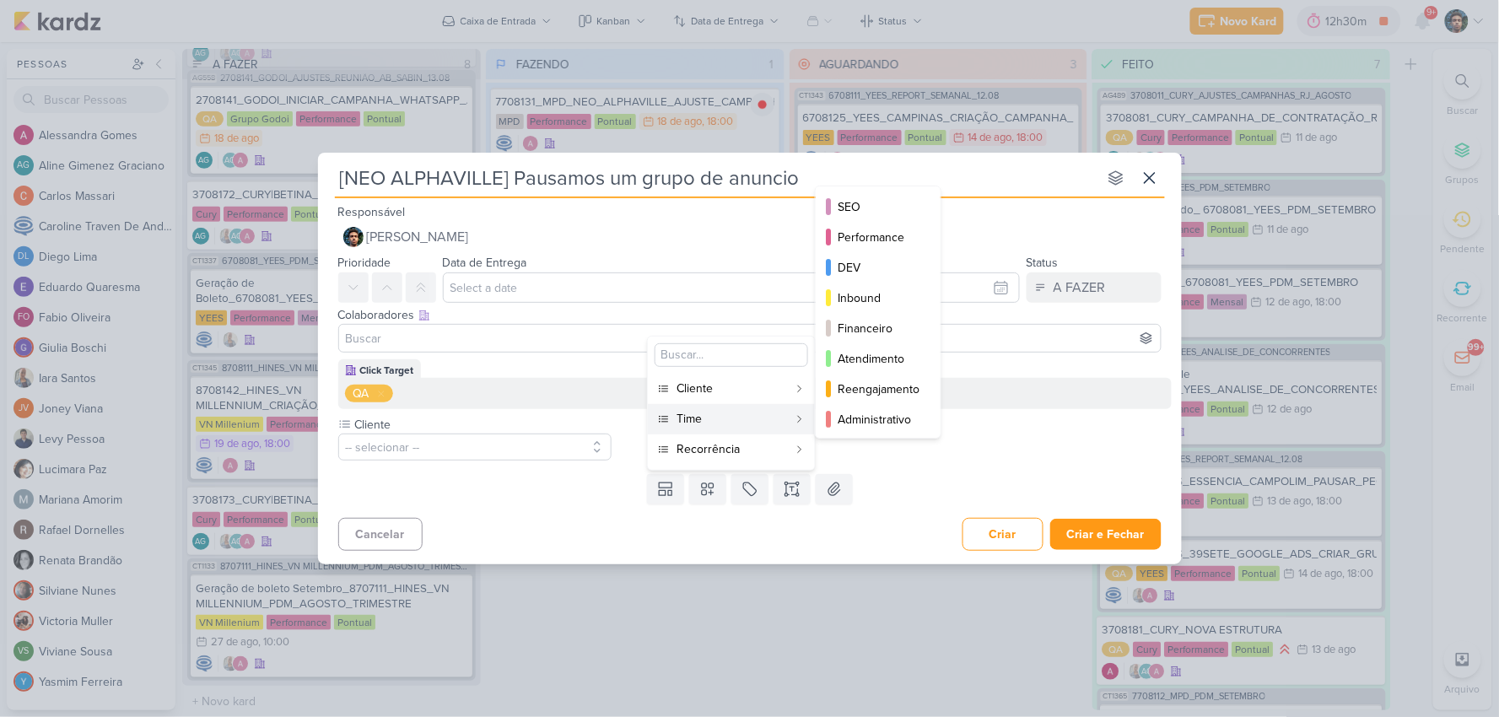
click at [711, 420] on div "Time" at bounding box center [731, 419] width 111 height 18
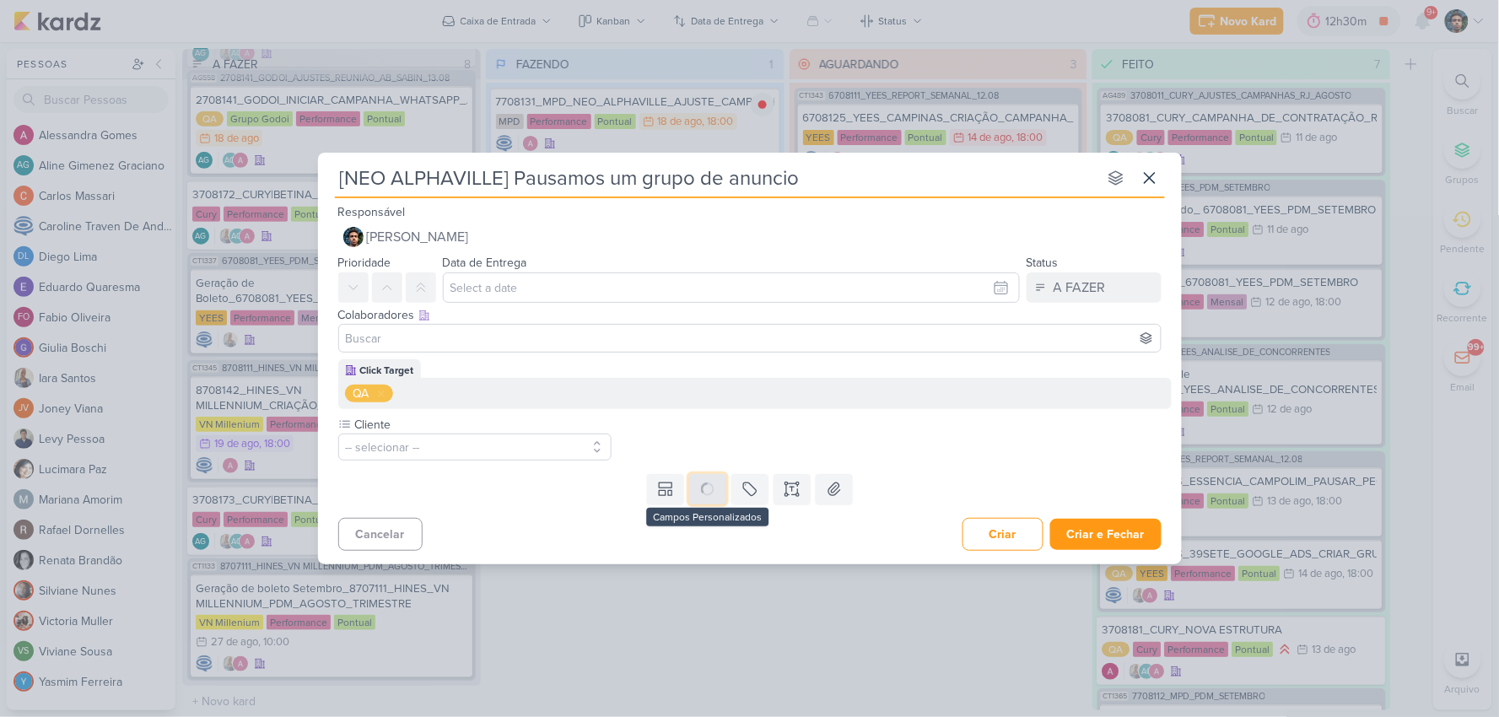
click at [712, 502] on button at bounding box center [707, 489] width 37 height 30
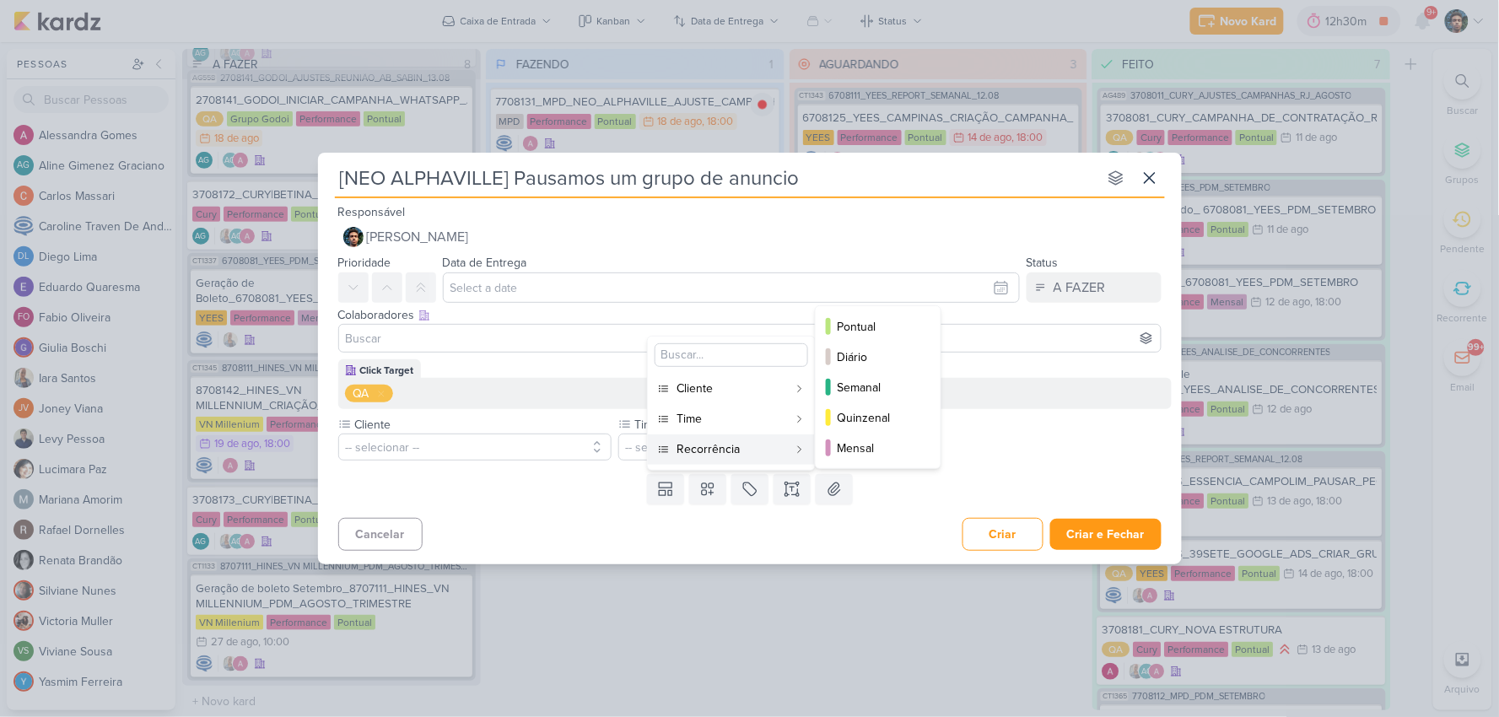
click at [714, 444] on div "Recorrência" at bounding box center [731, 449] width 111 height 18
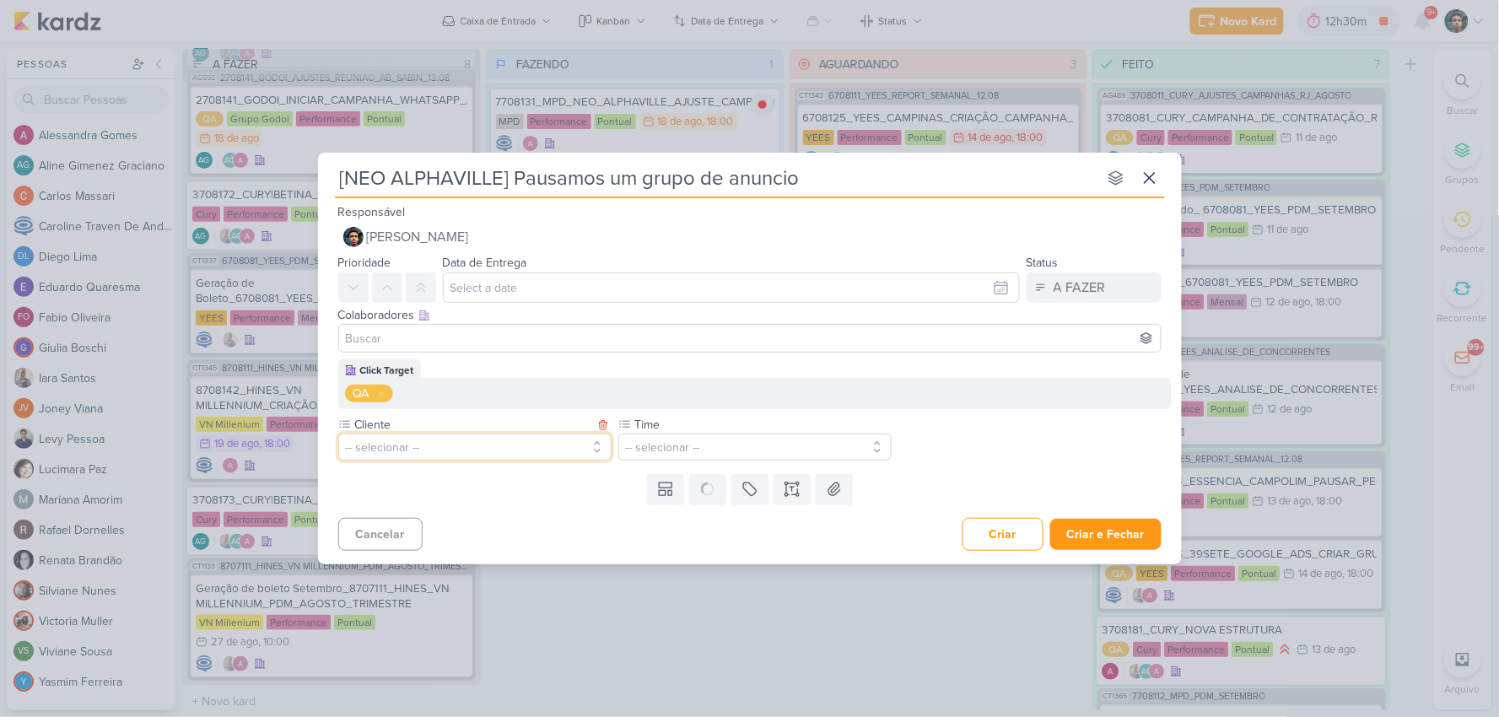
click at [562, 457] on button "-- selecionar --" at bounding box center [474, 446] width 273 height 27
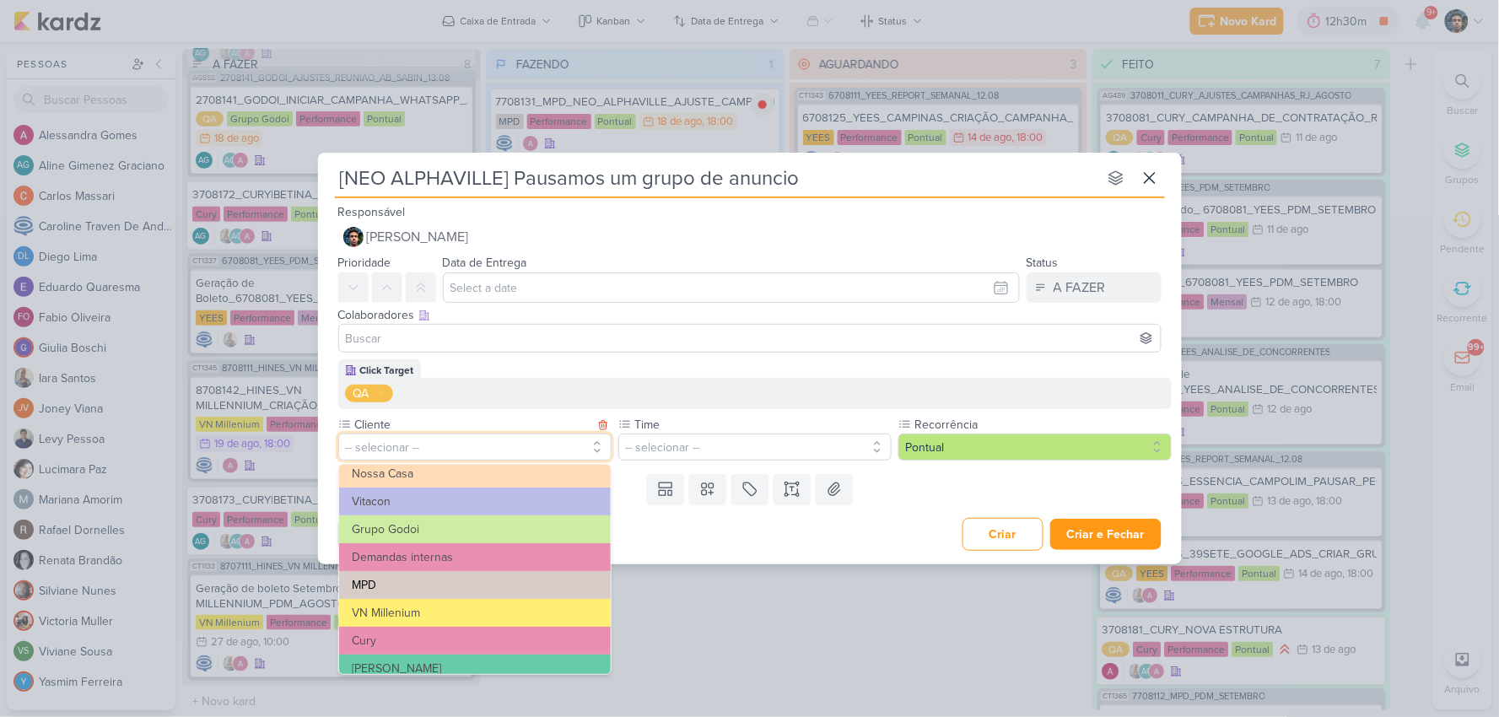
scroll to position [187, 0]
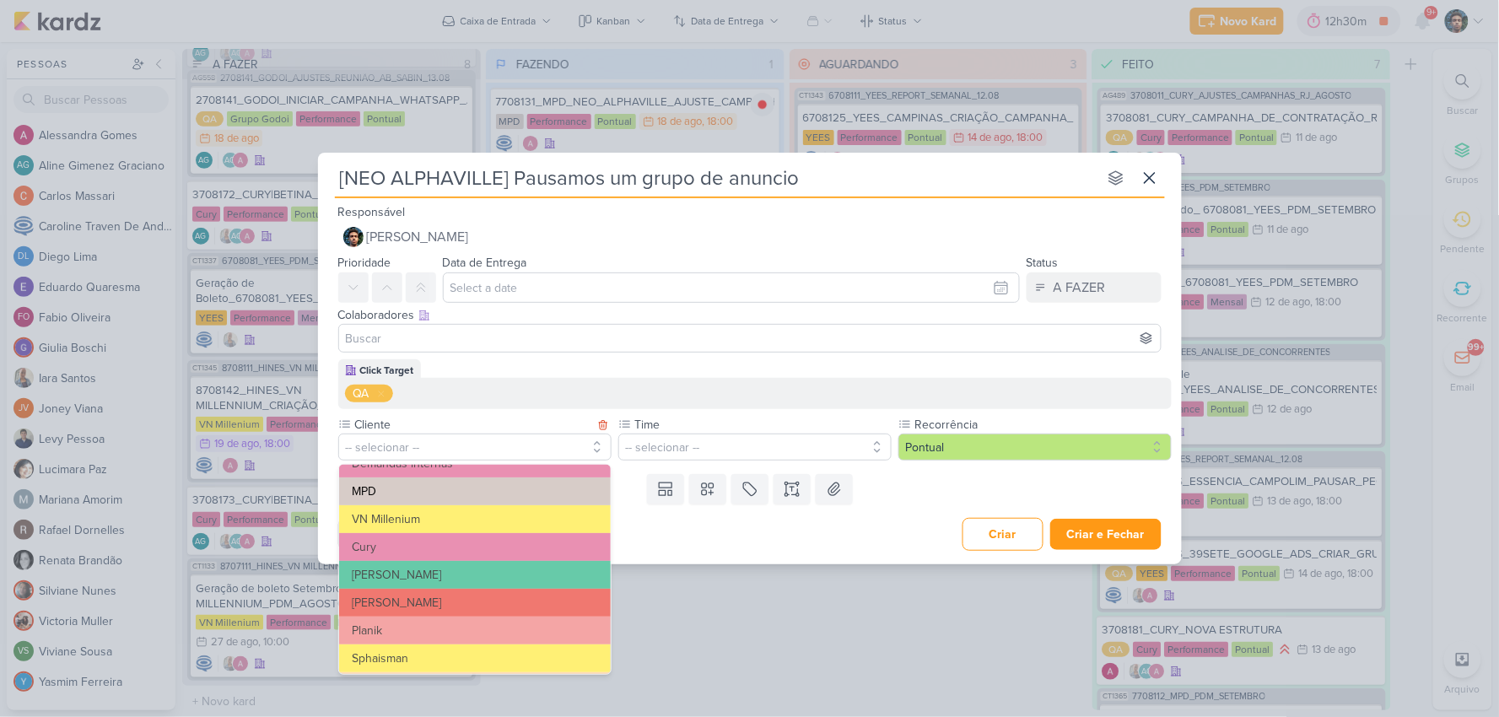
click at [449, 492] on button "MPD" at bounding box center [475, 491] width 272 height 28
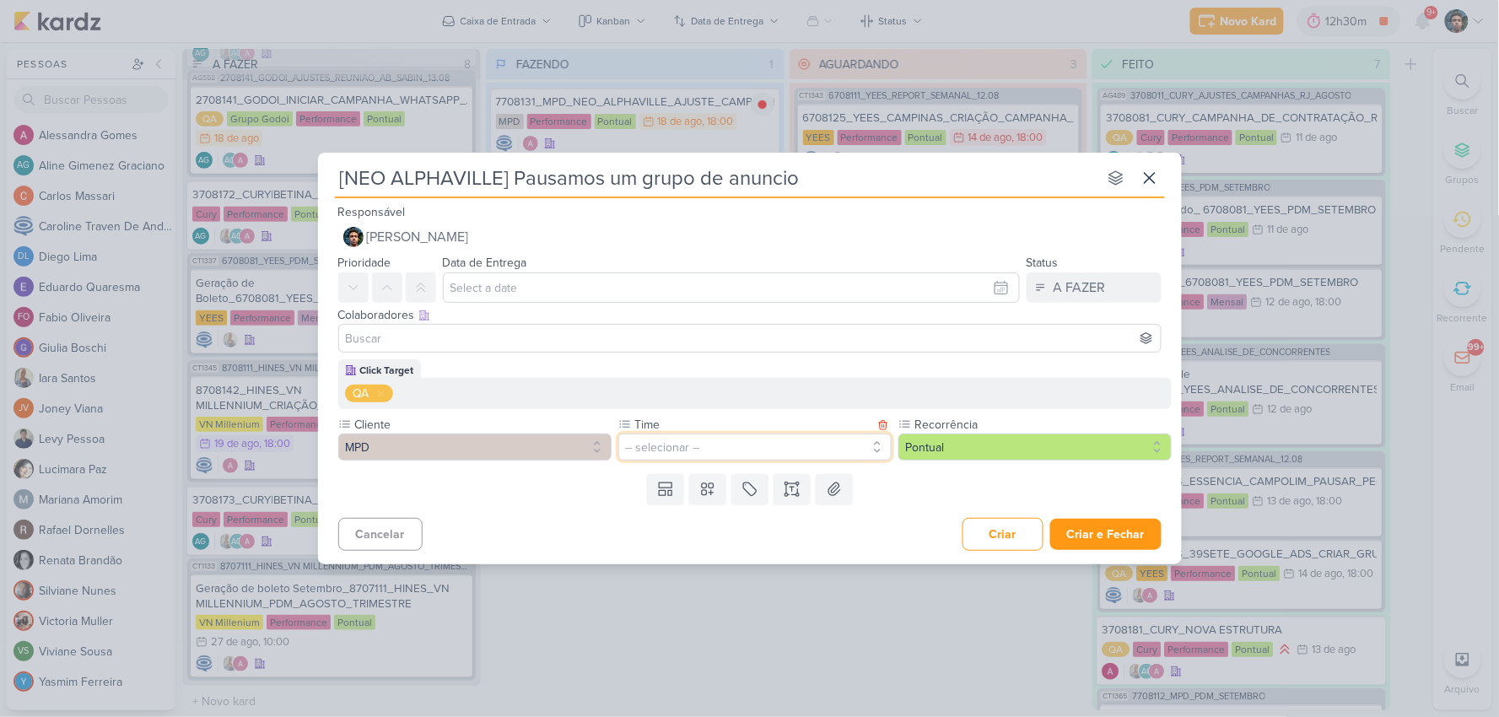
click at [729, 445] on button "-- selecionar --" at bounding box center [754, 446] width 273 height 27
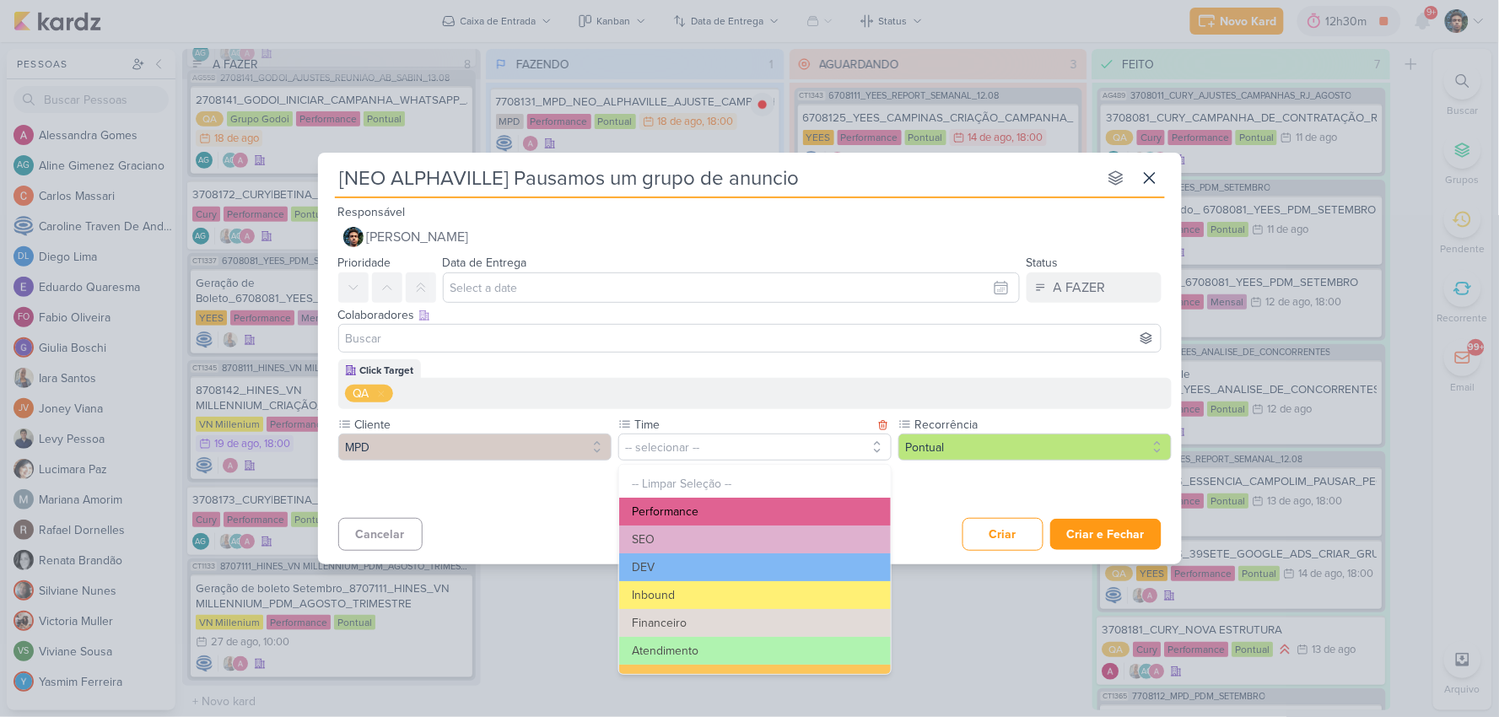
click at [735, 517] on button "Performance" at bounding box center [755, 512] width 272 height 28
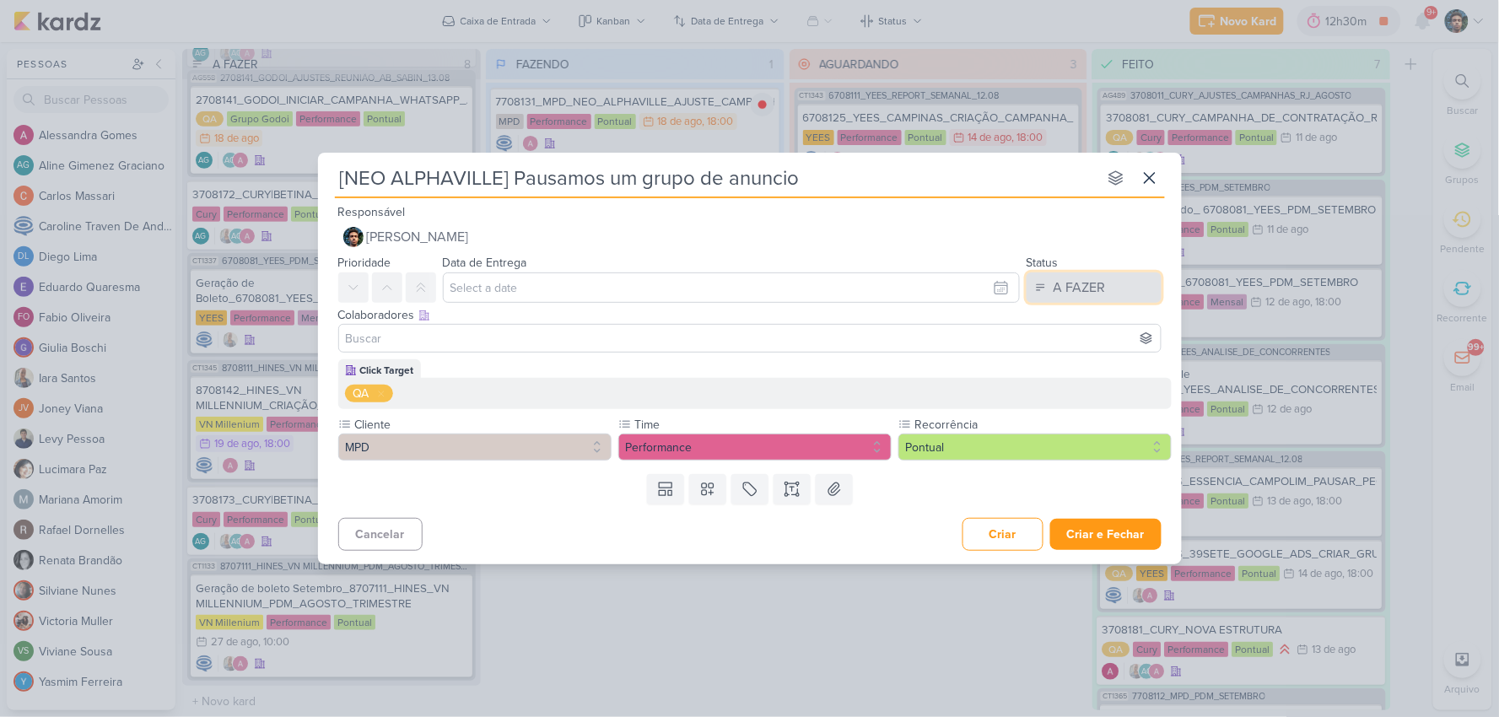
click at [1106, 289] on button "A FAZER" at bounding box center [1093, 287] width 135 height 30
click at [1082, 350] on div "FAZENDO" at bounding box center [1067, 354] width 53 height 18
click at [1059, 280] on div "FAZENDO" at bounding box center [1082, 287] width 60 height 20
click at [1050, 406] on div "FEITO" at bounding box center [1060, 410] width 32 height 18
click at [496, 280] on input "text" at bounding box center [731, 287] width 577 height 30
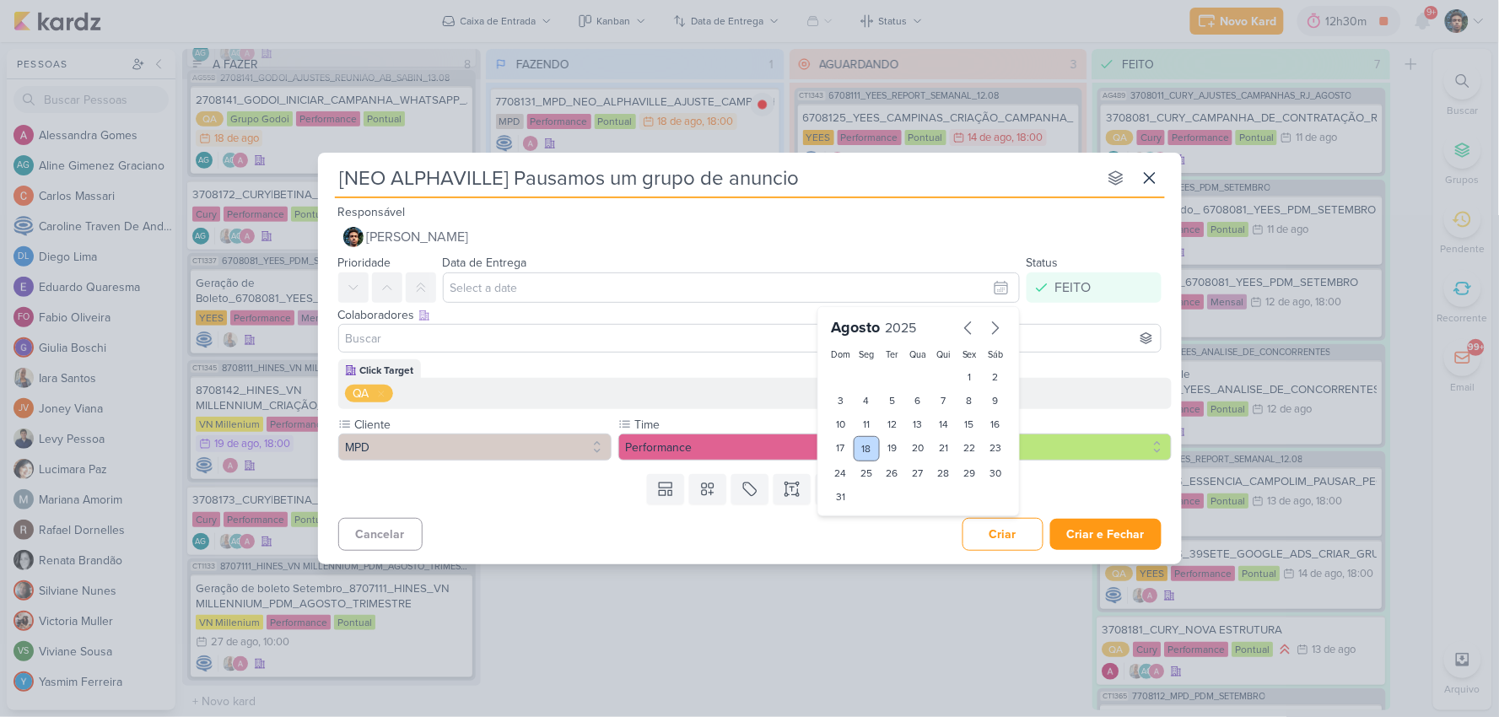
click at [866, 449] on div "18" at bounding box center [866, 448] width 26 height 25
type input "[DATE] 23:59"
click at [515, 339] on input at bounding box center [749, 338] width 815 height 20
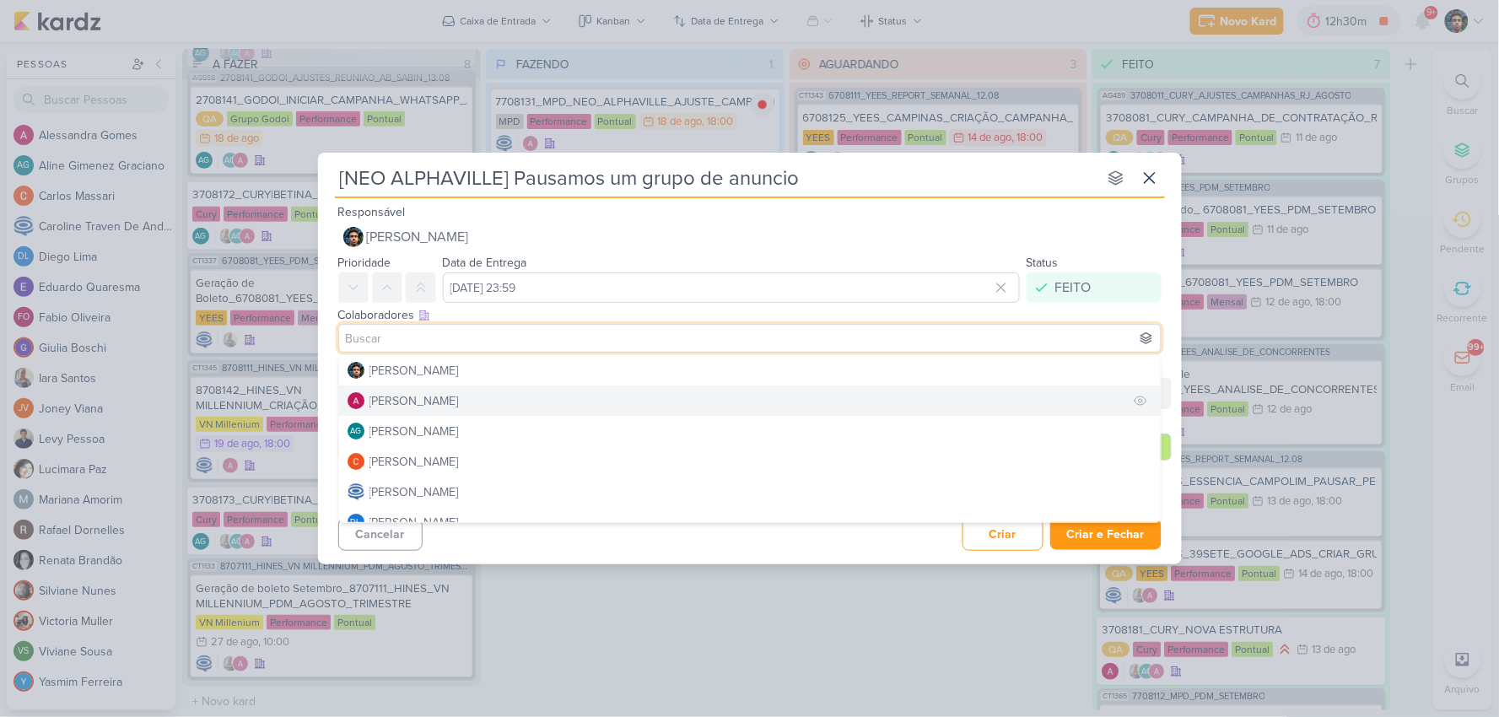
click at [498, 397] on button "[PERSON_NAME]" at bounding box center [749, 400] width 821 height 30
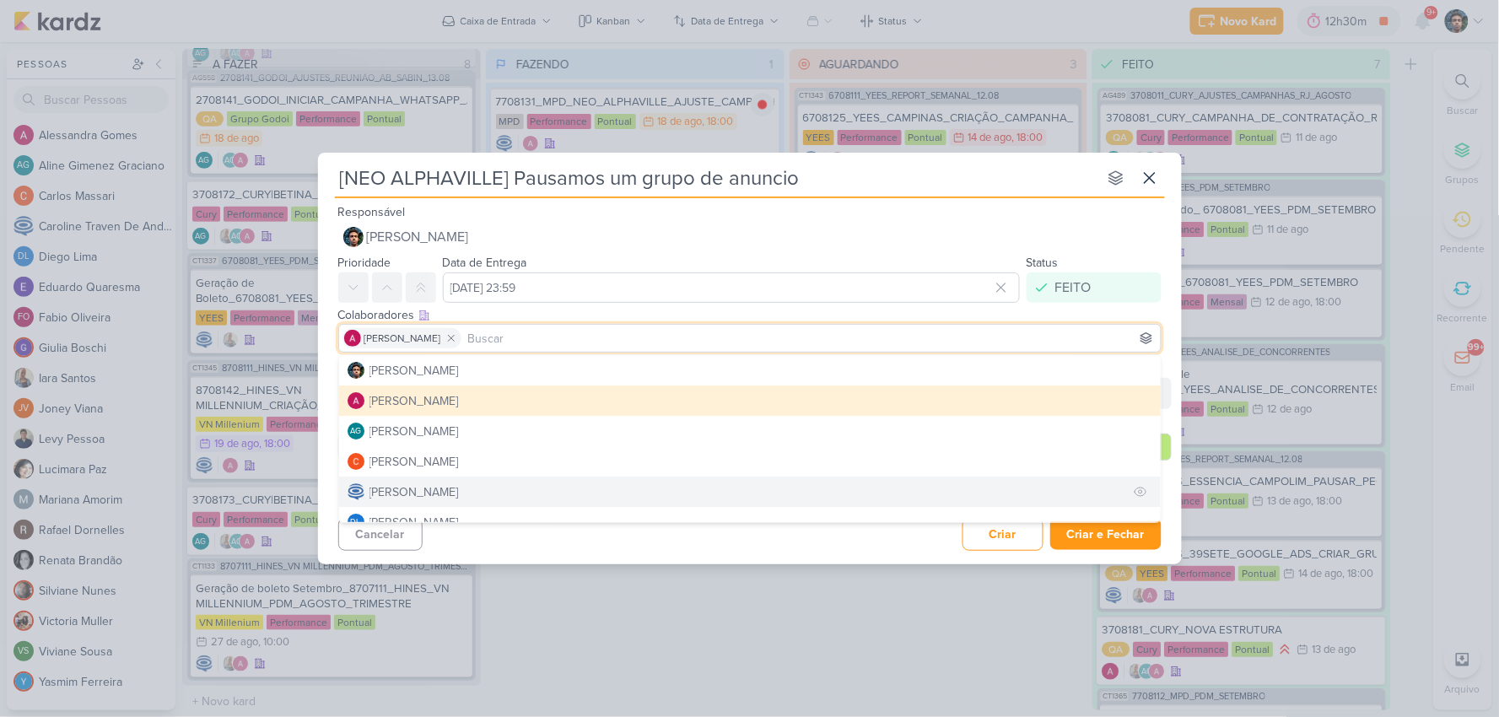
click at [459, 489] on div "[PERSON_NAME]" at bounding box center [413, 492] width 89 height 18
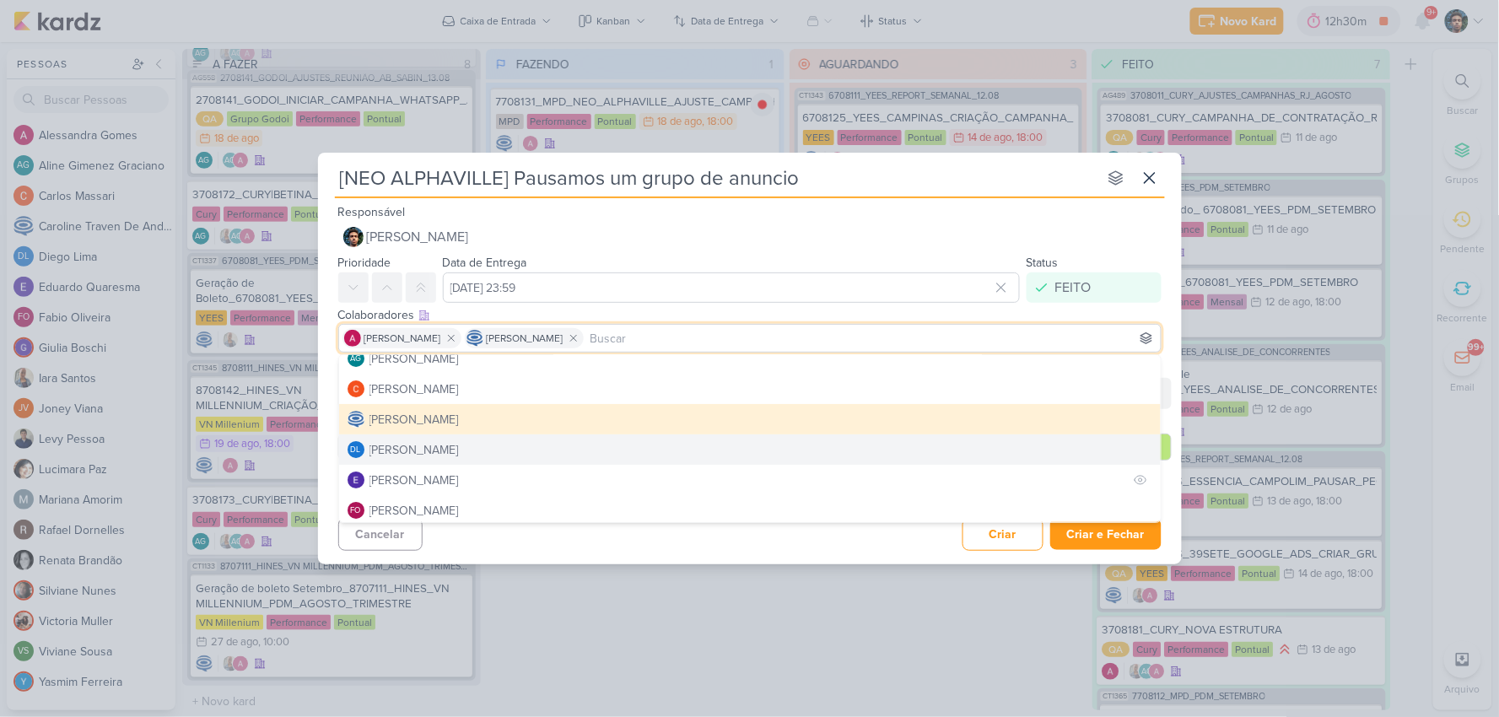
scroll to position [94, 0]
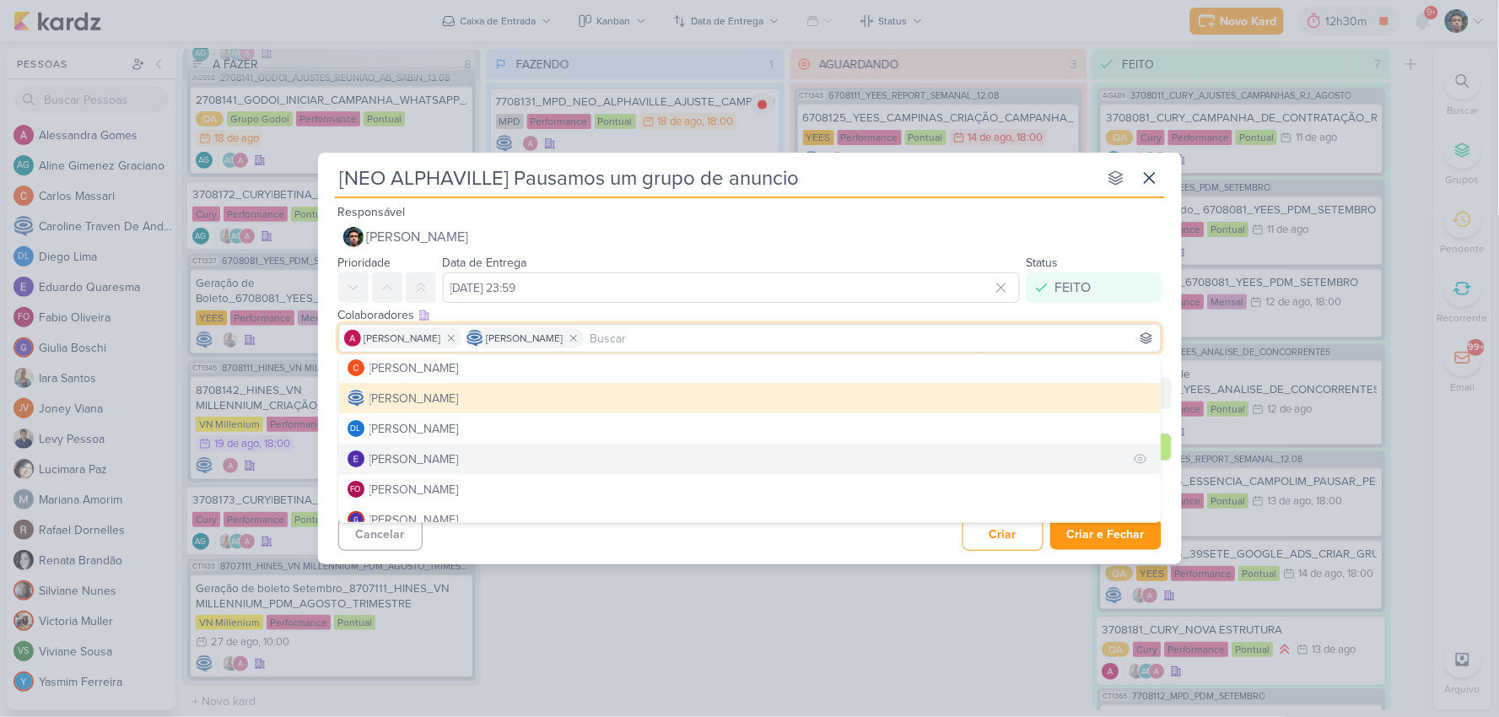
click at [487, 465] on button "[PERSON_NAME]" at bounding box center [749, 459] width 821 height 30
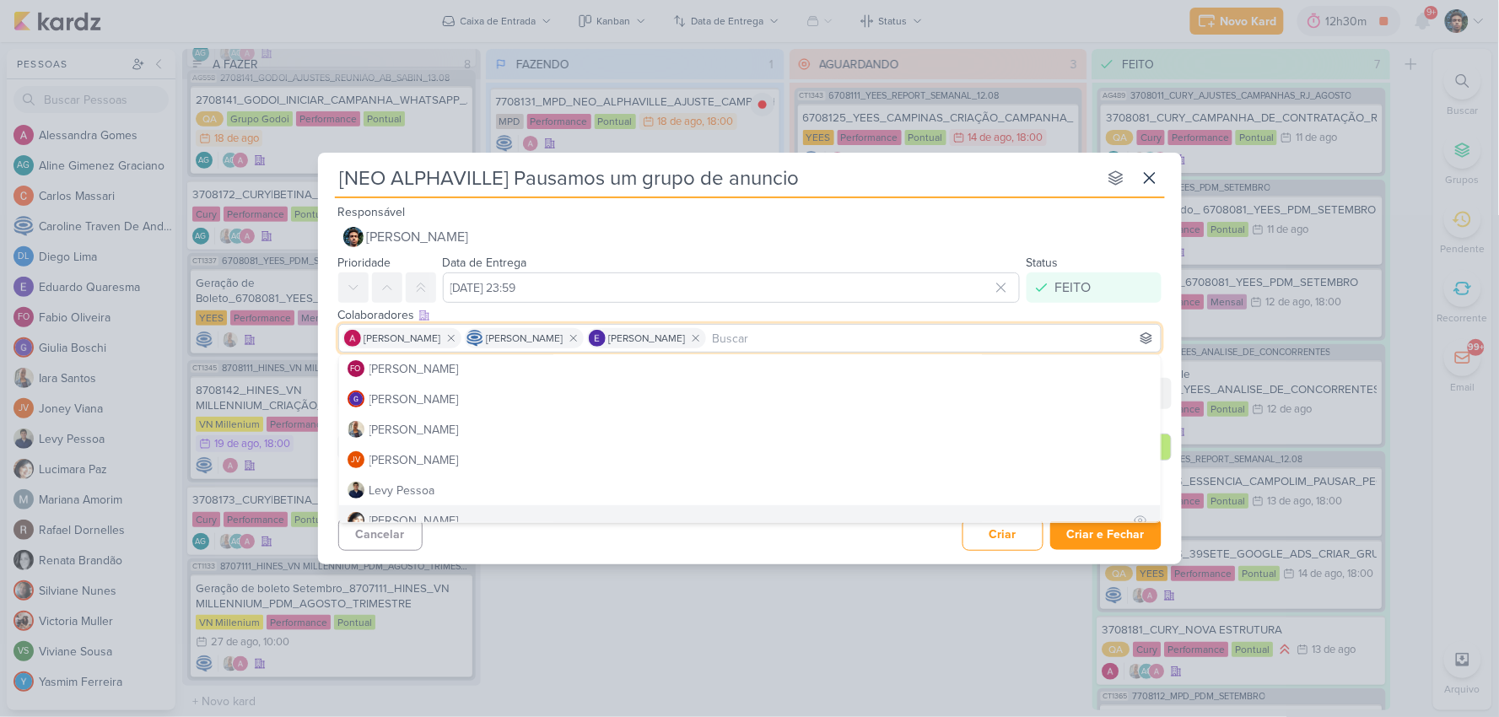
scroll to position [187, 0]
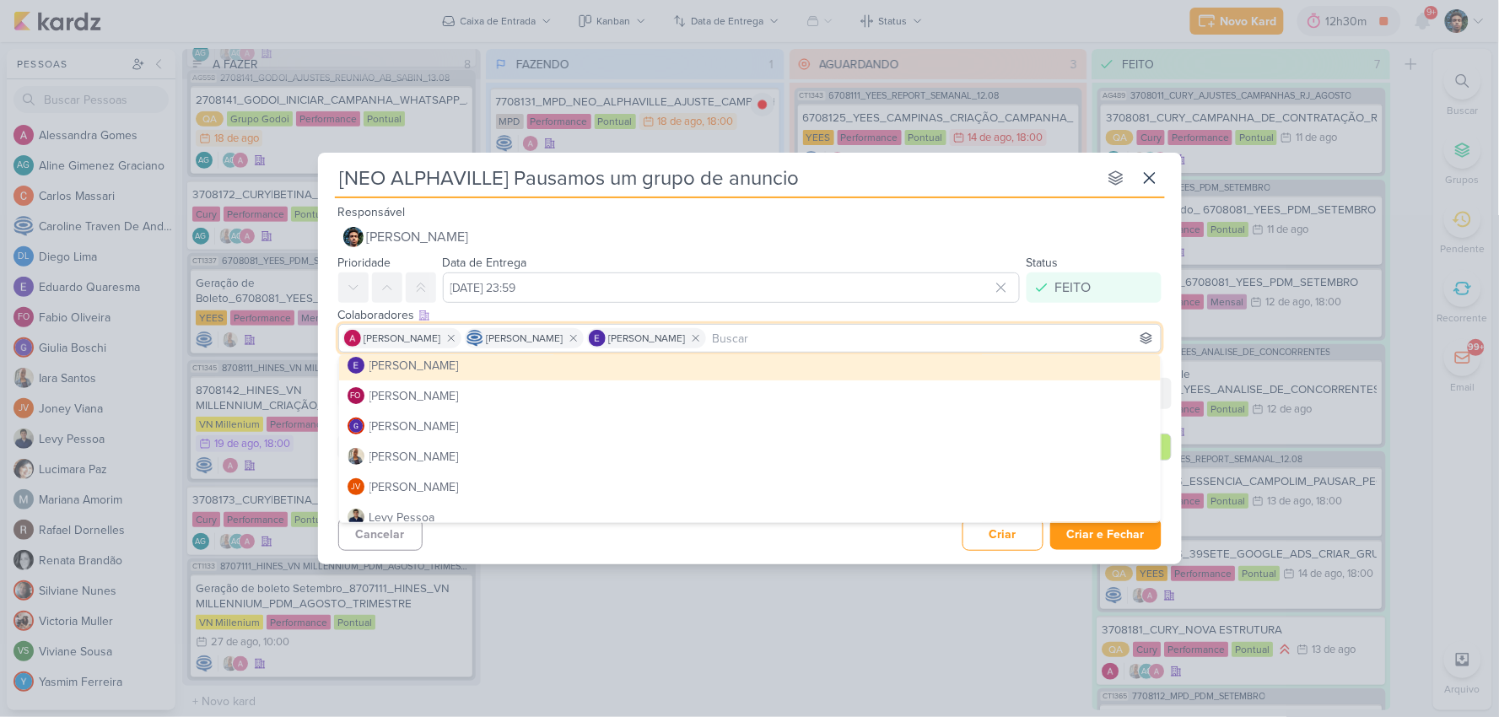
click at [473, 449] on button "[PERSON_NAME]" at bounding box center [749, 456] width 821 height 30
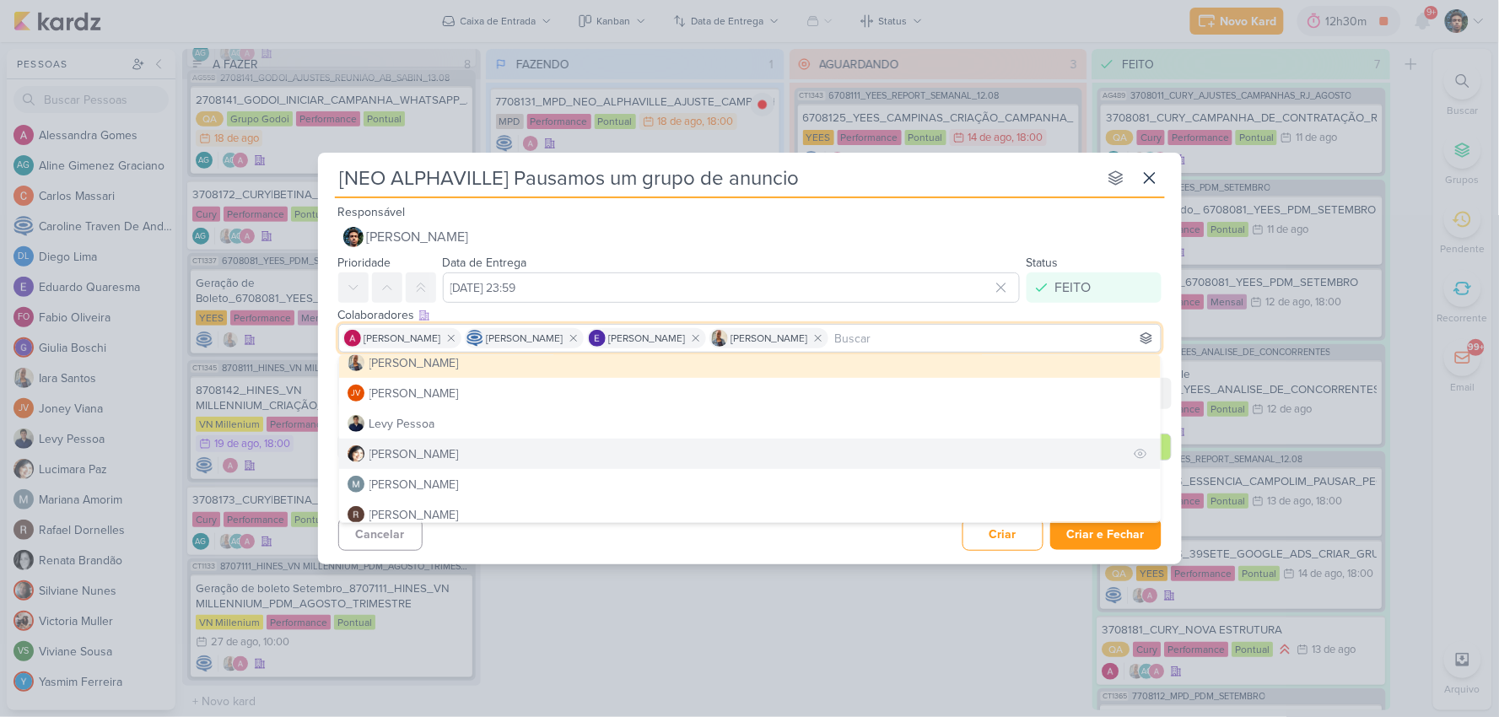
scroll to position [374, 0]
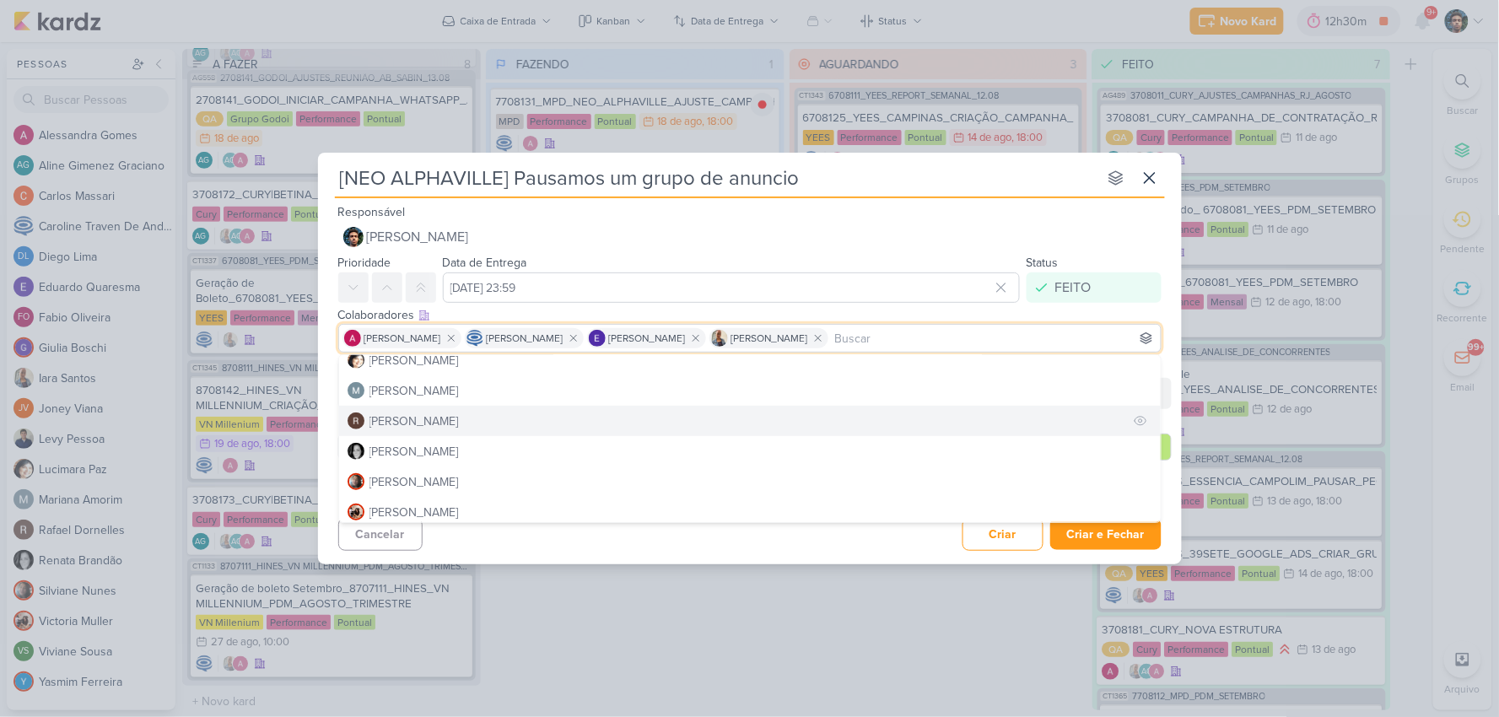
click at [476, 423] on button "[PERSON_NAME]" at bounding box center [749, 421] width 821 height 30
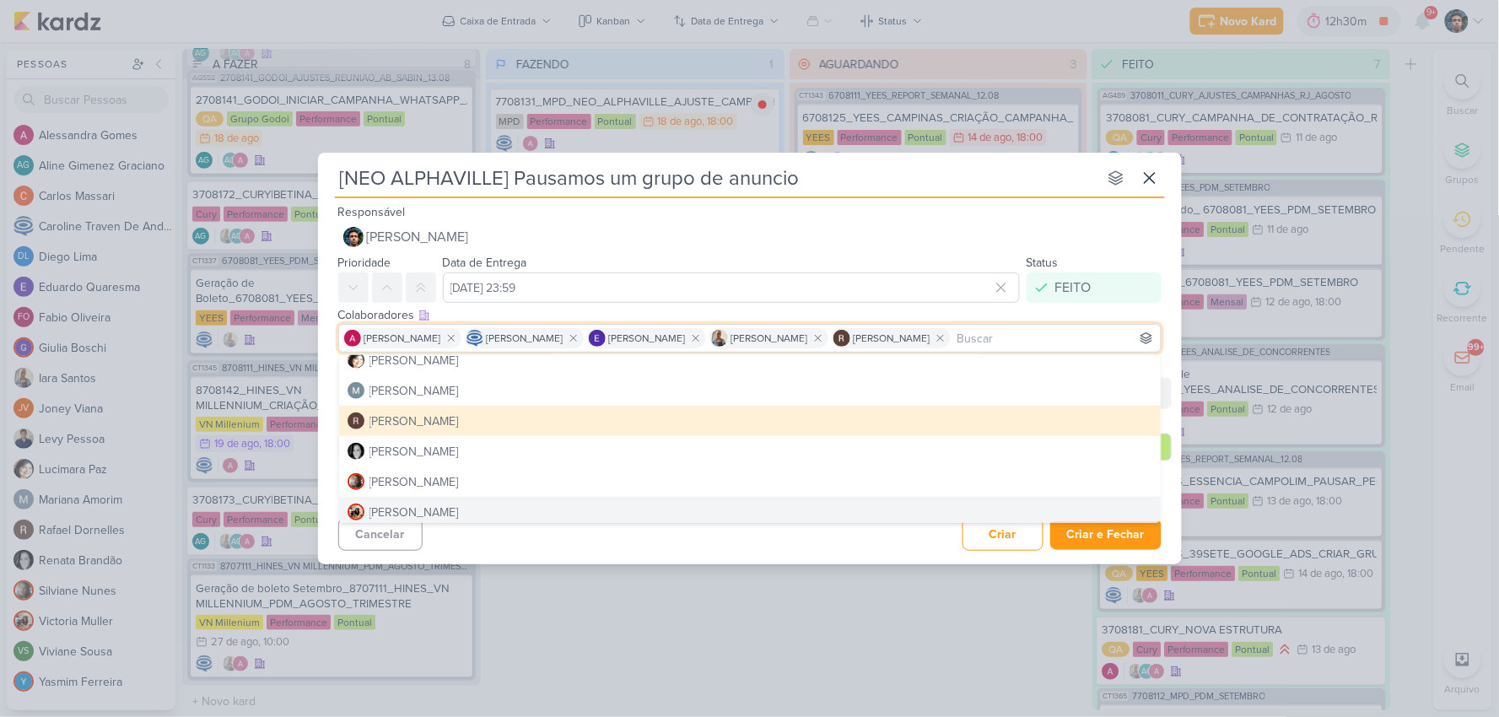
click at [900, 543] on div "Cancelar Criar Criar e Fechar Ctrl + Enter" at bounding box center [750, 532] width 864 height 43
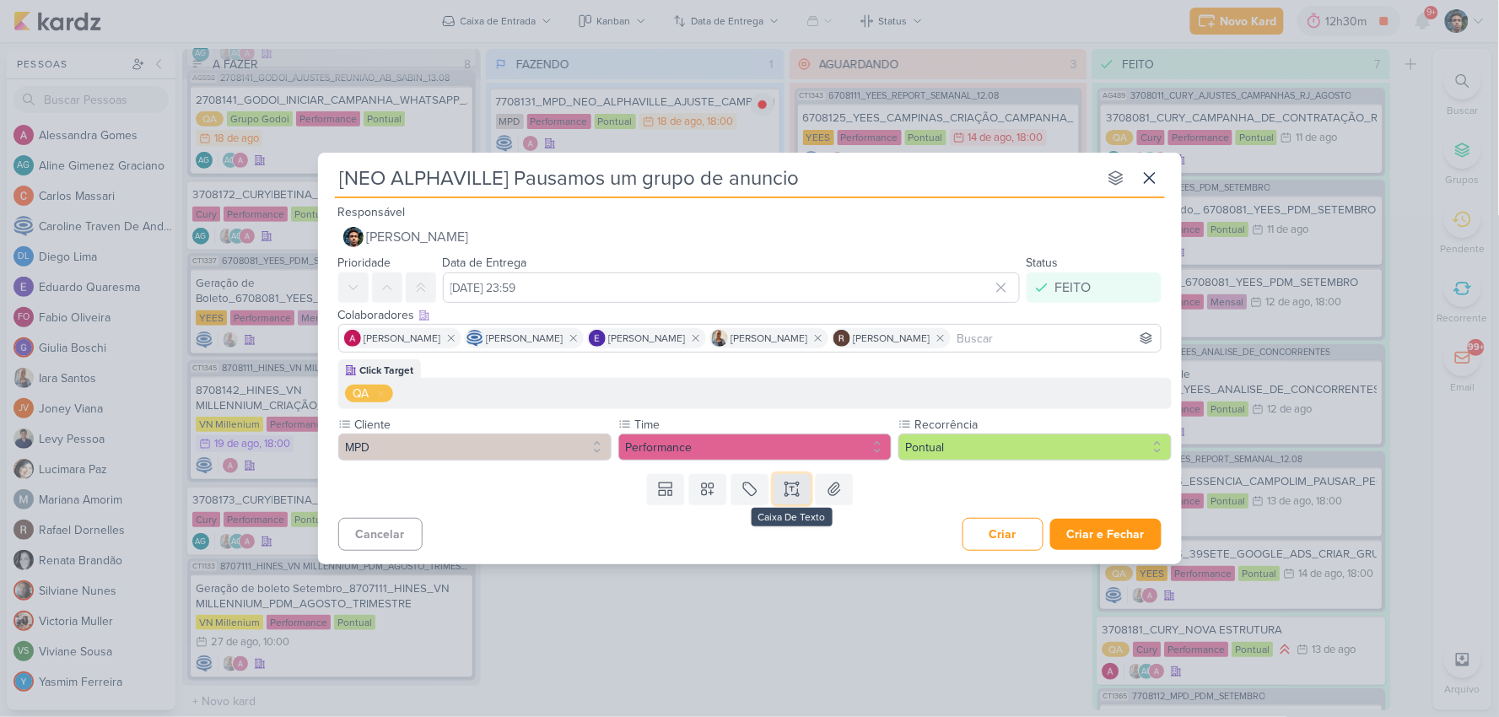
click at [793, 495] on icon at bounding box center [792, 495] width 8 height 0
